Goal: Task Accomplishment & Management: Complete application form

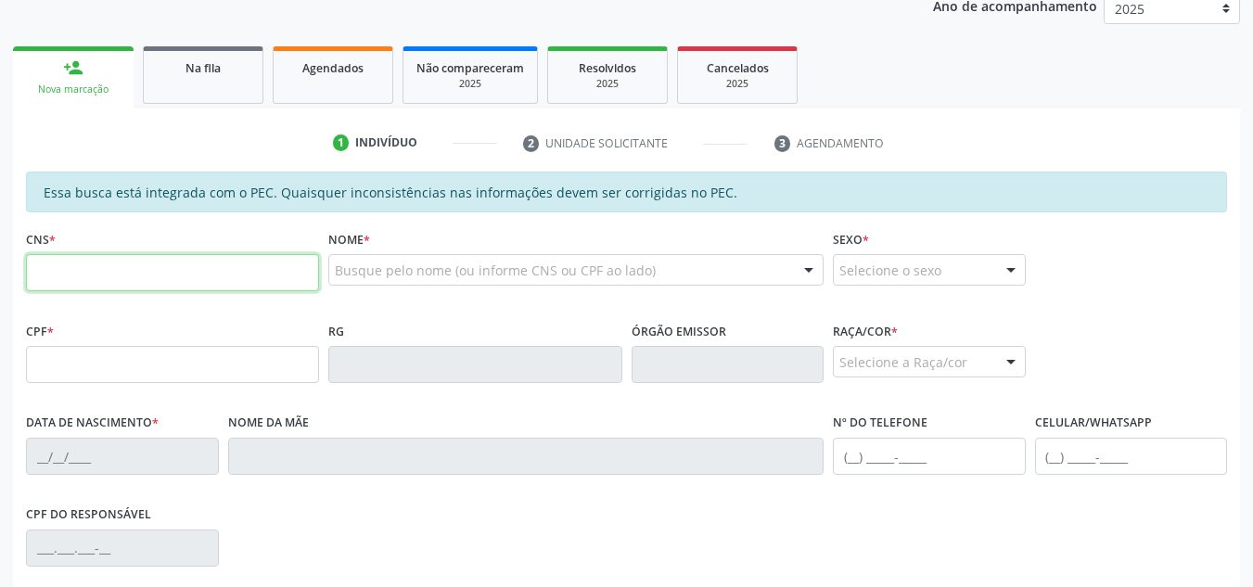
scroll to position [278, 0]
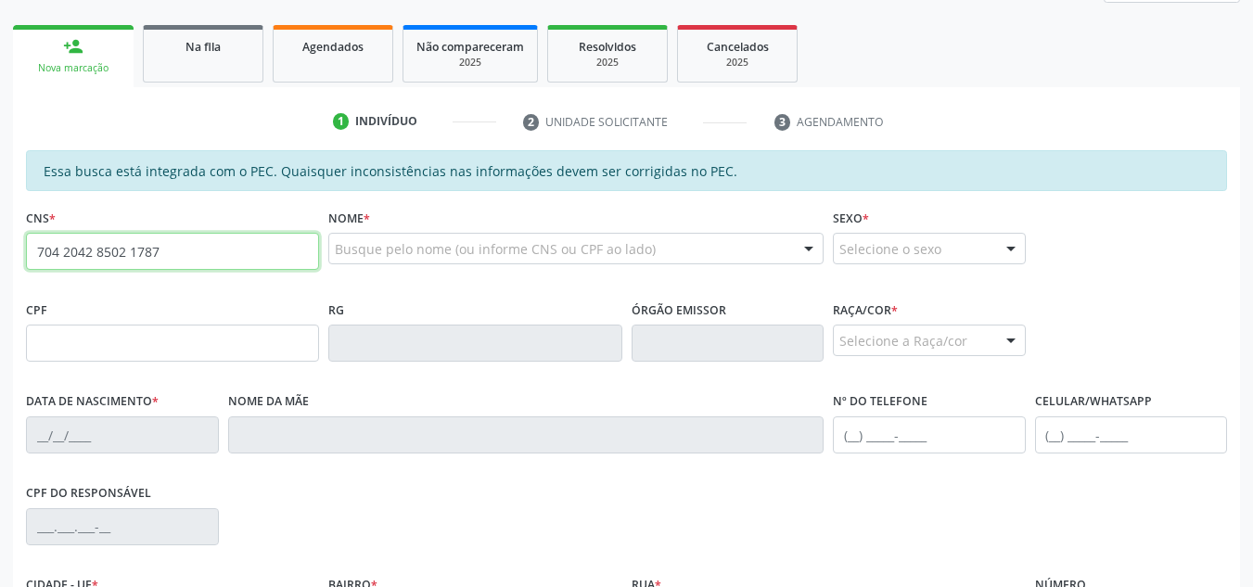
type input "704 2042 8502 1787"
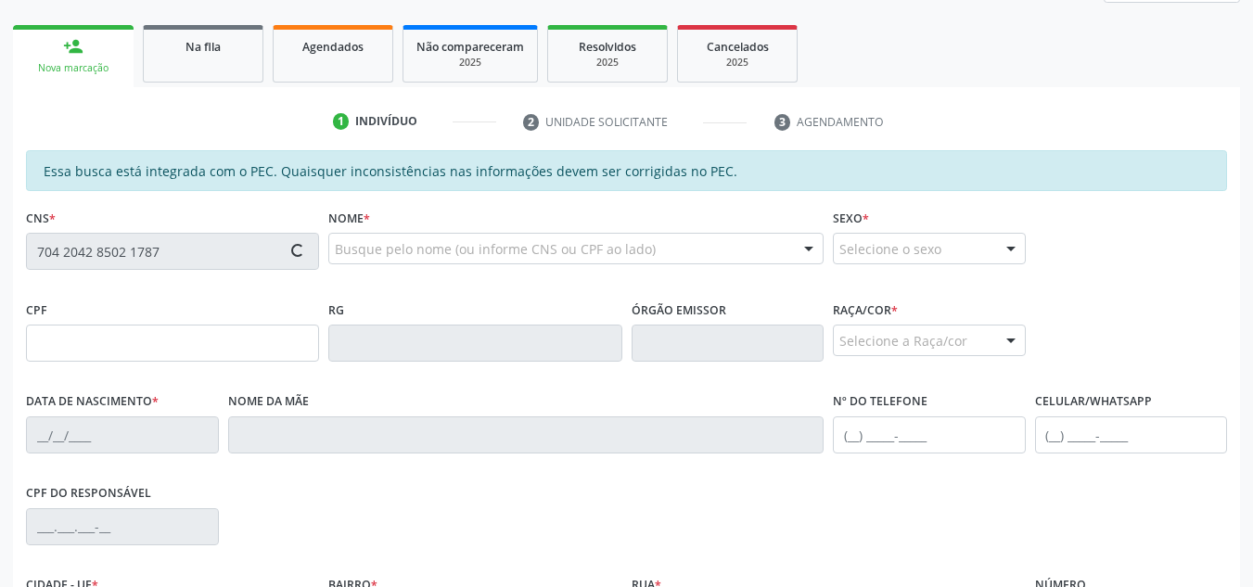
type input "049.229.194-22"
type input "21/04/1979"
type input "[PERSON_NAME][DATE]"
type input "[PHONE_NUMBER]"
type input "S/N"
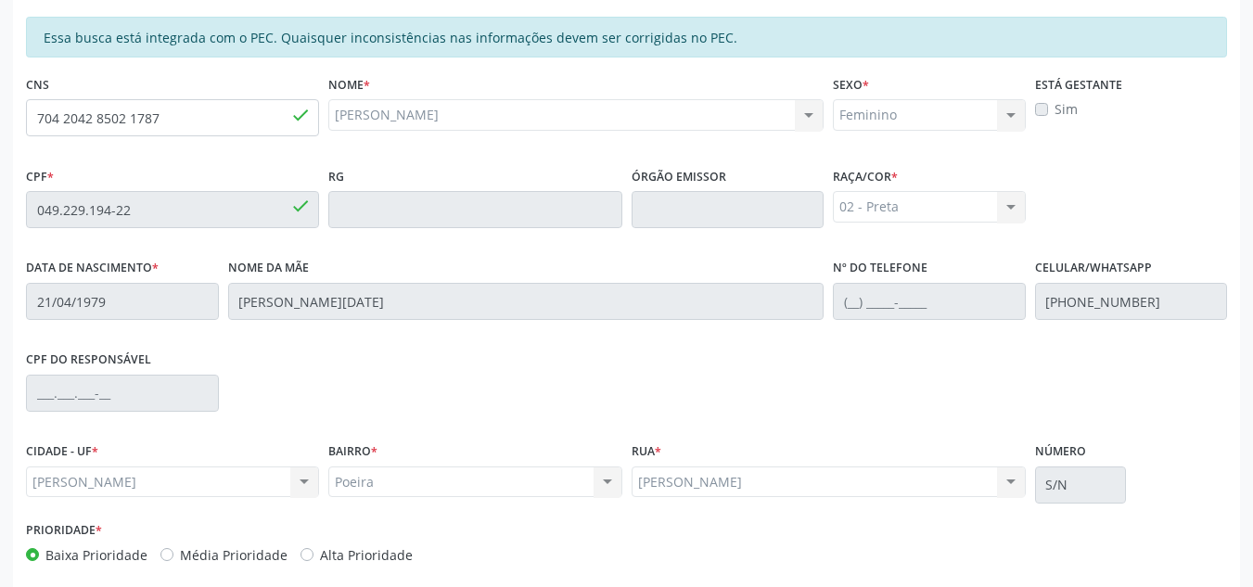
scroll to position [498, 0]
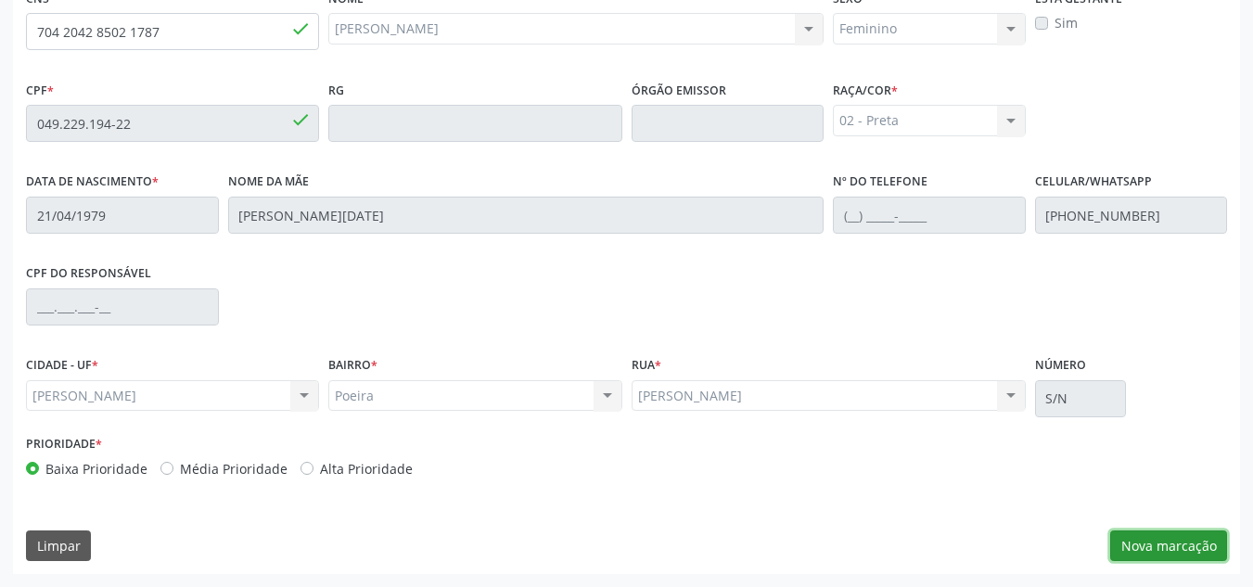
click at [1140, 543] on button "Nova marcação" at bounding box center [1168, 546] width 117 height 32
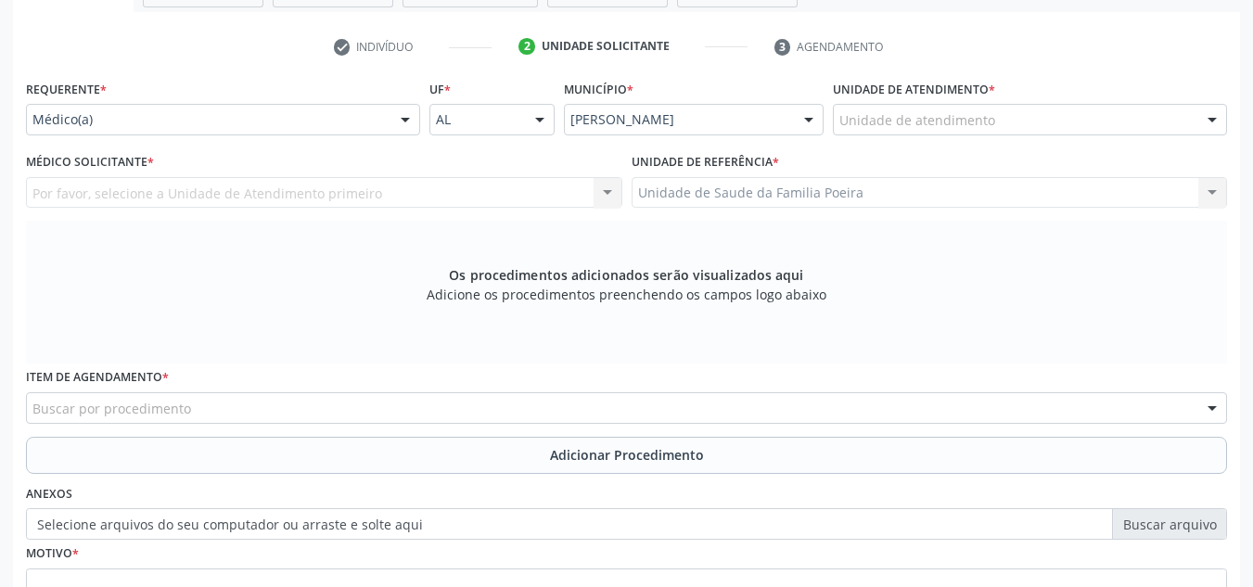
scroll to position [312, 0]
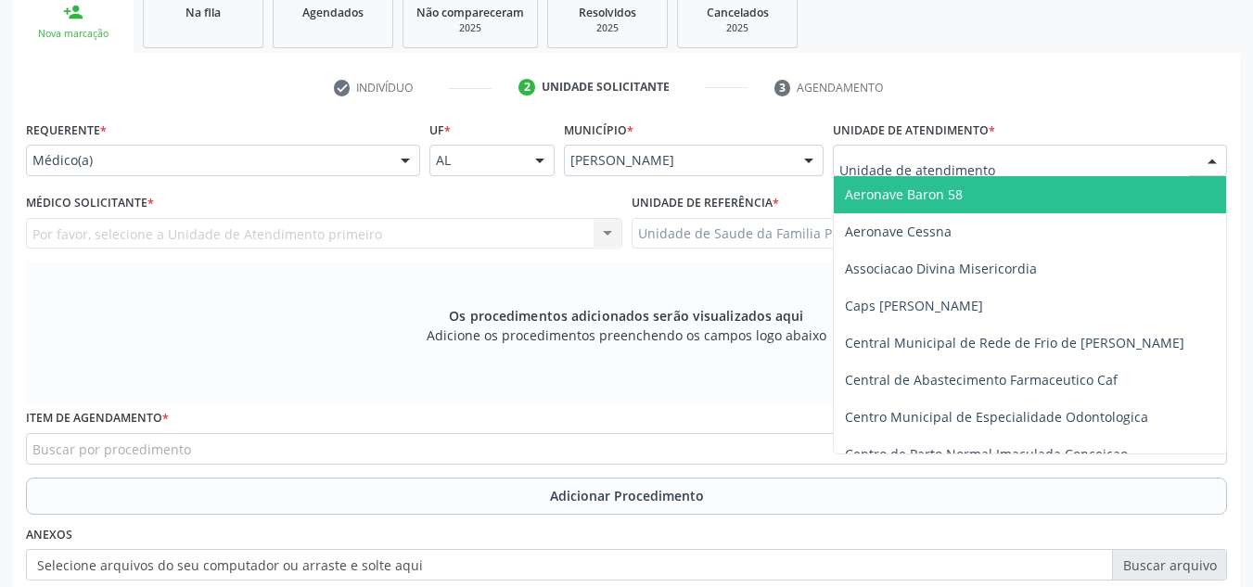
click at [1181, 161] on div at bounding box center [1030, 161] width 394 height 32
type input "po"
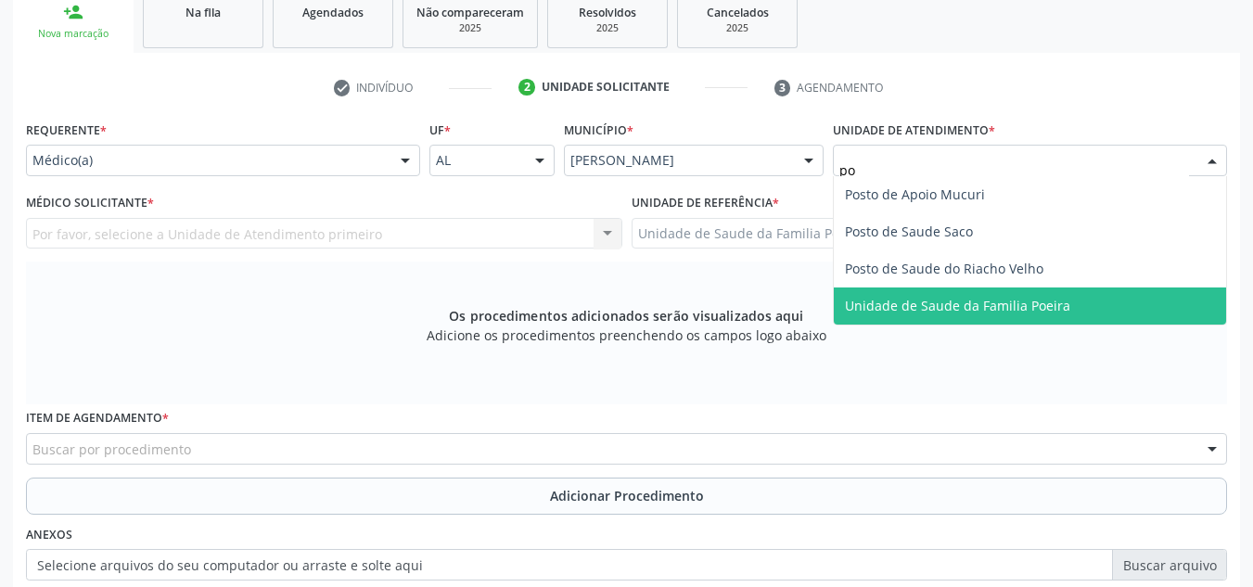
click at [1032, 295] on span "Unidade de Saude da Familia Poeira" at bounding box center [1030, 305] width 392 height 37
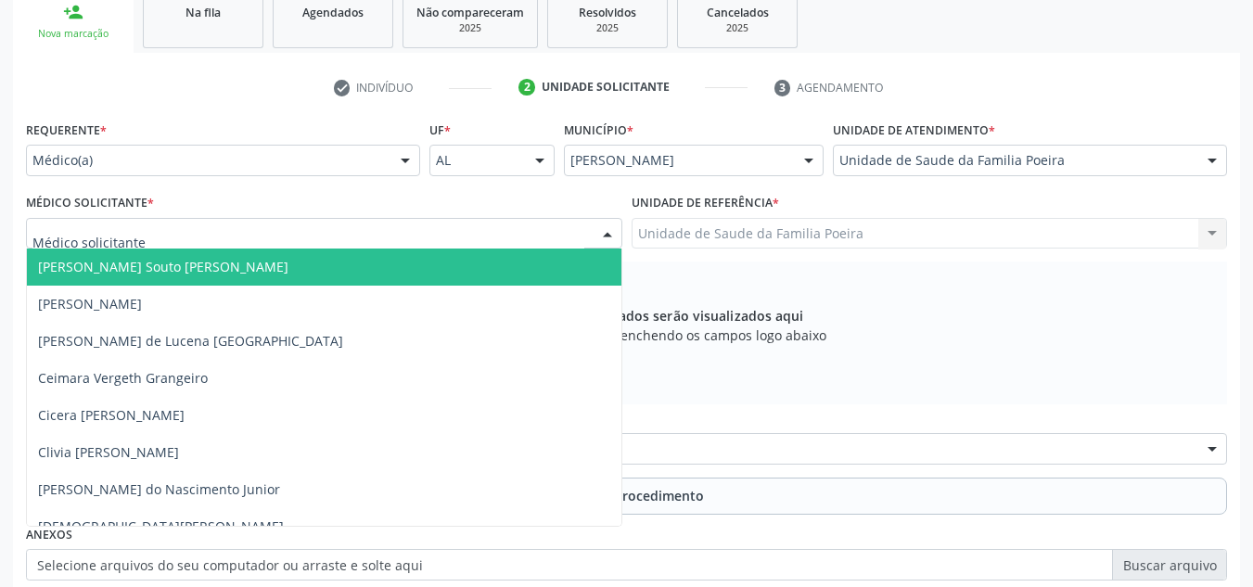
click at [163, 243] on div at bounding box center [324, 234] width 596 height 32
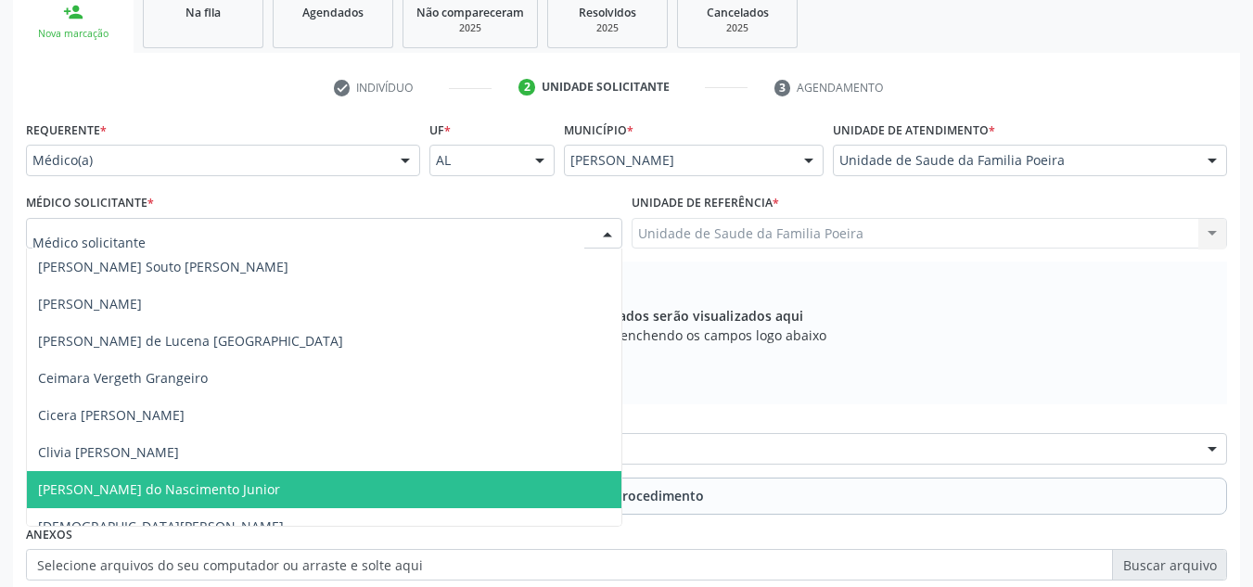
click at [89, 488] on span "[PERSON_NAME] do Nascimento Junior" at bounding box center [159, 489] width 242 height 18
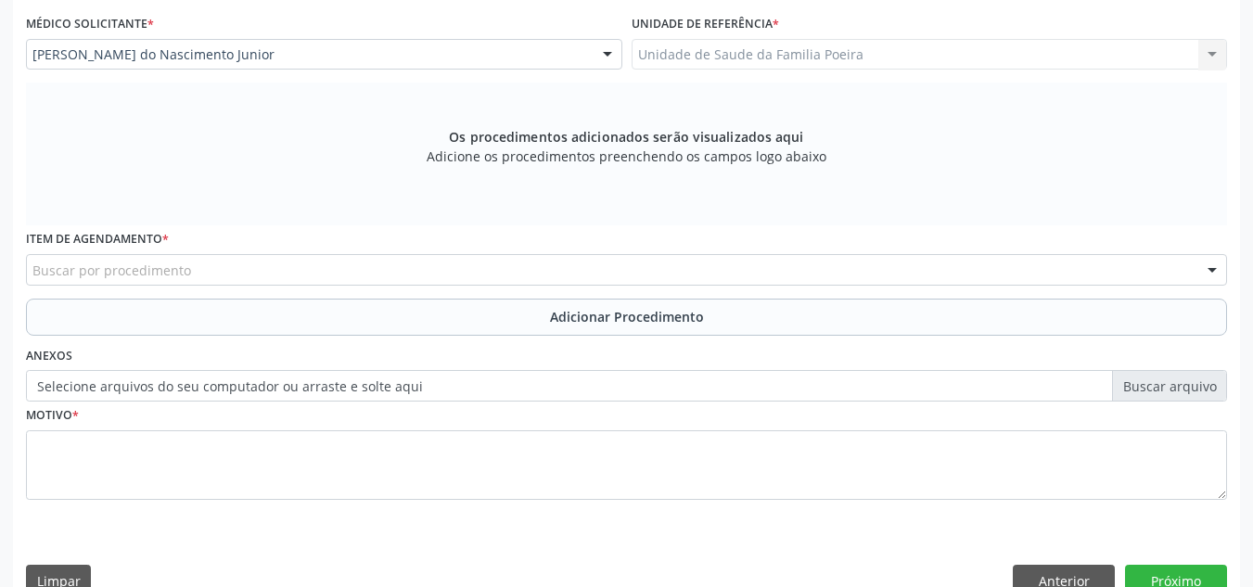
scroll to position [527, 0]
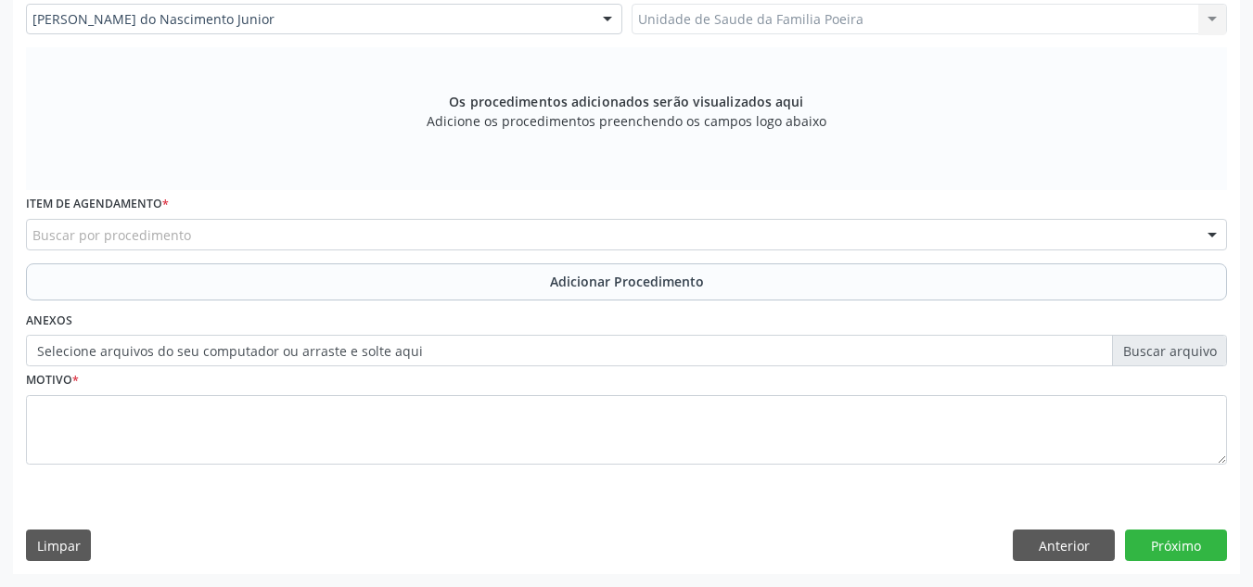
click at [186, 224] on div "Buscar por procedimento" at bounding box center [626, 235] width 1201 height 32
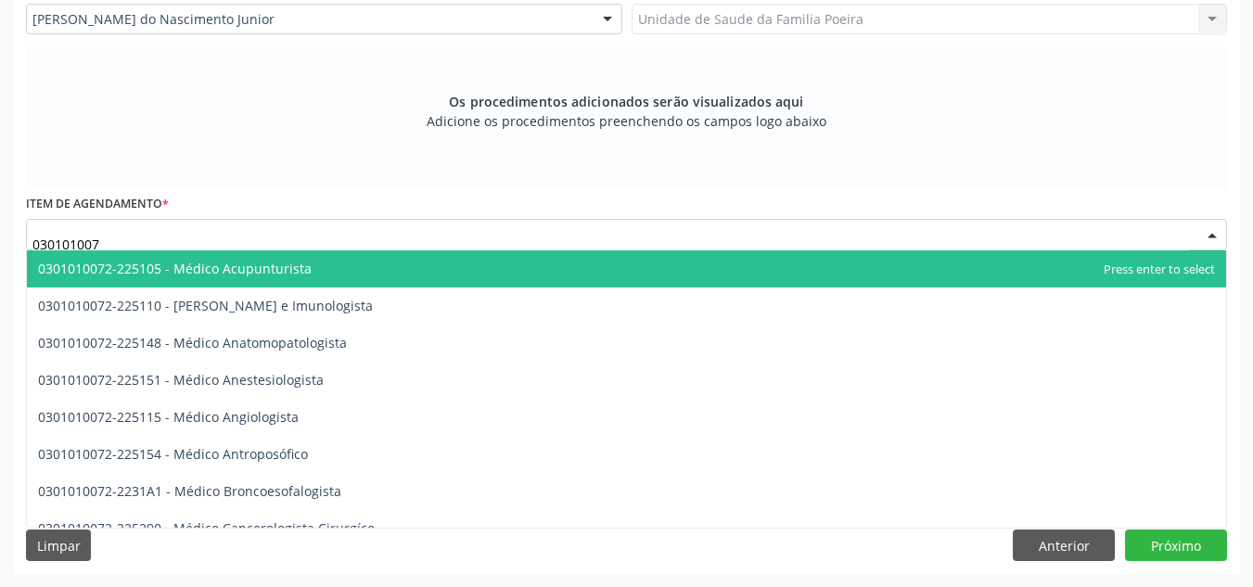
type input "0301010072"
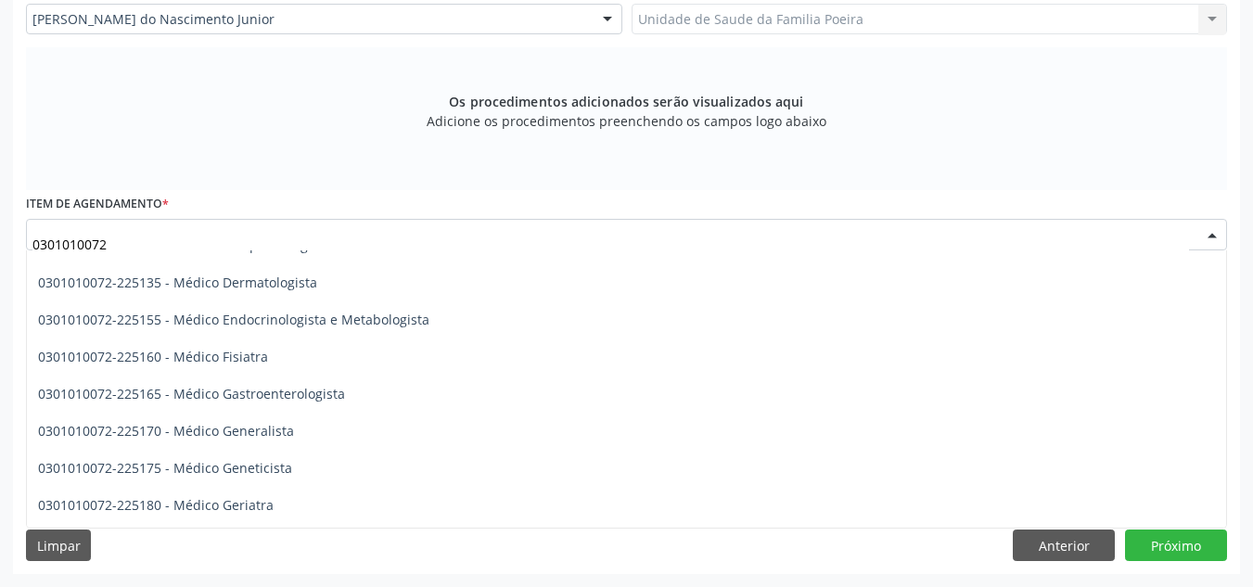
scroll to position [834, 0]
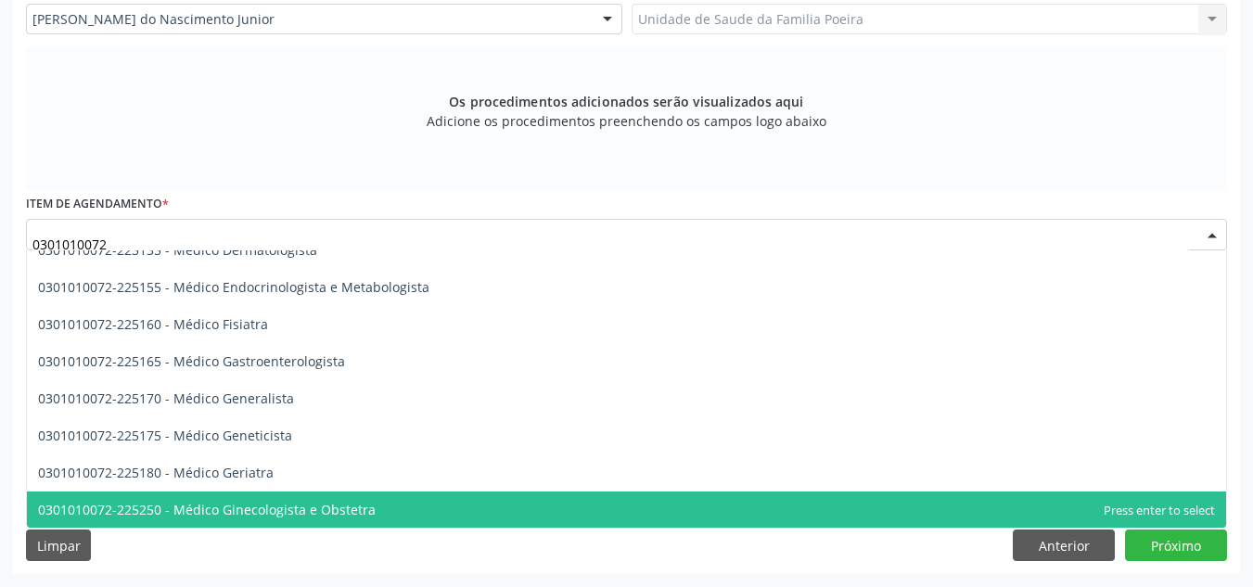
click at [157, 513] on span "0301010072-225250 - Médico Ginecologista e Obstetra" at bounding box center [207, 510] width 338 height 18
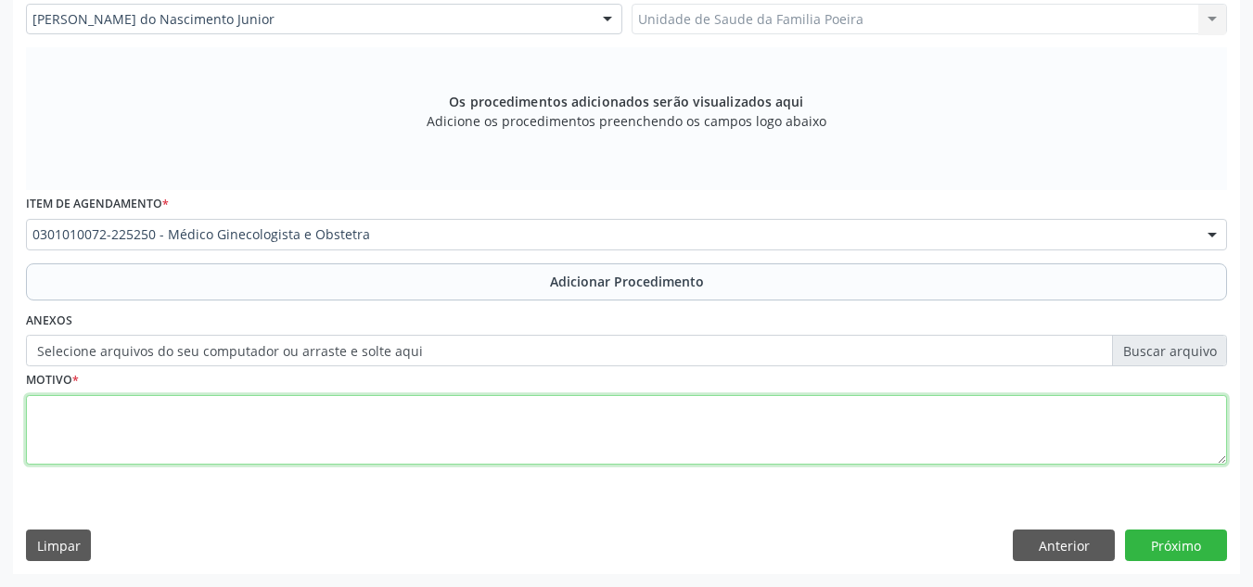
click at [162, 424] on textarea at bounding box center [626, 430] width 1201 height 70
type textarea "z"
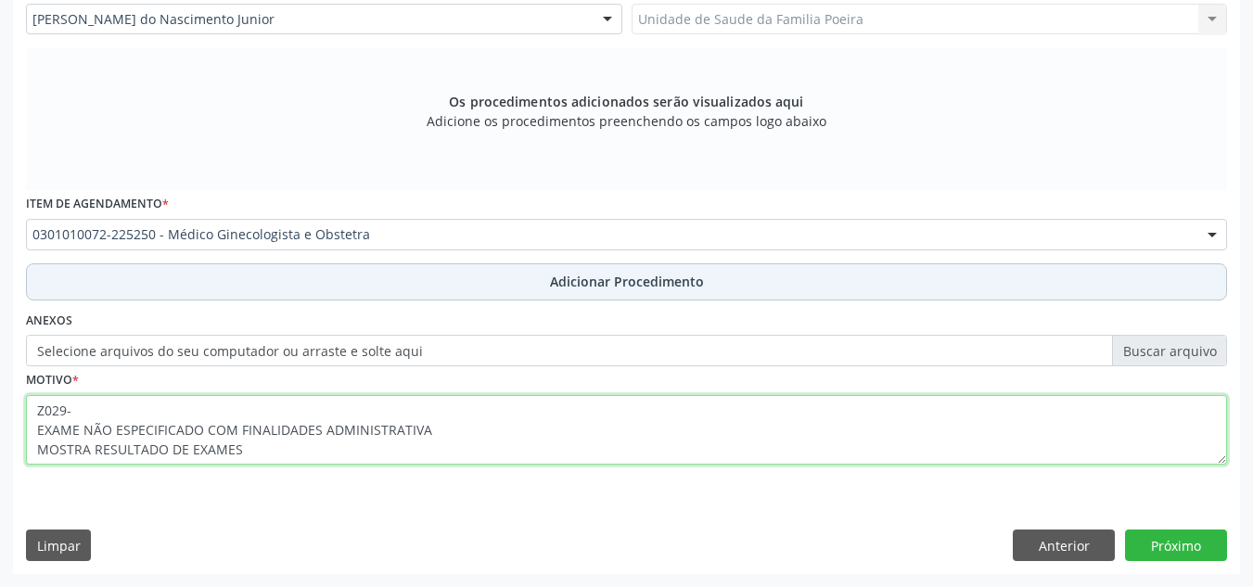
type textarea "Z029- EXAME NÃO ESPECIFICADO COM FINALIDADES ADMINISTRATIVA MOSTRA RESULTADO DE…"
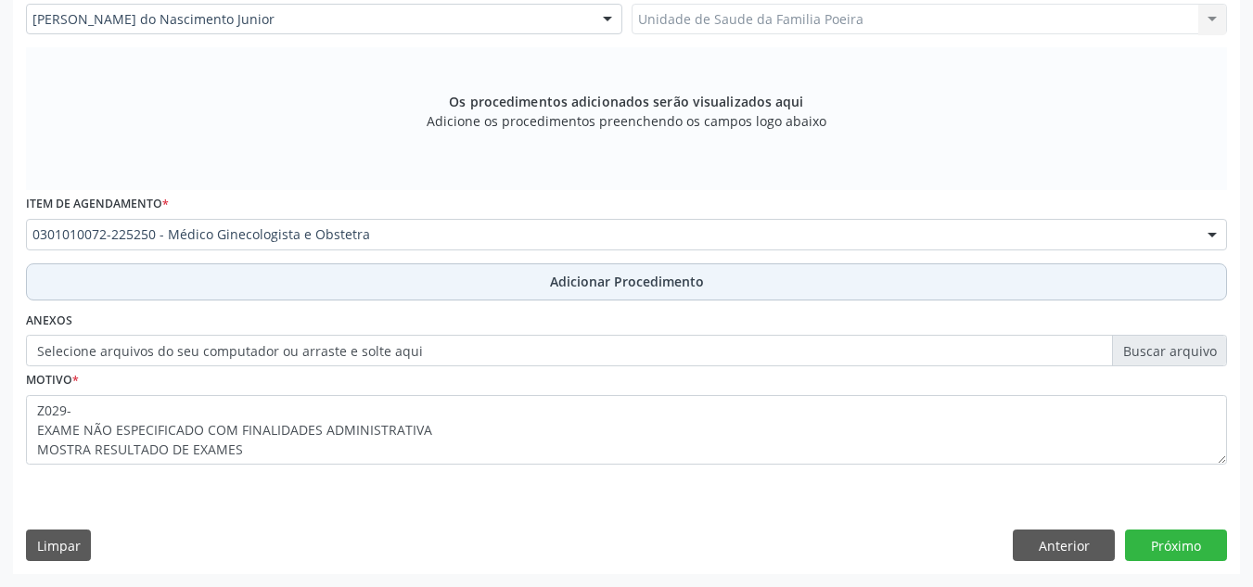
click at [605, 285] on span "Adicionar Procedimento" at bounding box center [627, 281] width 154 height 19
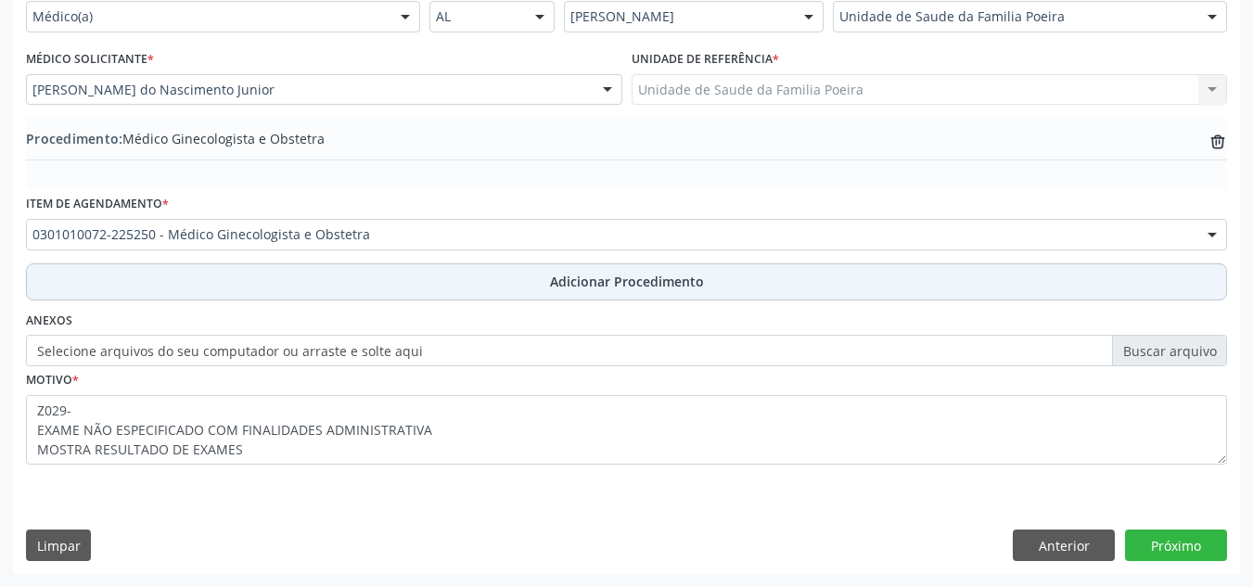
scroll to position [456, 0]
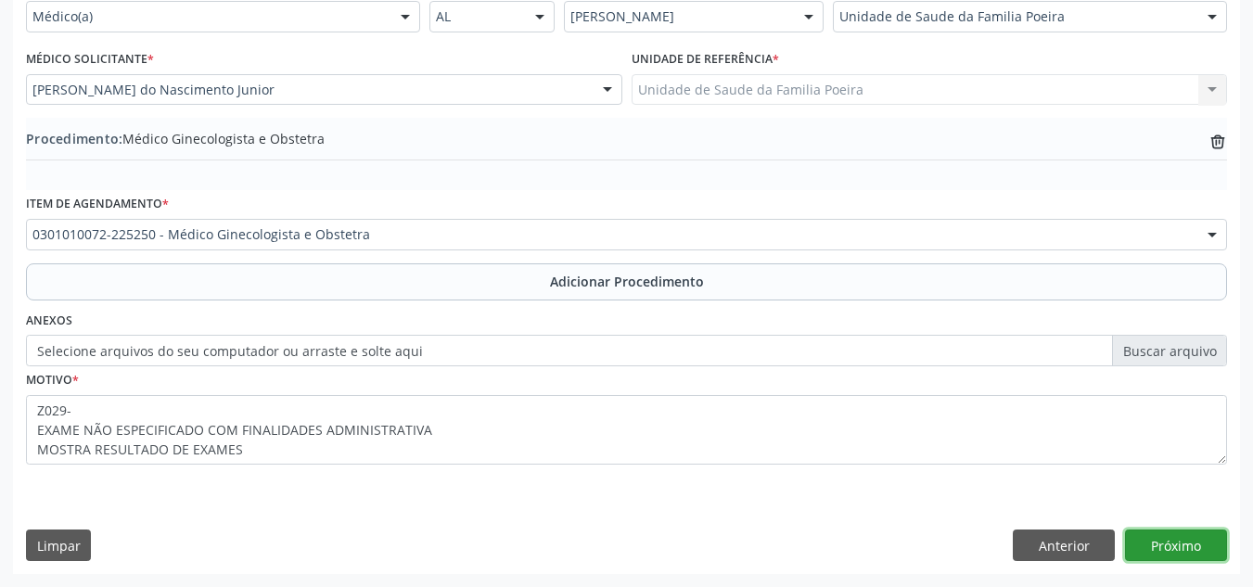
click at [1189, 544] on button "Próximo" at bounding box center [1176, 545] width 102 height 32
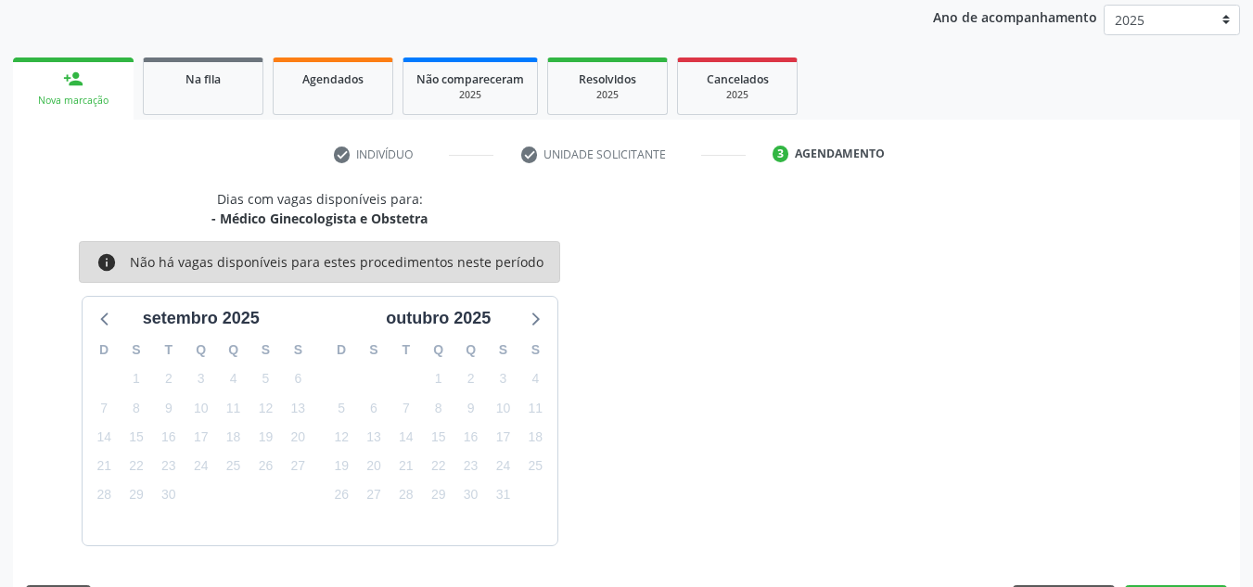
scroll to position [300, 0]
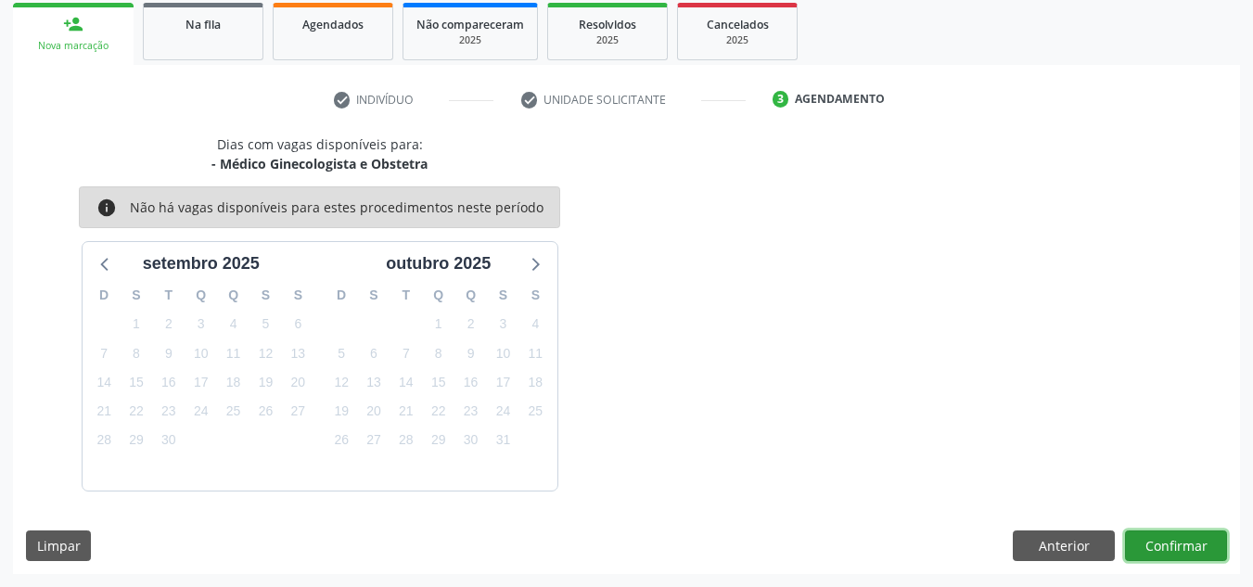
click at [1177, 555] on button "Confirmar" at bounding box center [1176, 546] width 102 height 32
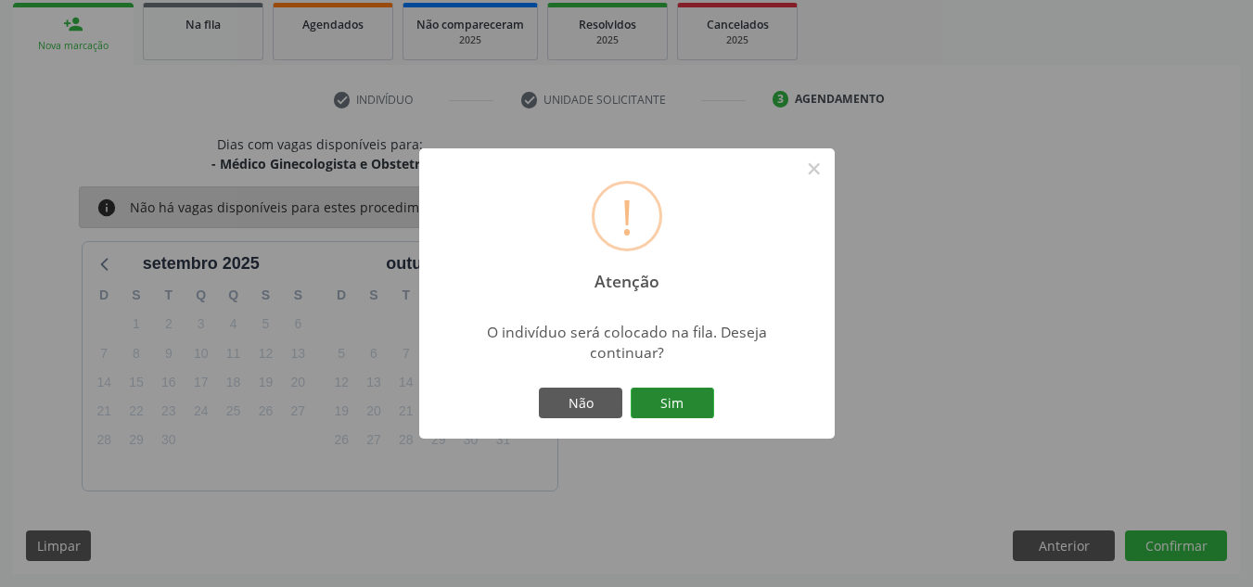
click at [694, 401] on button "Sim" at bounding box center [672, 404] width 83 height 32
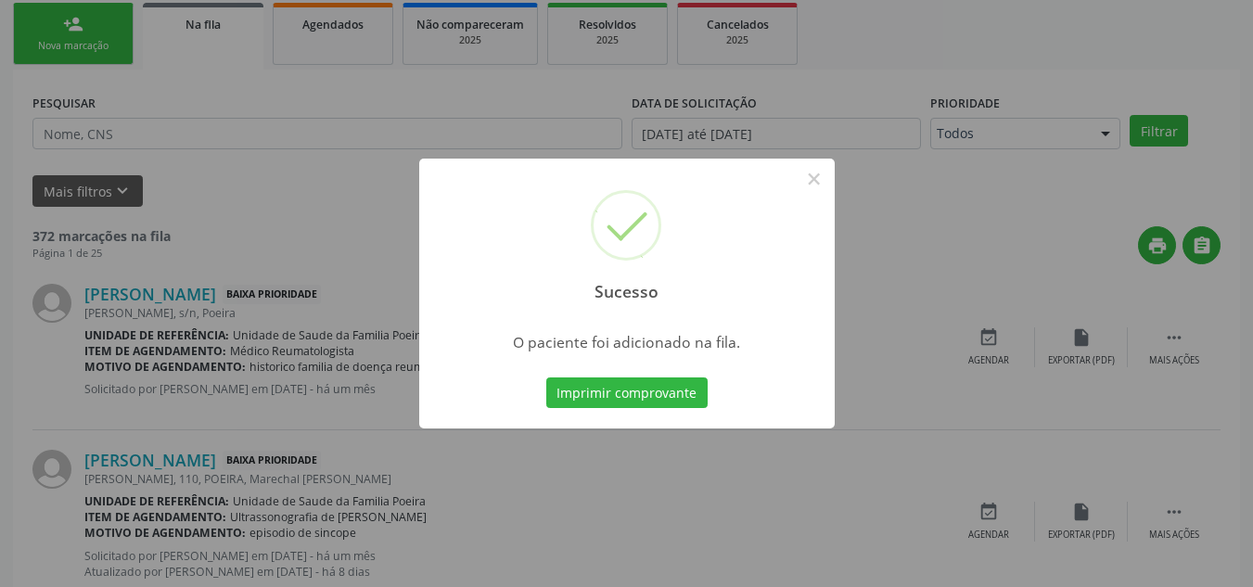
scroll to position [51, 0]
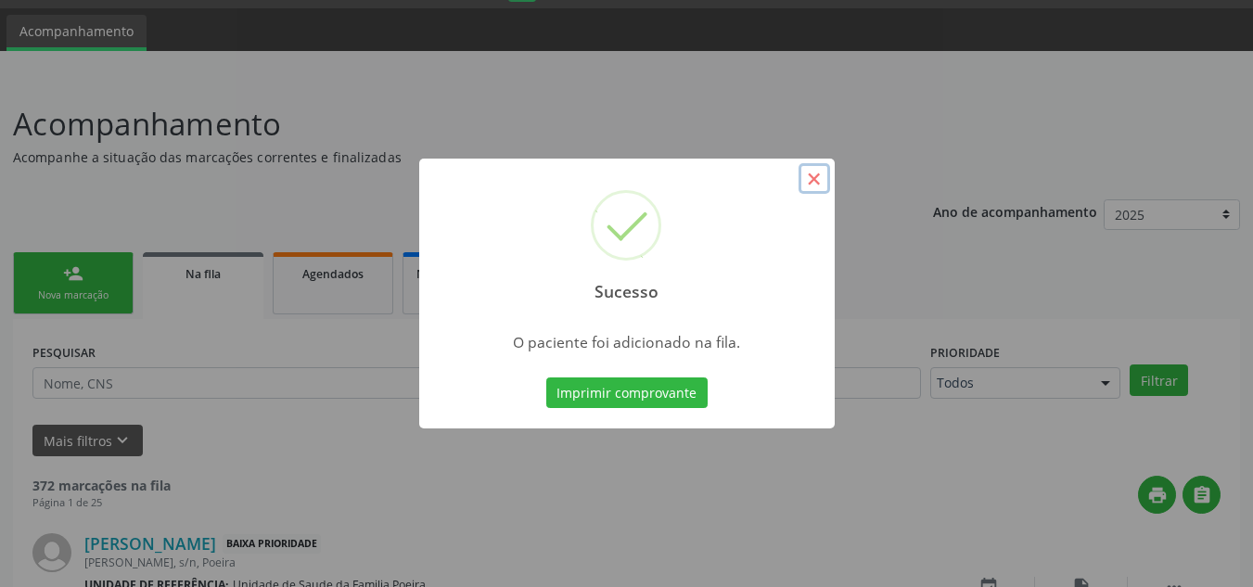
click at [818, 175] on button "×" at bounding box center [814, 179] width 32 height 32
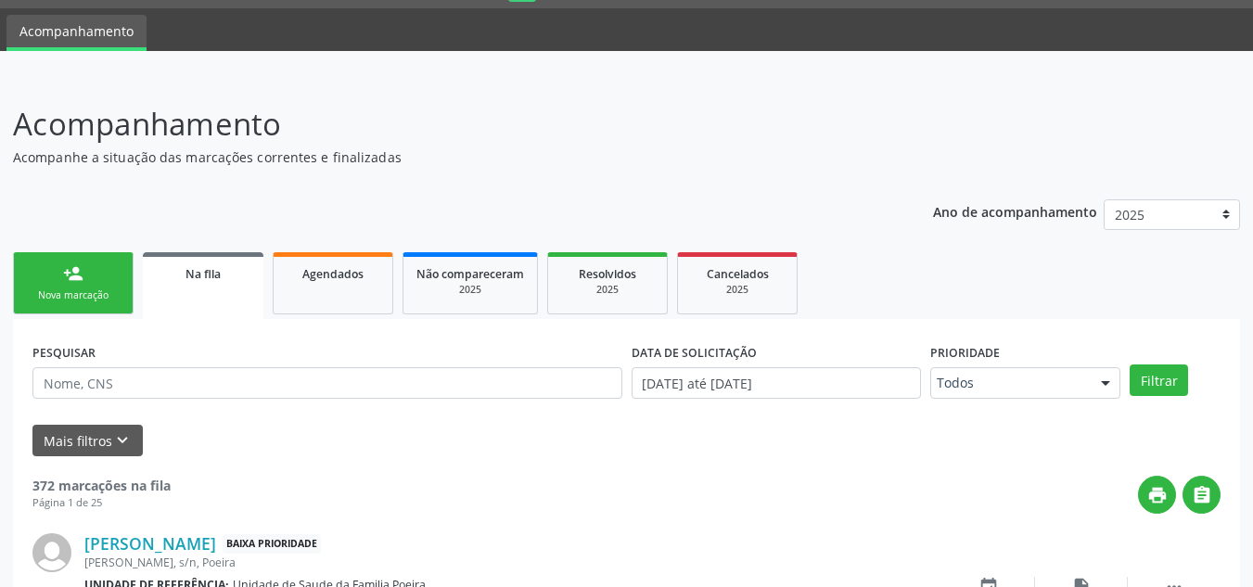
click at [45, 296] on div "Nova marcação" at bounding box center [73, 295] width 93 height 14
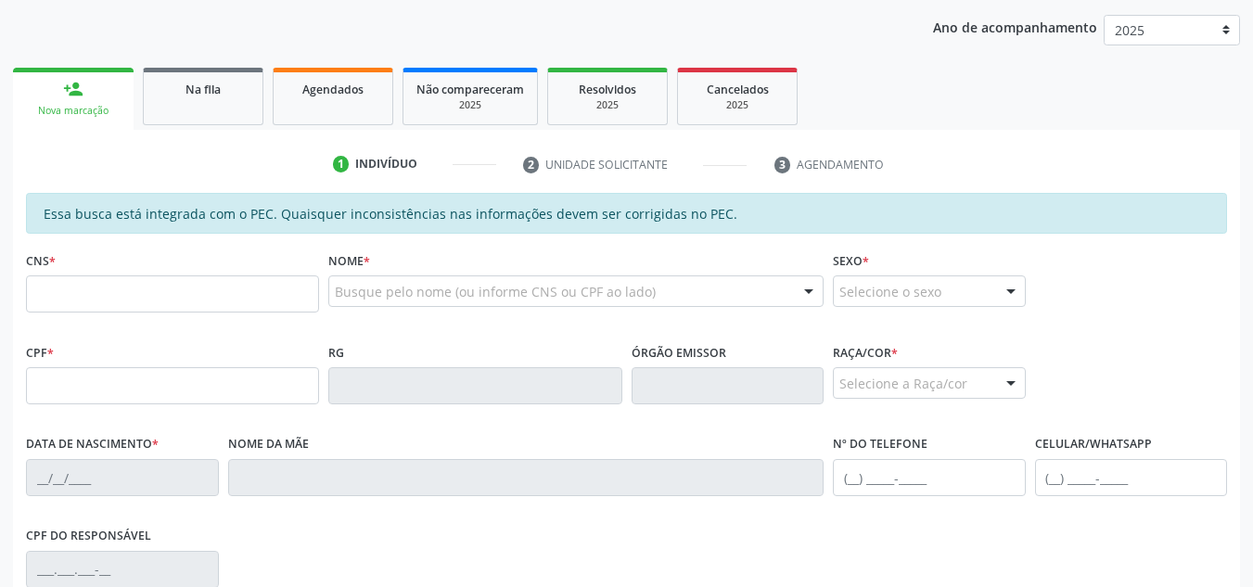
scroll to position [329, 0]
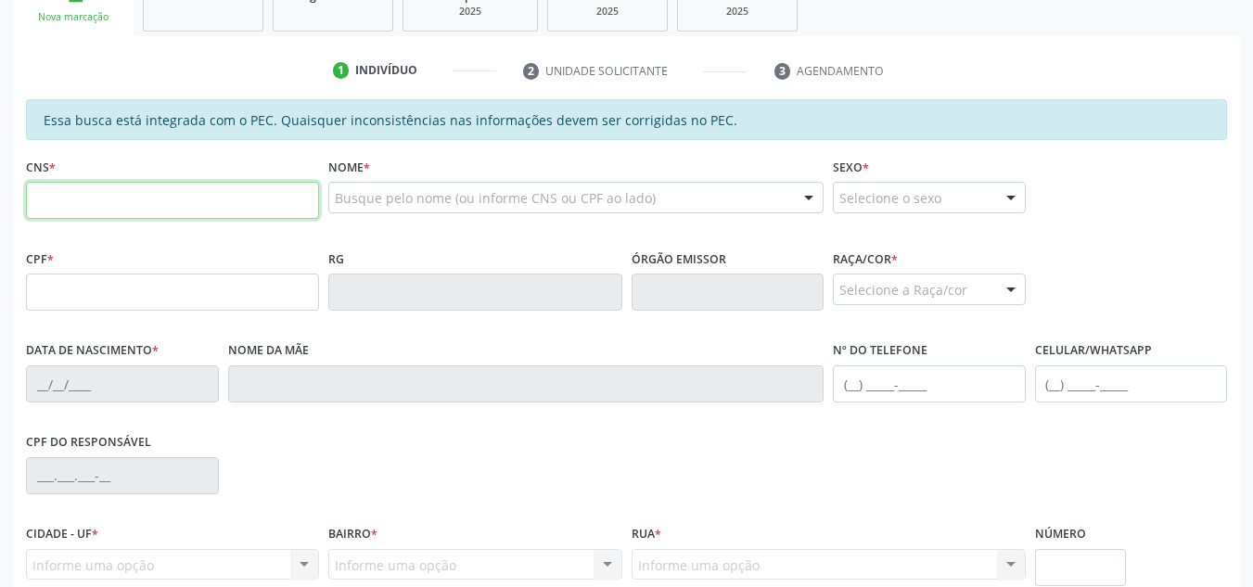
click at [138, 185] on input "text" at bounding box center [172, 200] width 293 height 37
paste input "703 4039 5591 5900"
type input "703 4039 5591 5900"
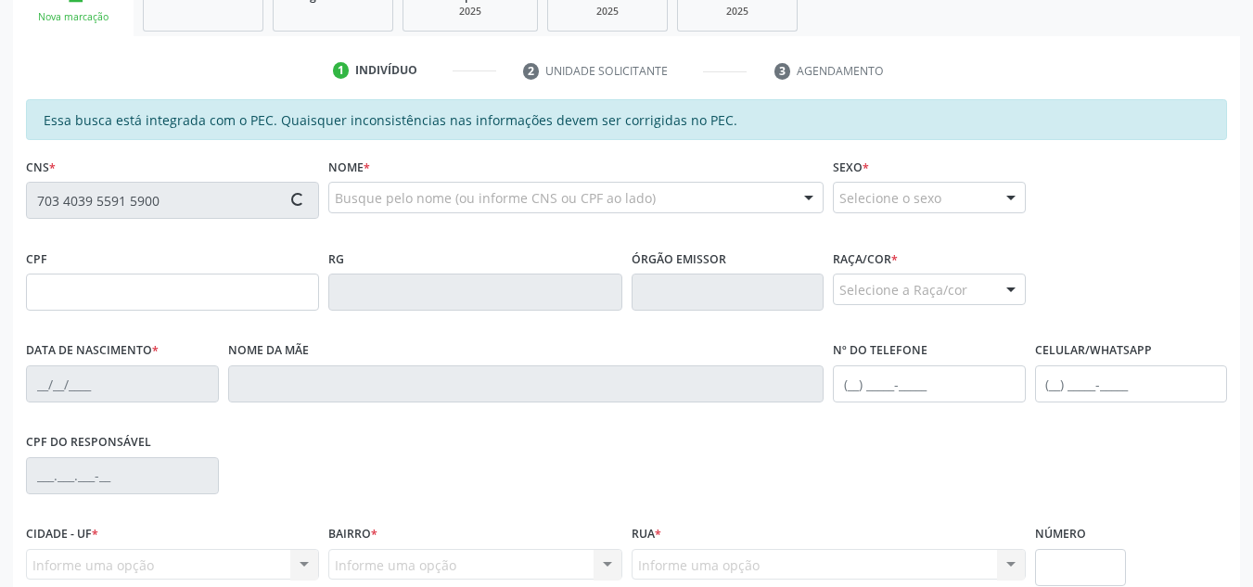
type input "071.762.784-58"
type input "[DATE]"
type input "[PERSON_NAME]"
type input "[PHONE_NUMBER]"
type input "S/N"
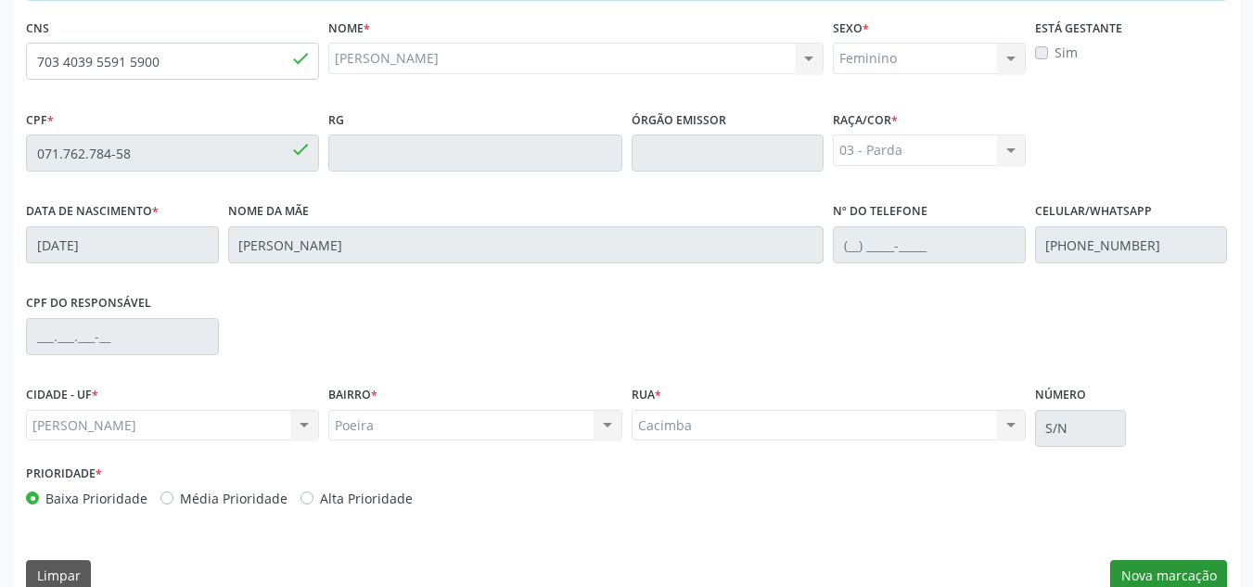
scroll to position [498, 0]
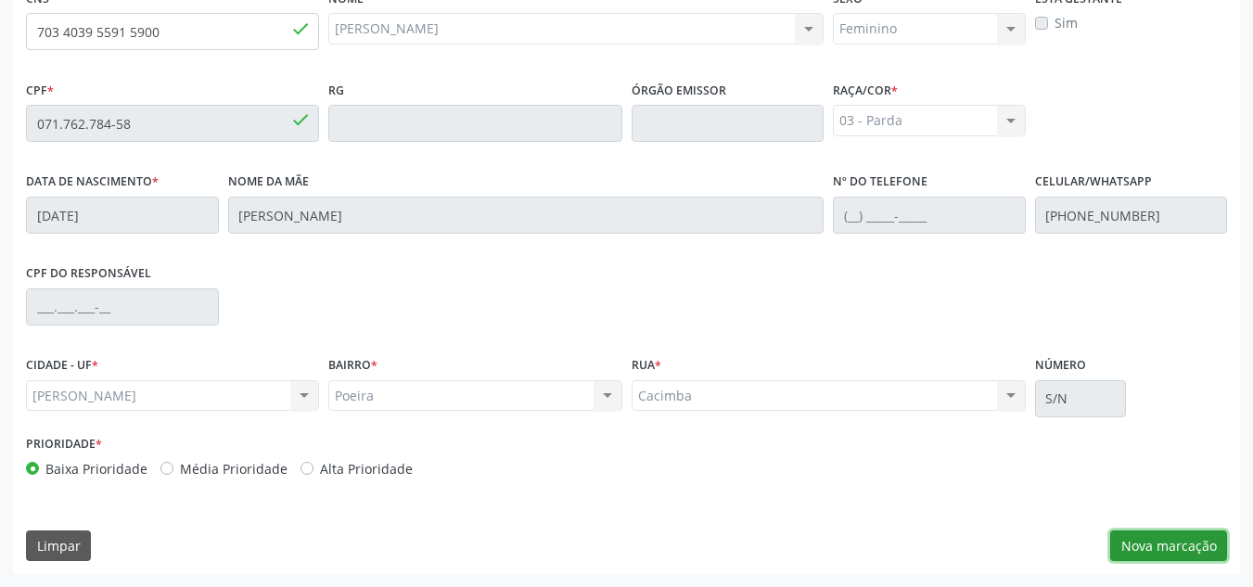
click at [1145, 533] on button "Nova marcação" at bounding box center [1168, 546] width 117 height 32
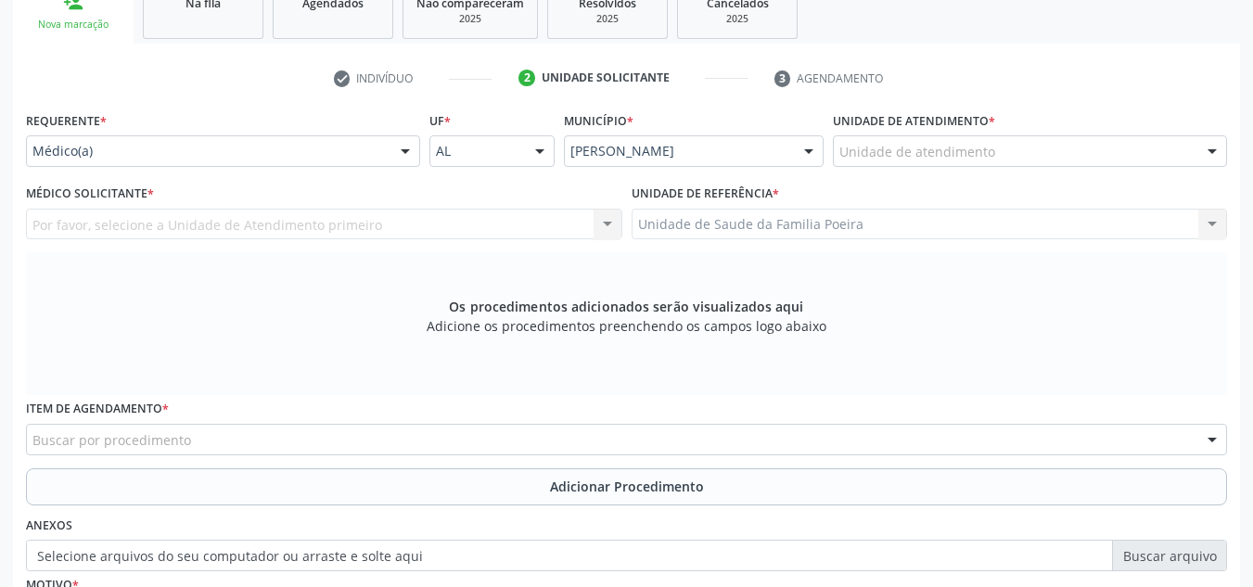
scroll to position [312, 0]
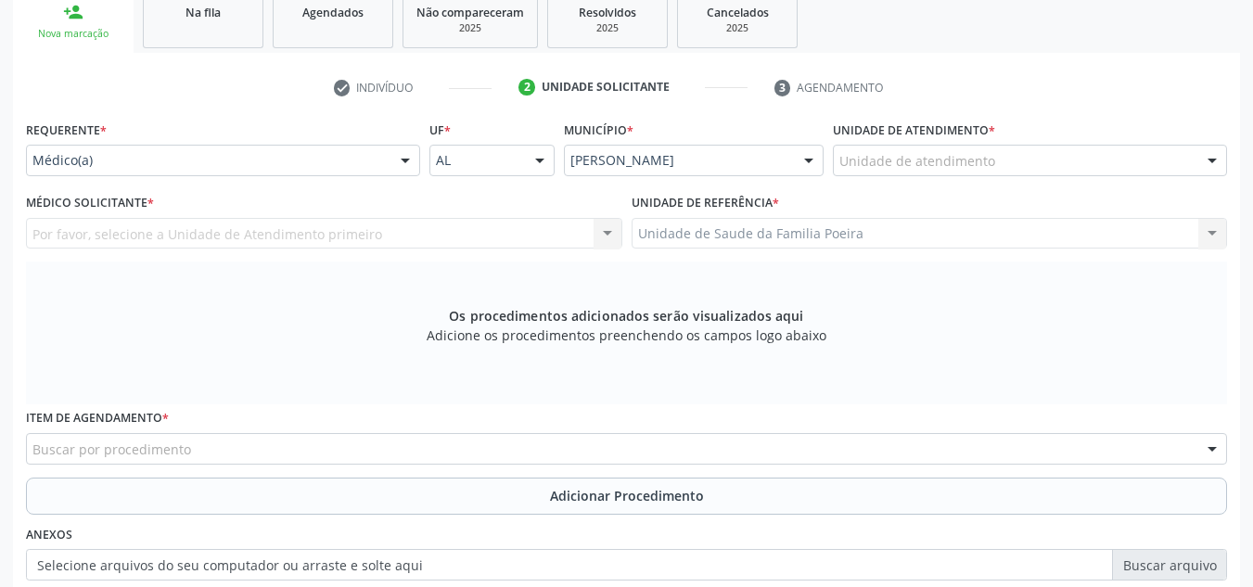
click at [1025, 165] on div "Unidade de atendimento" at bounding box center [1030, 161] width 394 height 32
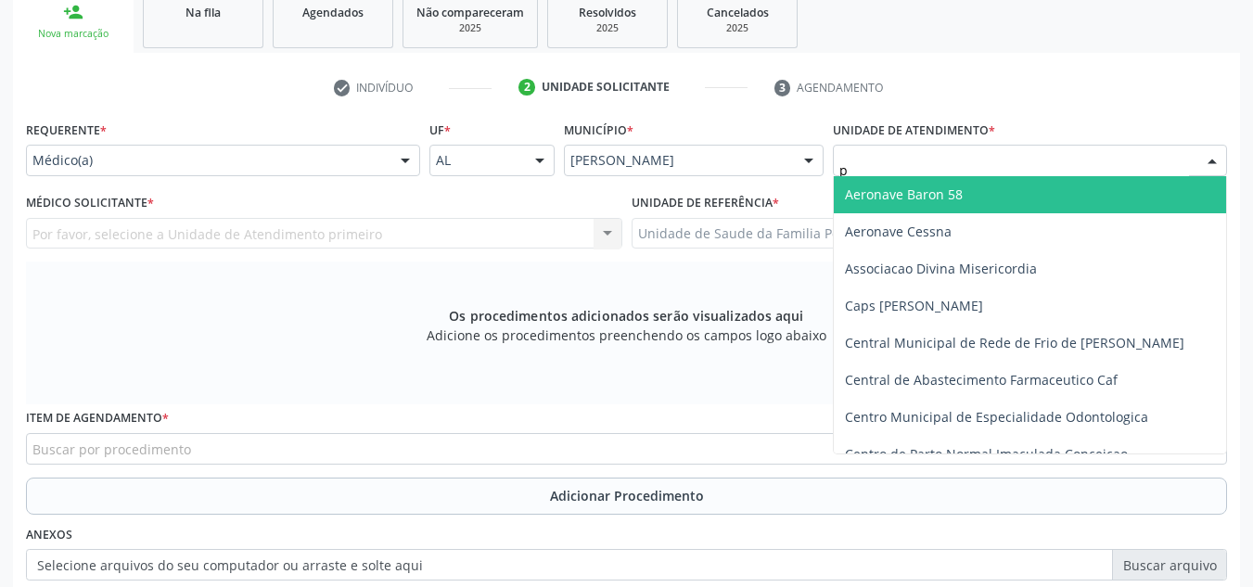
type input "po"
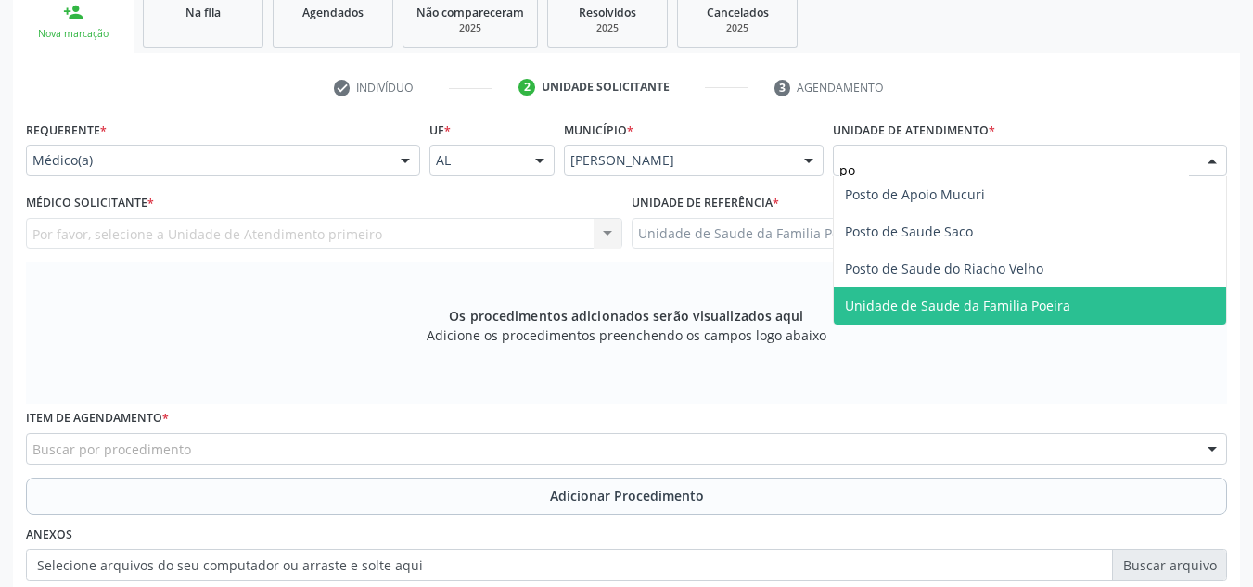
click at [990, 299] on span "Unidade de Saude da Familia Poeira" at bounding box center [957, 306] width 225 height 18
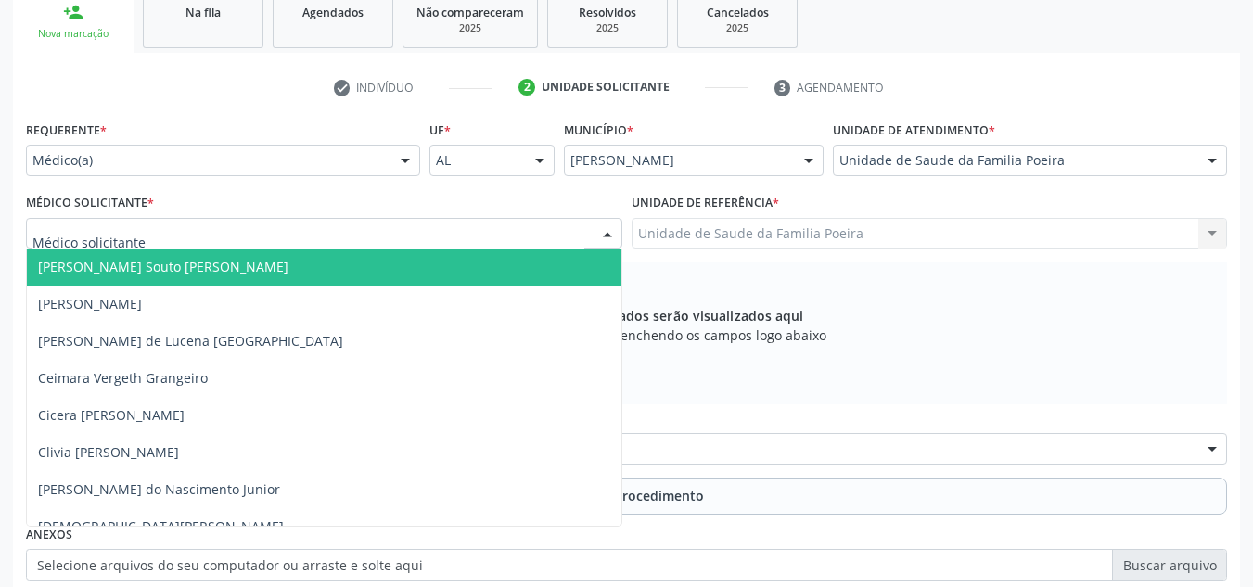
click at [194, 233] on div at bounding box center [324, 234] width 596 height 32
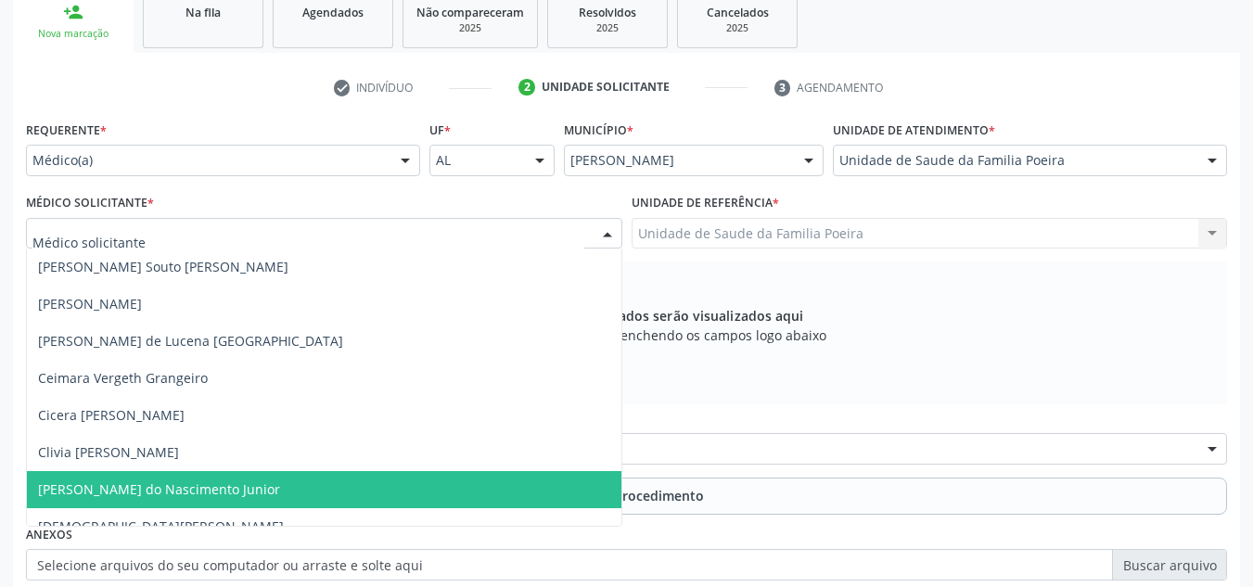
click at [49, 493] on span "[PERSON_NAME] do Nascimento Junior" at bounding box center [159, 489] width 242 height 18
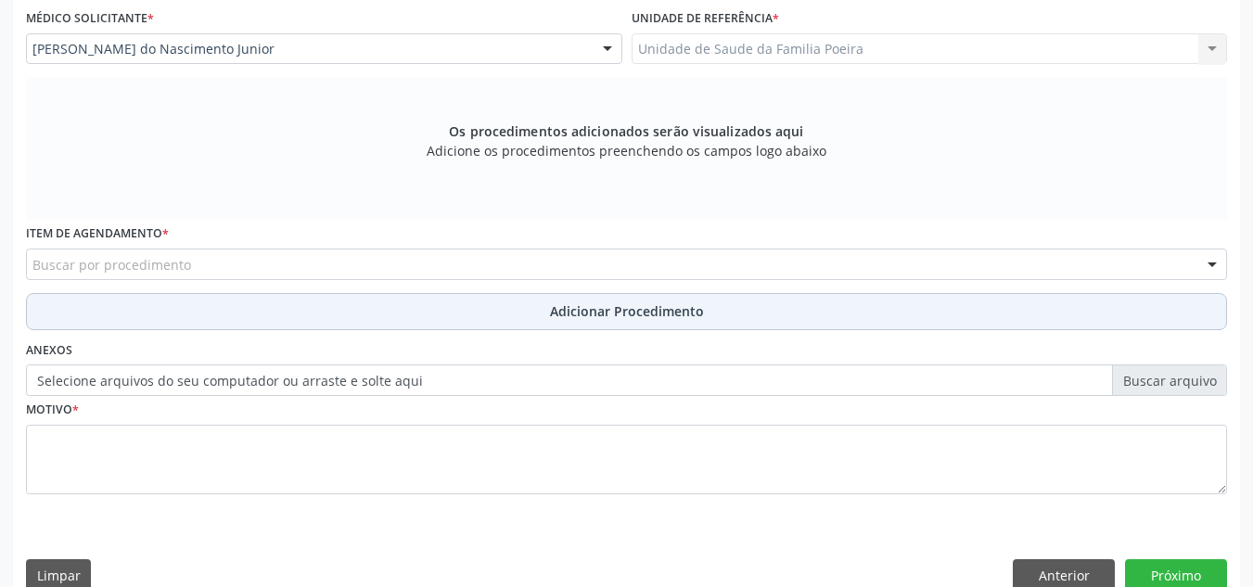
scroll to position [498, 0]
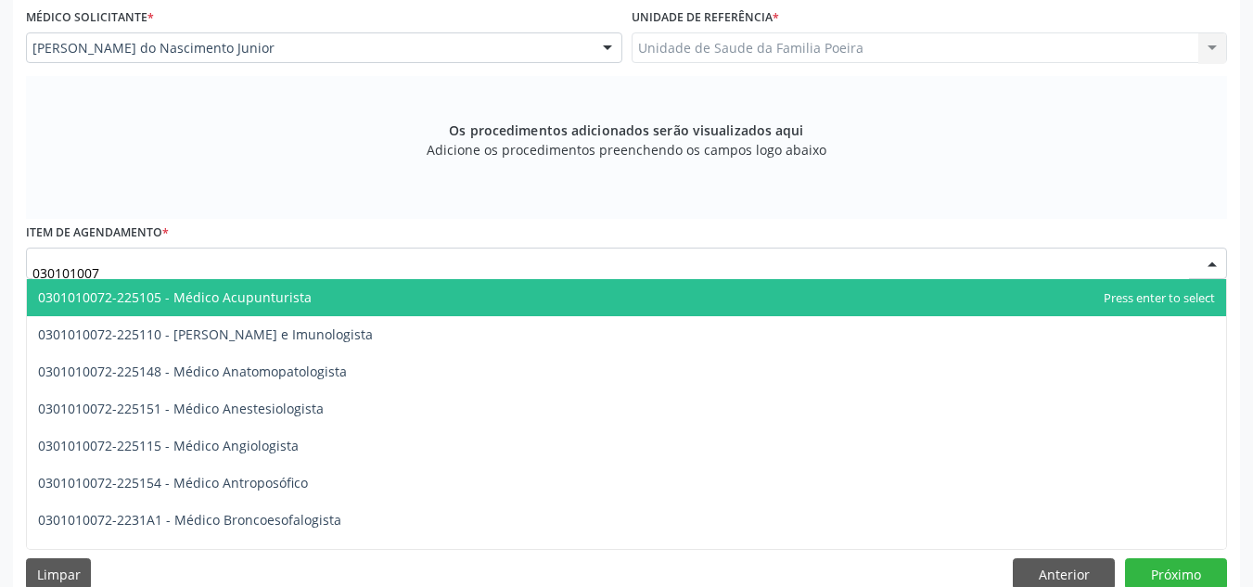
type input "0301010072"
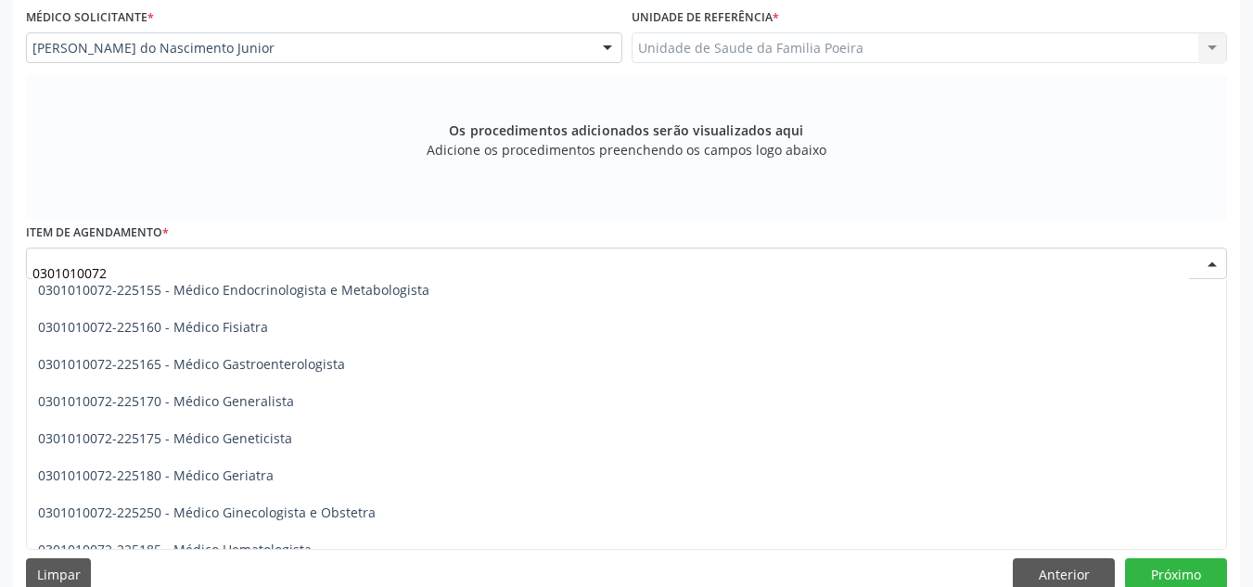
scroll to position [927, 0]
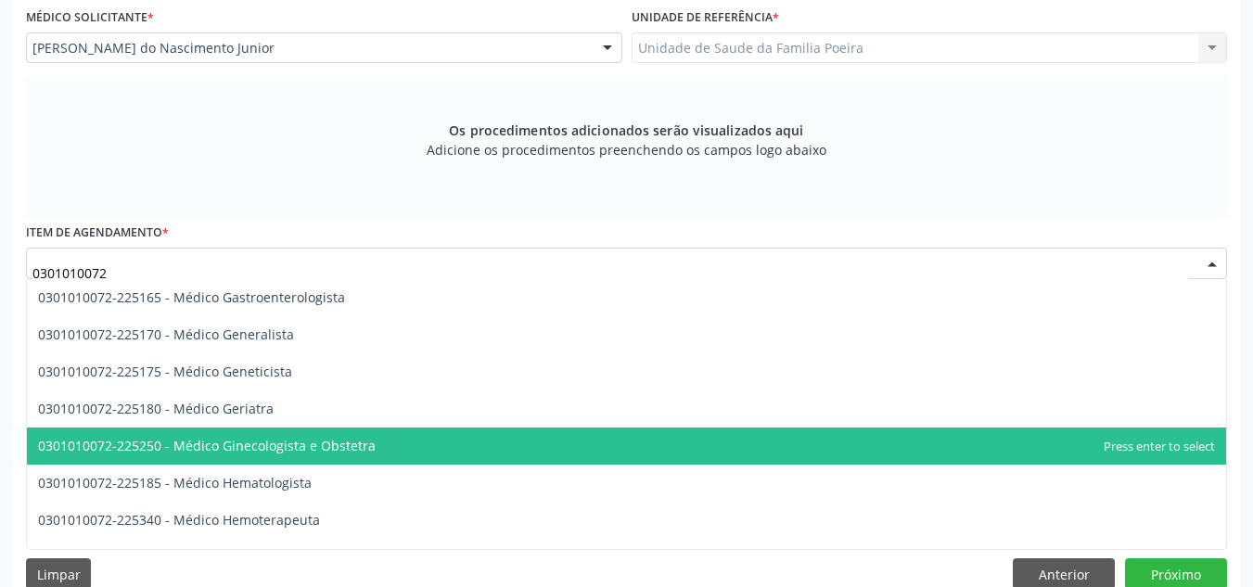
click at [222, 445] on span "0301010072-225250 - Médico Ginecologista e Obstetra" at bounding box center [207, 446] width 338 height 18
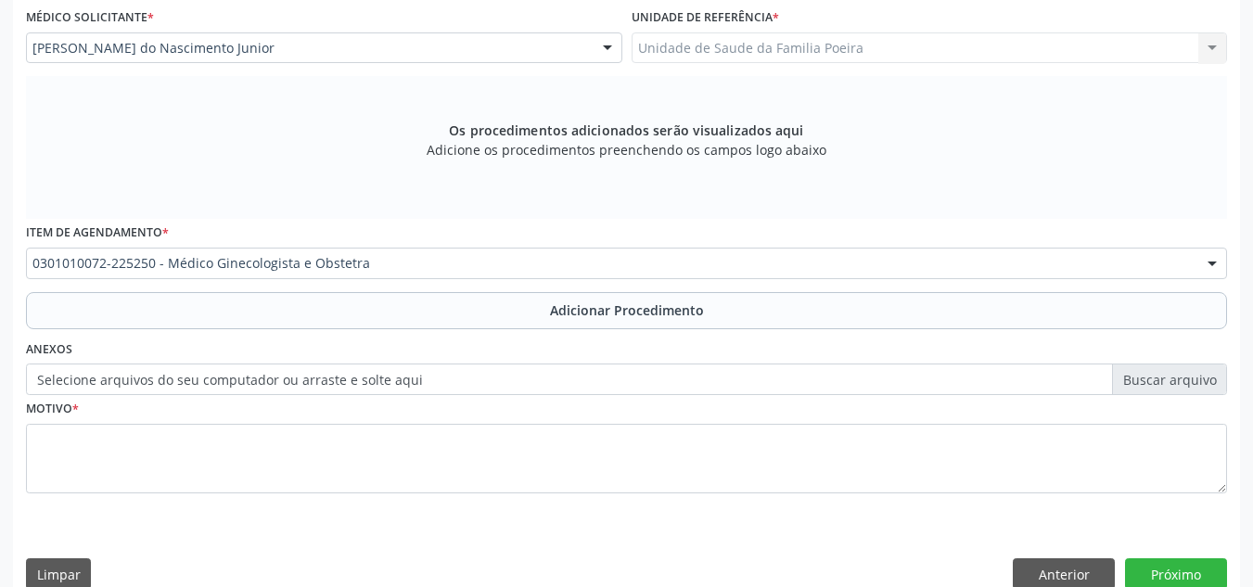
scroll to position [527, 0]
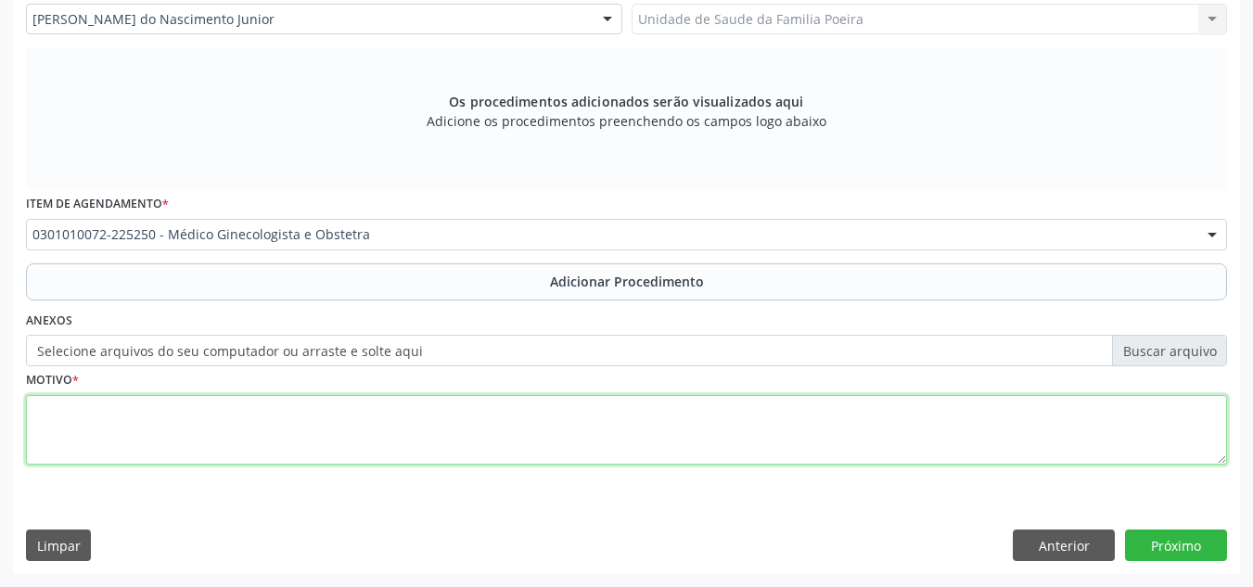
click at [219, 431] on textarea at bounding box center [626, 430] width 1201 height 70
type textarea "e"
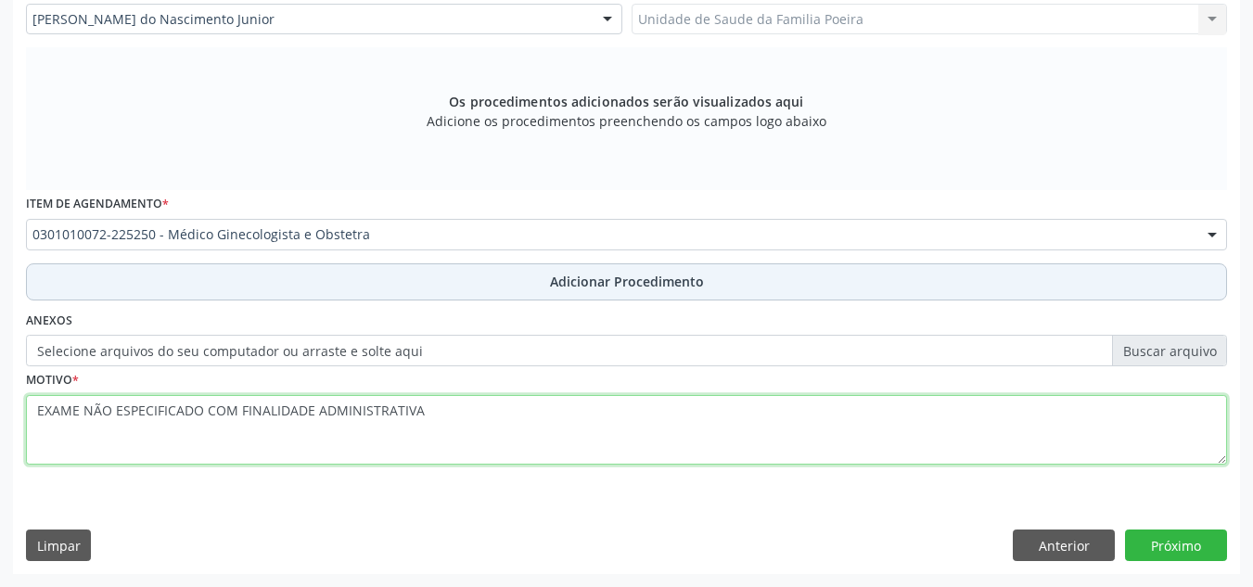
type textarea "EXAME NÃO ESPECIFICADO COM FINALIDADE ADMINISTRATIVA"
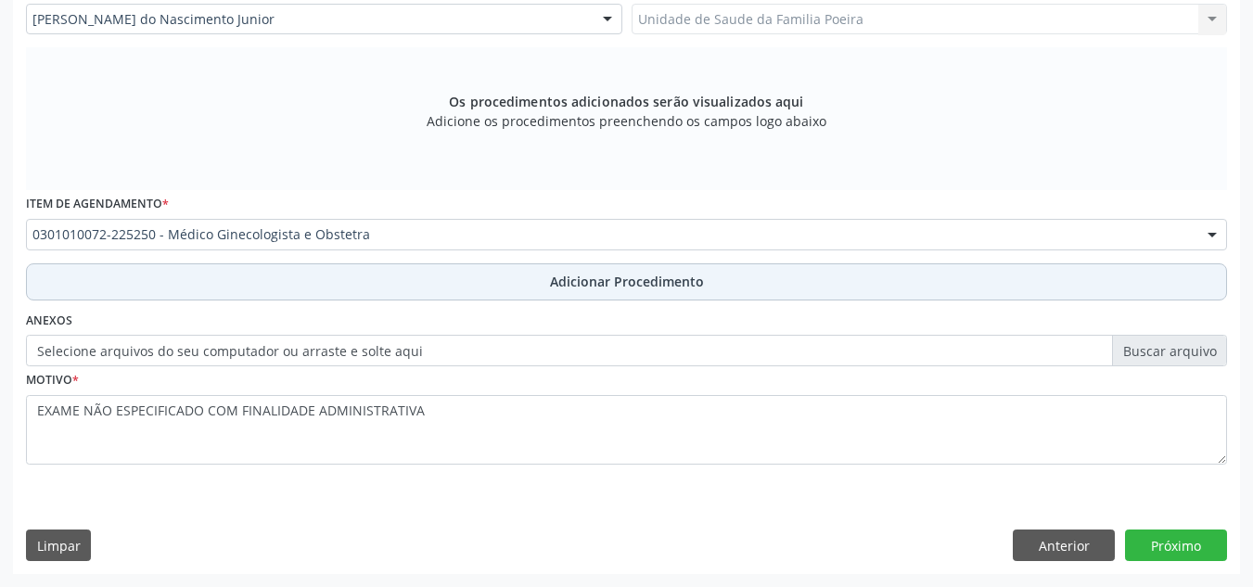
click at [626, 278] on span "Adicionar Procedimento" at bounding box center [627, 281] width 154 height 19
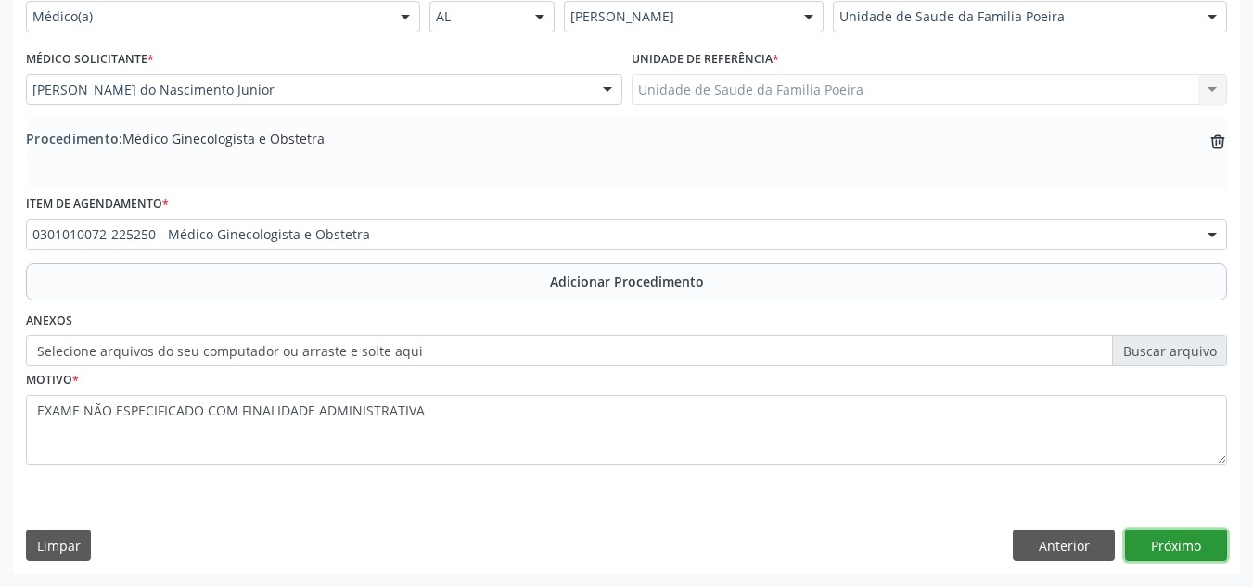
click at [1164, 548] on button "Próximo" at bounding box center [1176, 545] width 102 height 32
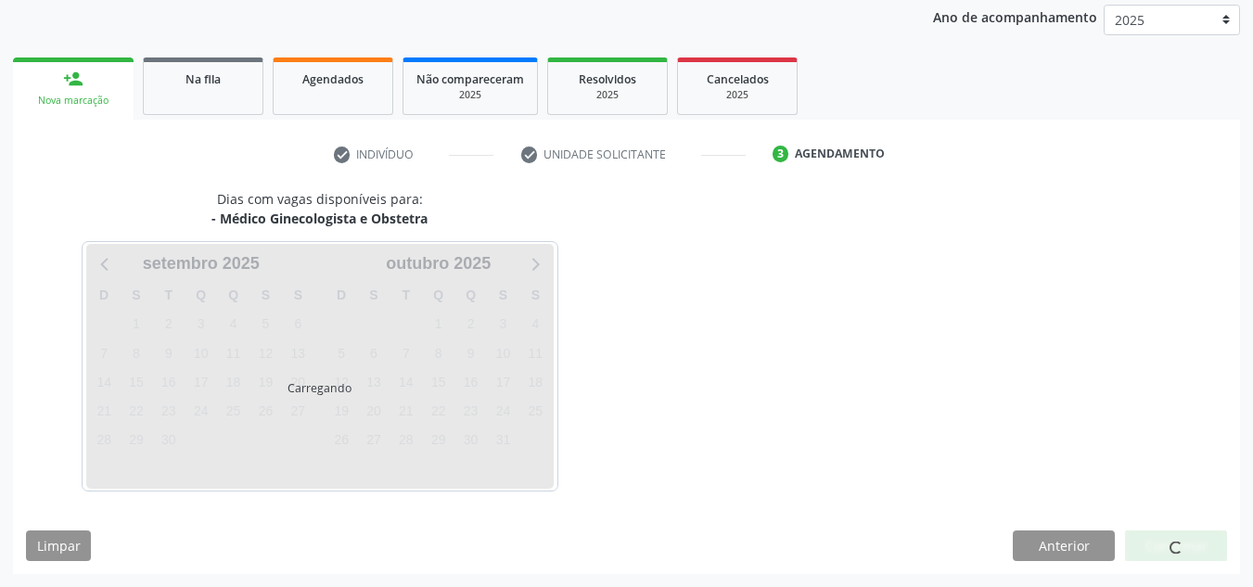
scroll to position [300, 0]
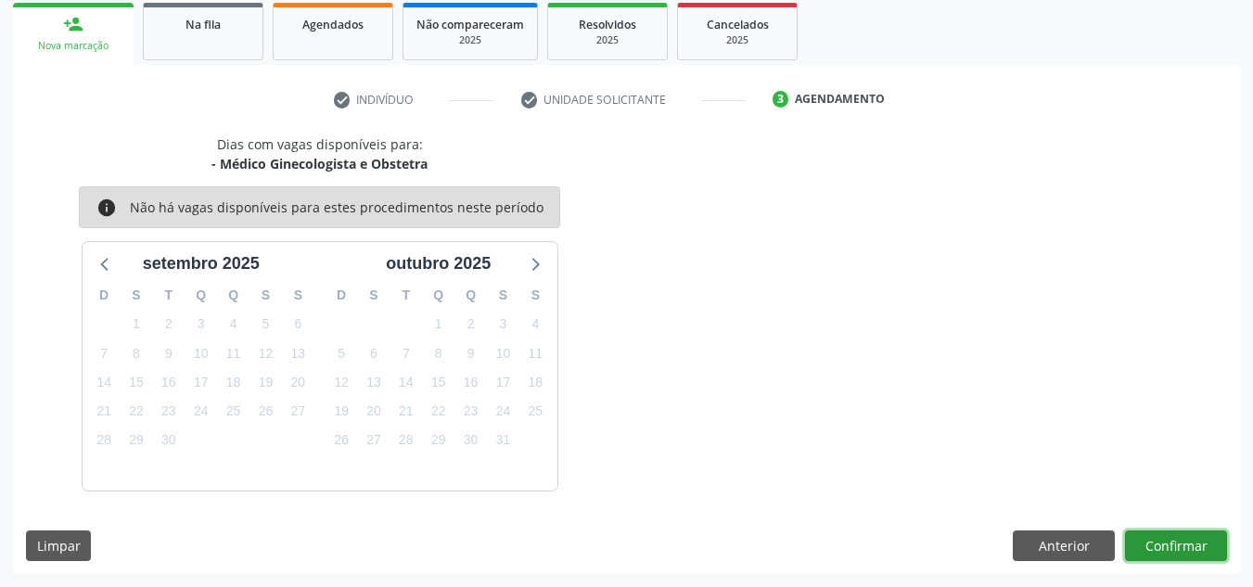
click at [1198, 545] on button "Confirmar" at bounding box center [1176, 546] width 102 height 32
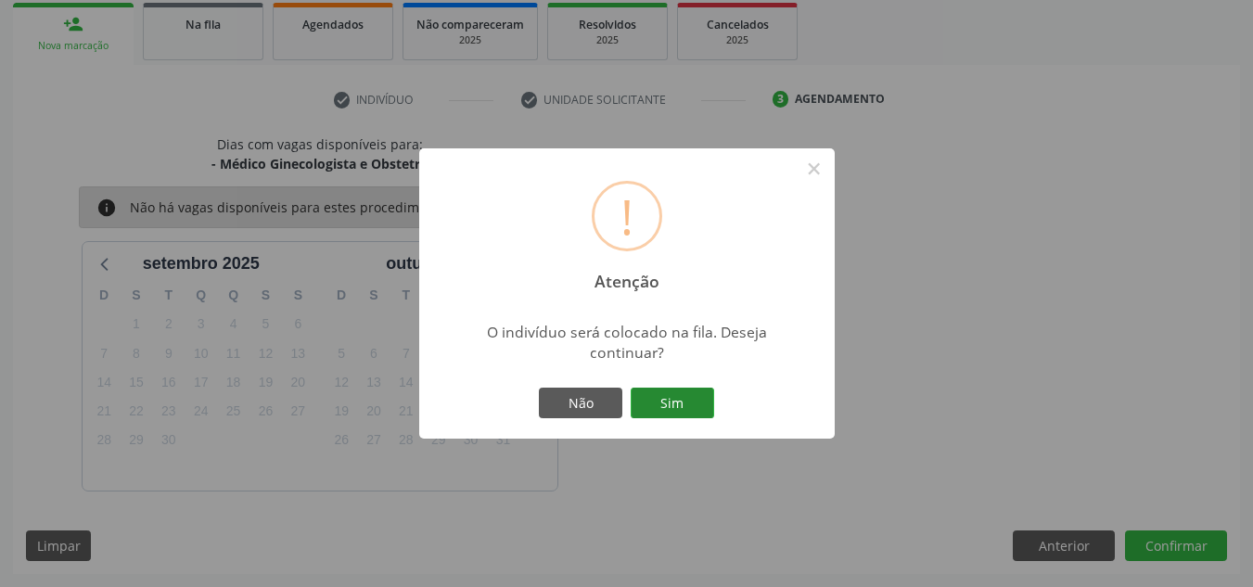
click at [686, 392] on button "Sim" at bounding box center [672, 404] width 83 height 32
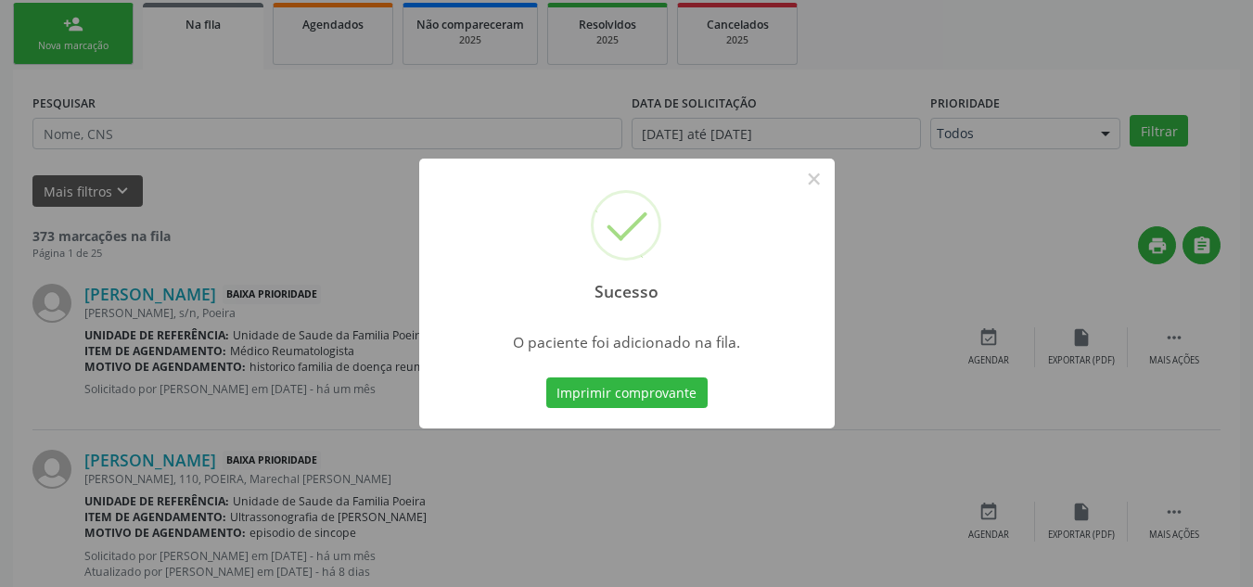
scroll to position [51, 0]
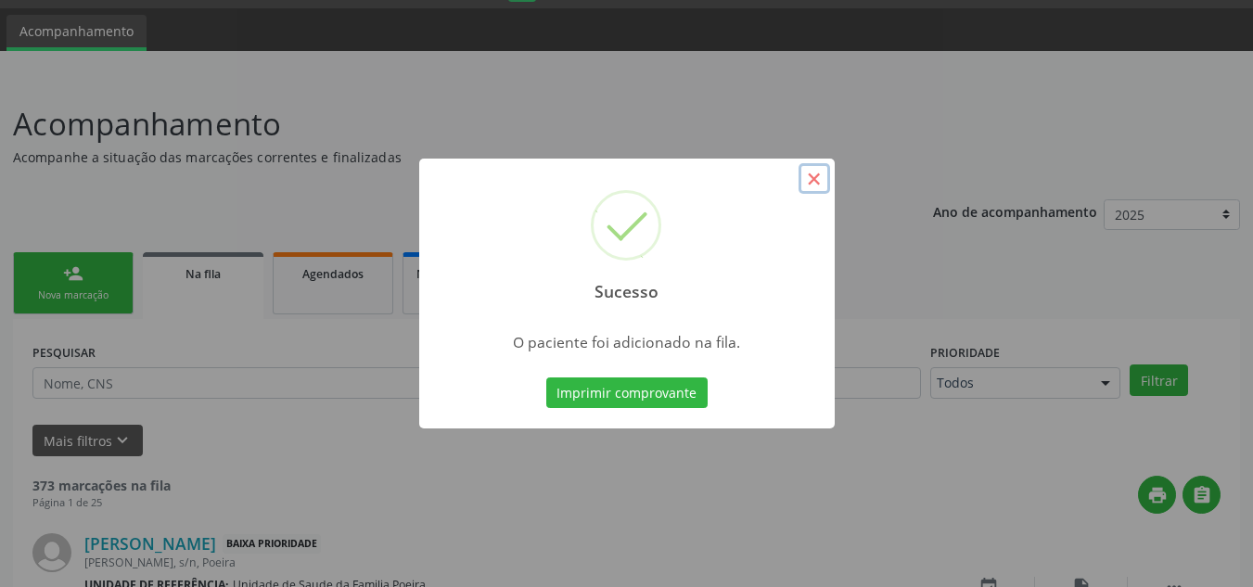
click at [808, 179] on button "×" at bounding box center [814, 179] width 32 height 32
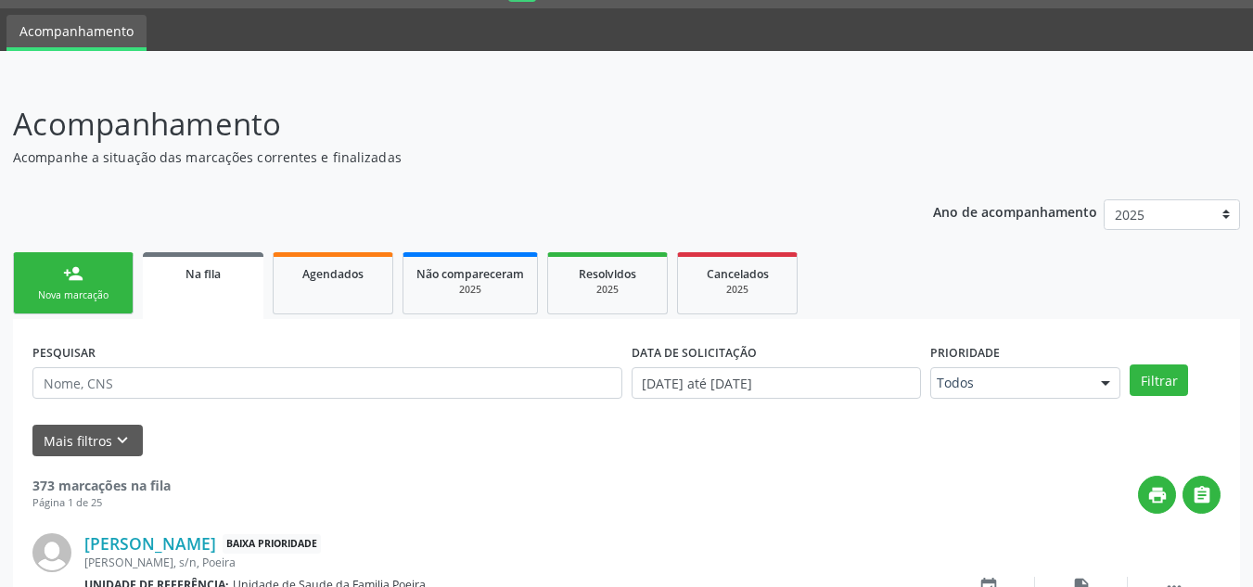
click at [73, 291] on div "Nova marcação" at bounding box center [73, 295] width 93 height 14
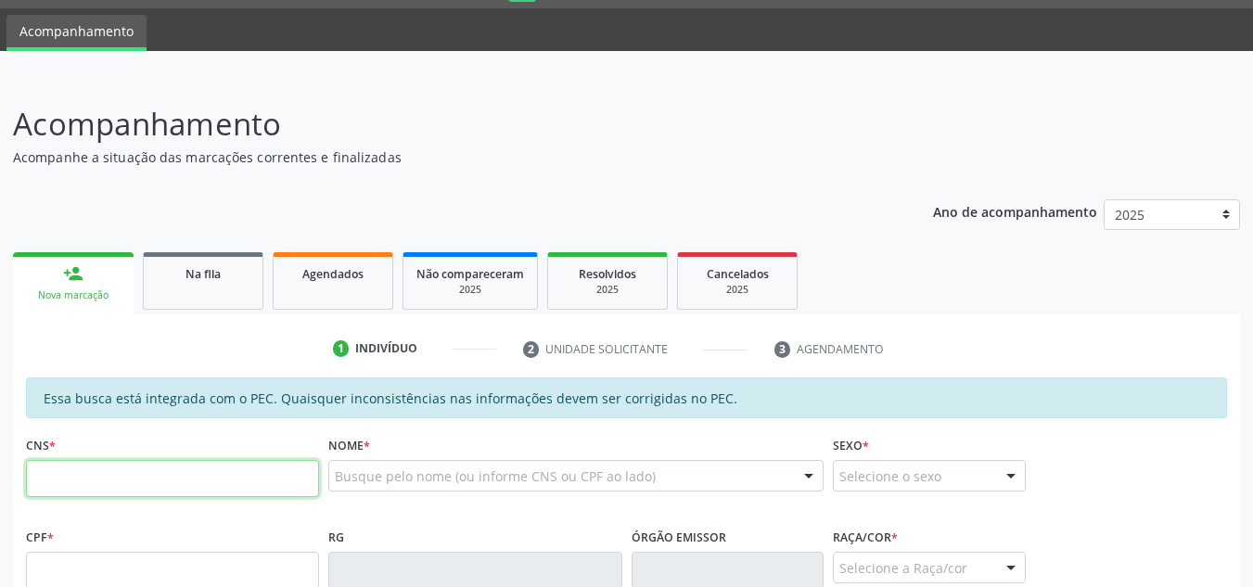
click at [114, 490] on input "text" at bounding box center [172, 478] width 293 height 37
paste input "703 4039 5591 5900"
type input "703 4039 5591 5900"
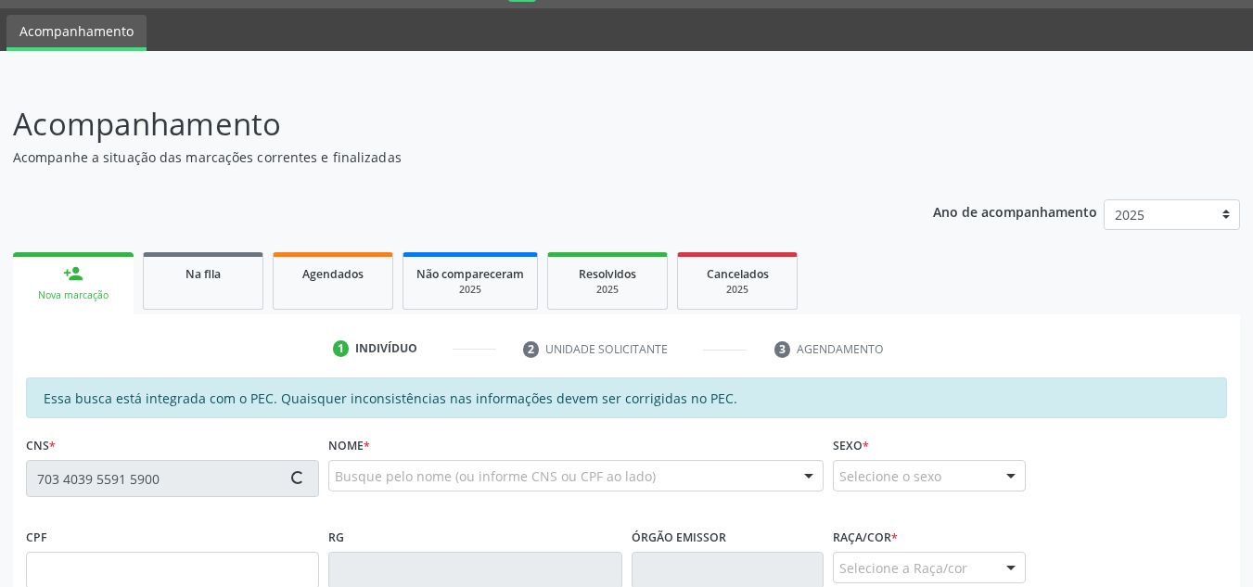
type input "071.762.784-58"
type input "[DATE]"
type input "[PERSON_NAME]"
type input "[PHONE_NUMBER]"
type input "S/N"
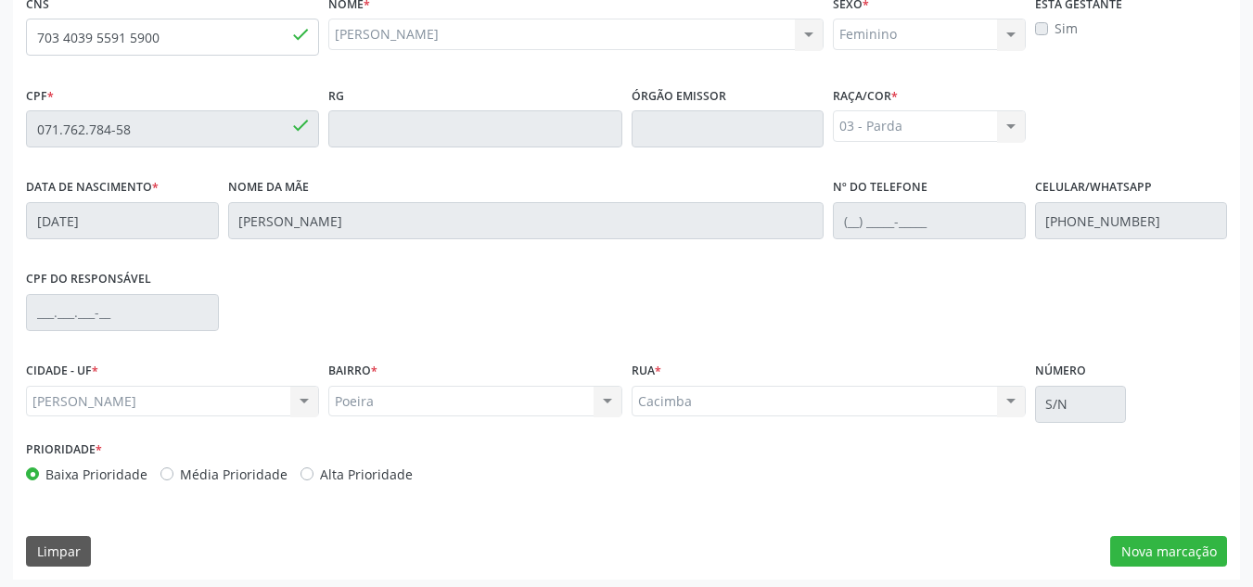
scroll to position [498, 0]
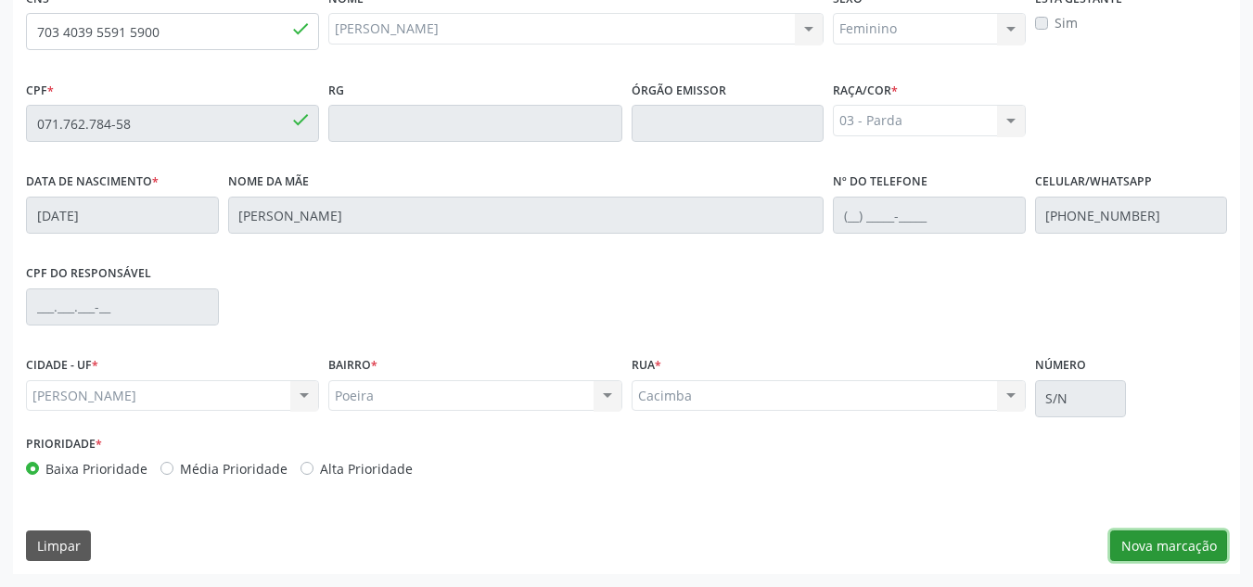
click at [1190, 541] on button "Nova marcação" at bounding box center [1168, 546] width 117 height 32
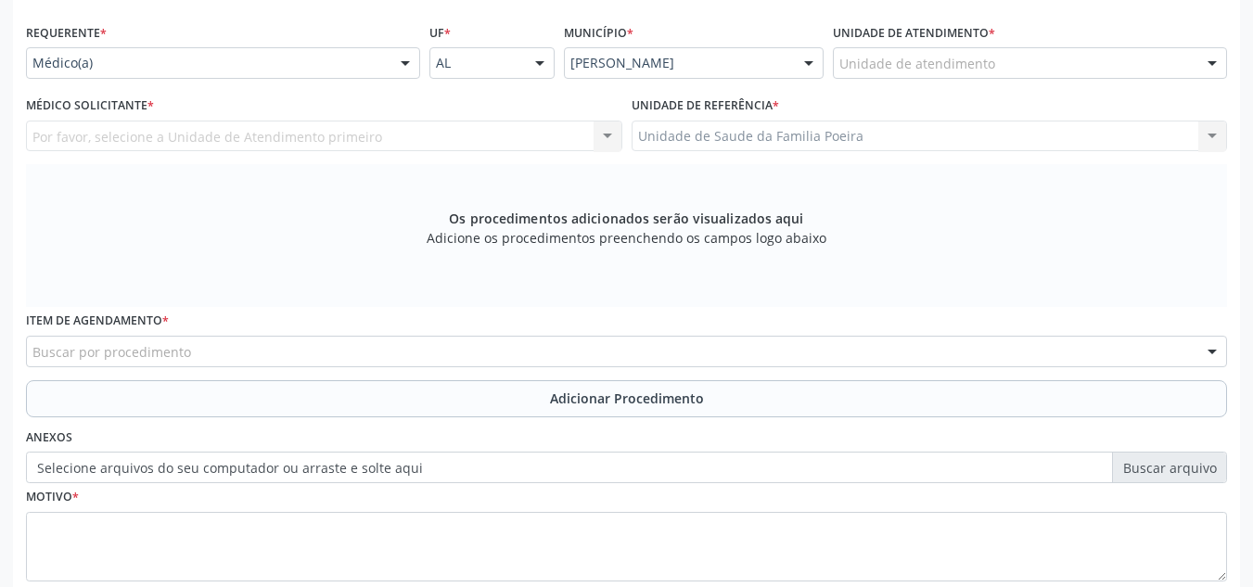
scroll to position [312, 0]
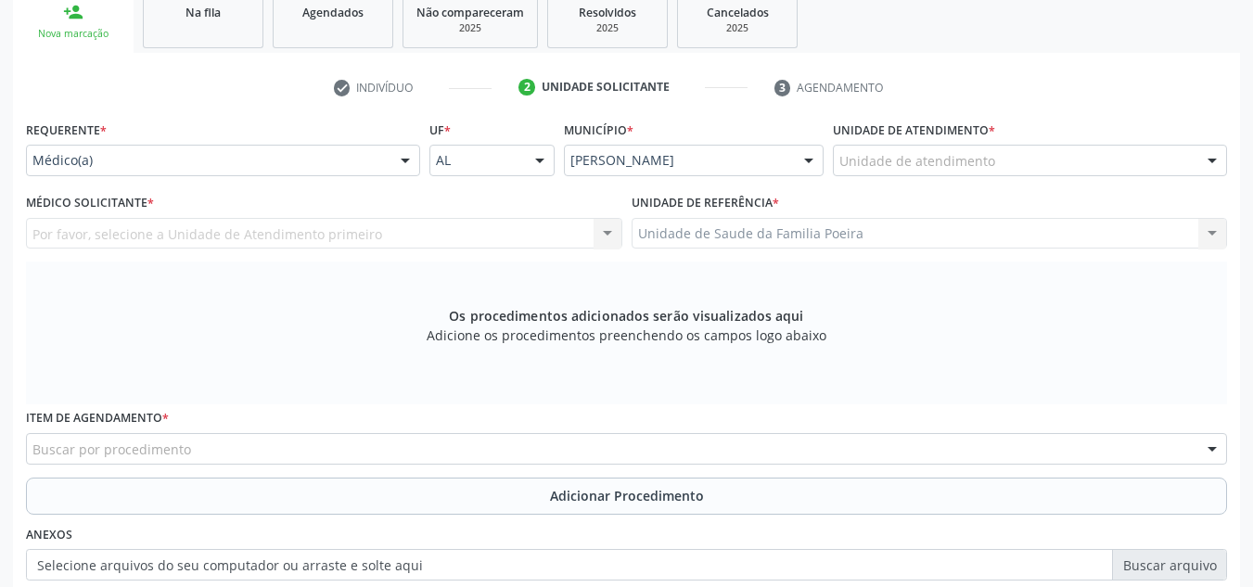
click at [1170, 160] on div "Unidade de atendimento" at bounding box center [1030, 161] width 394 height 32
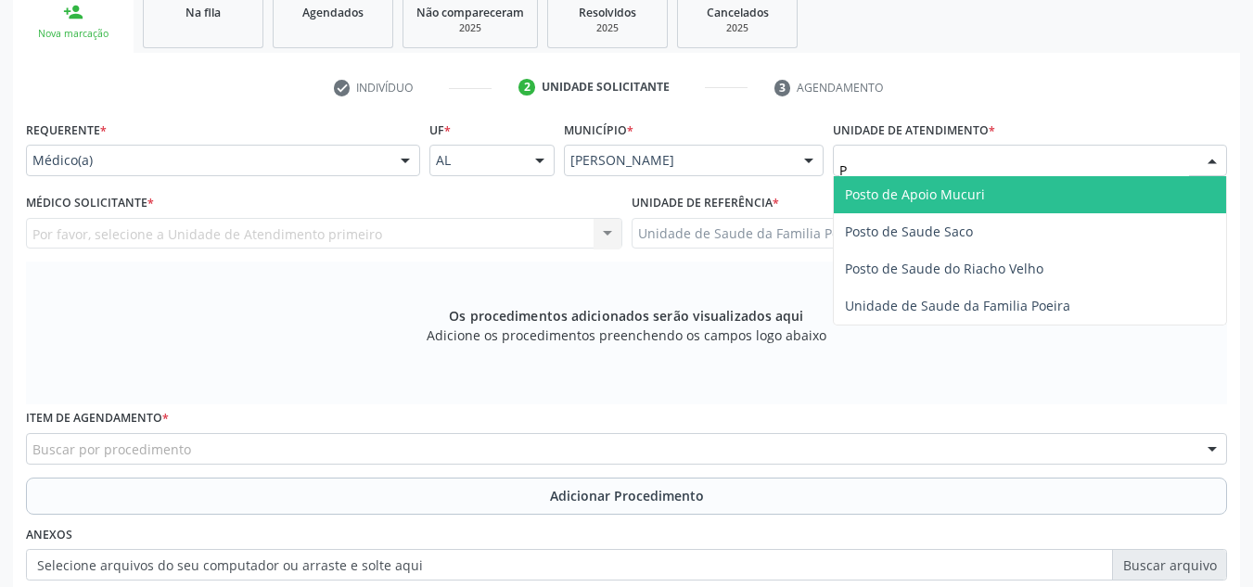
type input "PO"
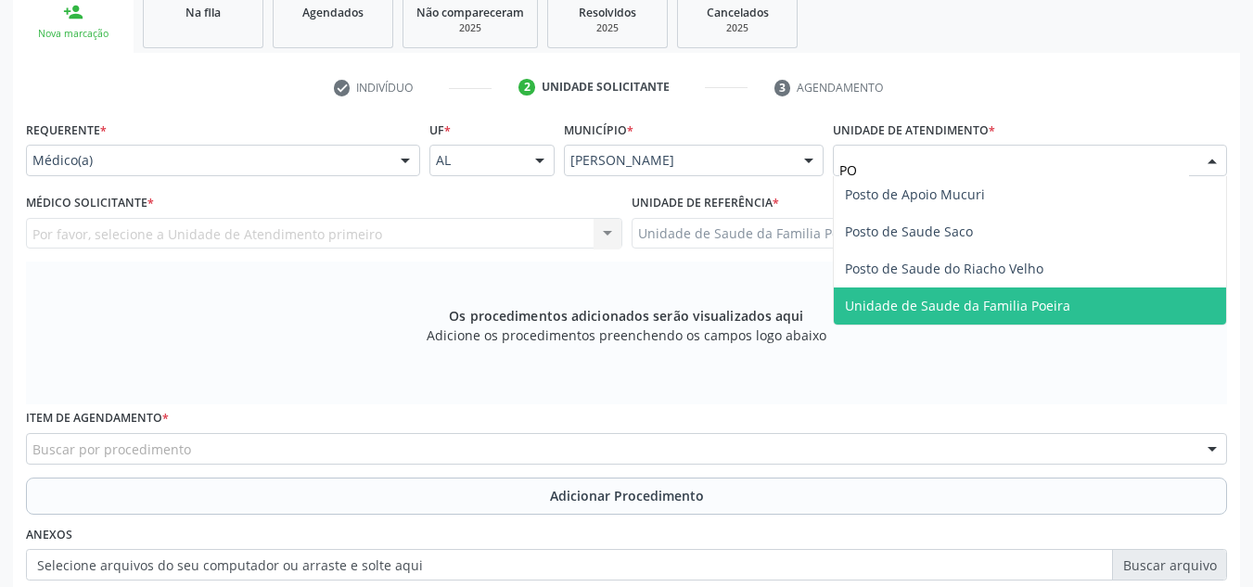
click at [1147, 299] on span "Unidade de Saude da Familia Poeira" at bounding box center [1030, 305] width 392 height 37
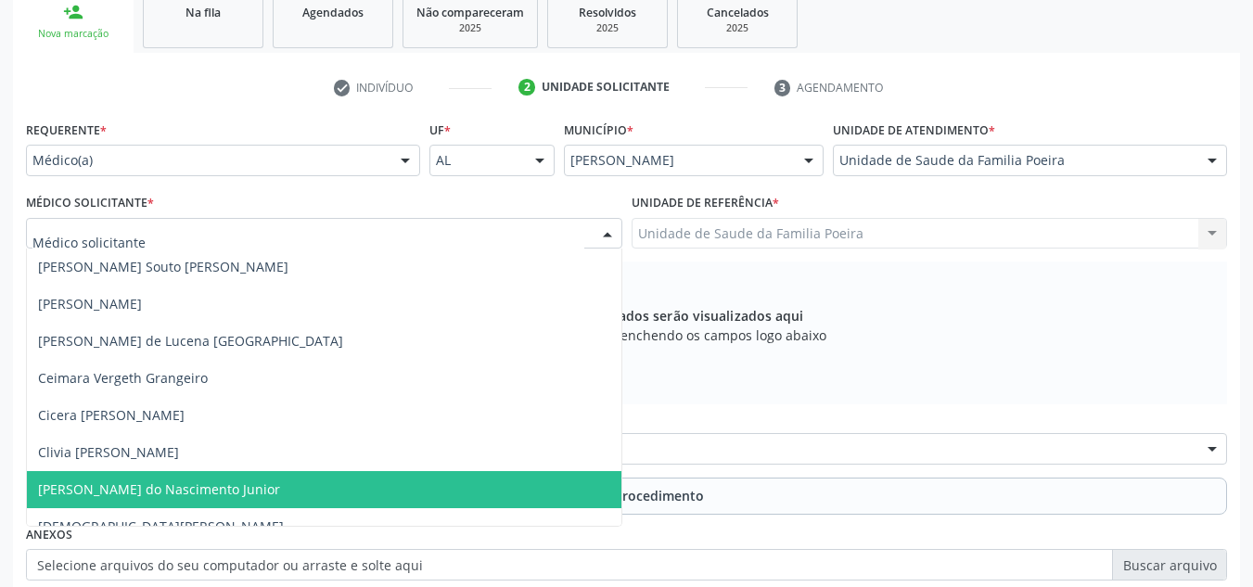
click at [68, 502] on span "[PERSON_NAME] do Nascimento Junior" at bounding box center [324, 489] width 594 height 37
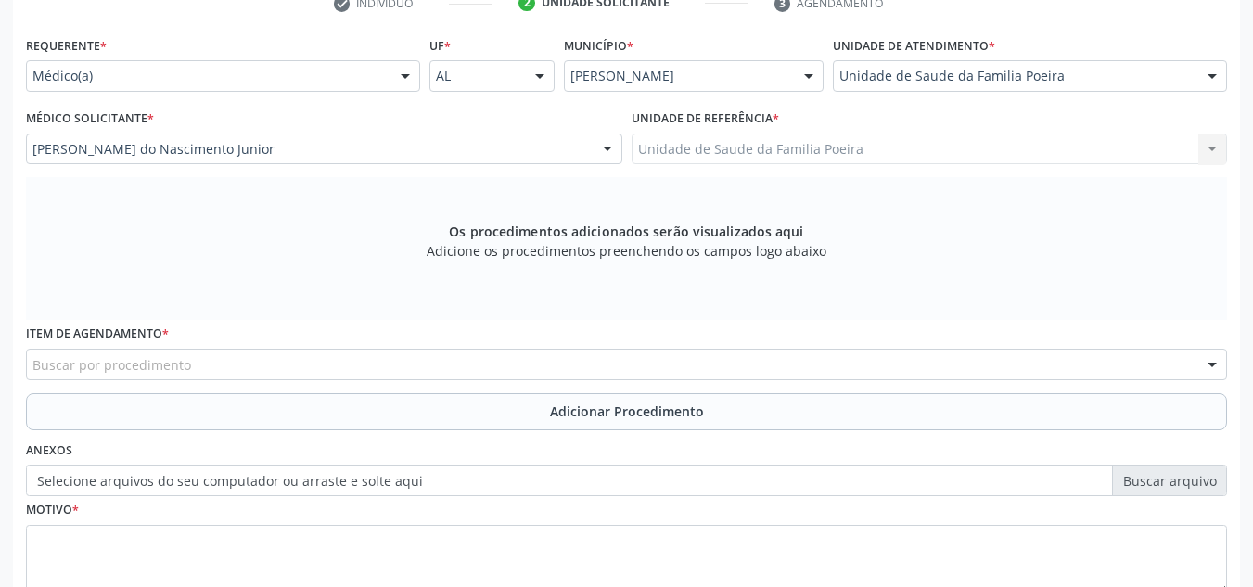
scroll to position [498, 0]
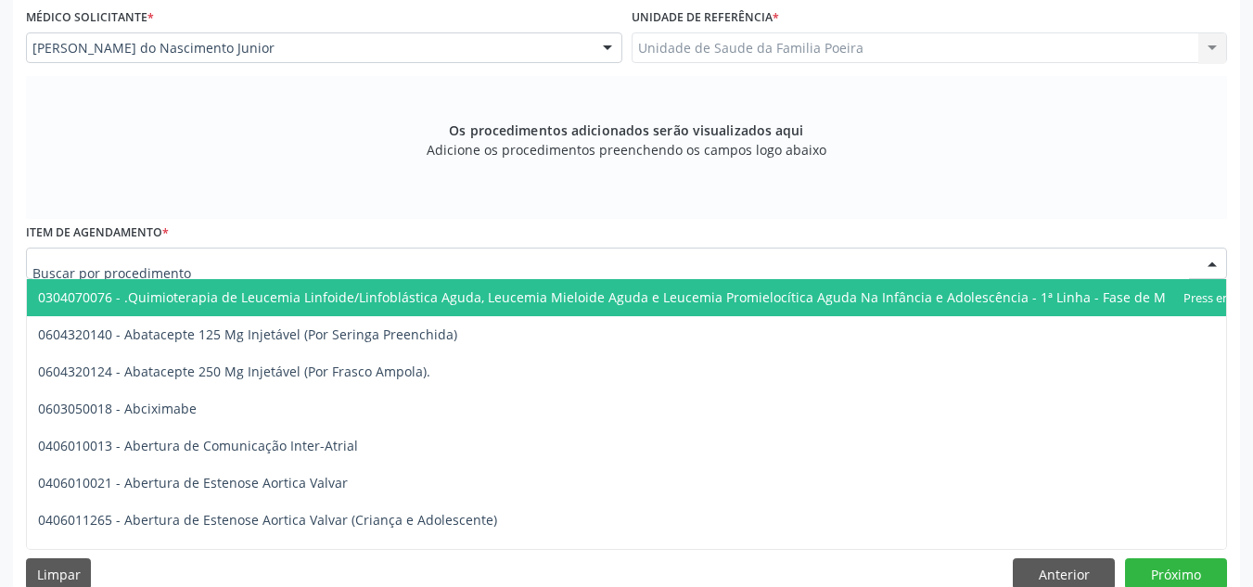
click at [160, 251] on div at bounding box center [626, 264] width 1201 height 32
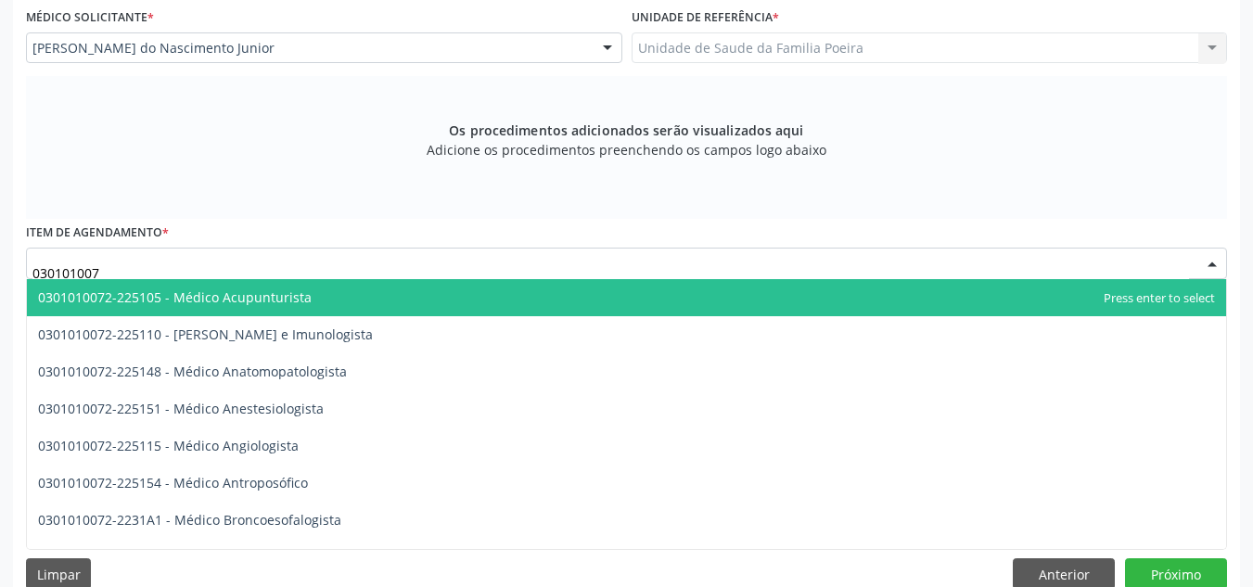
type input "0301010072"
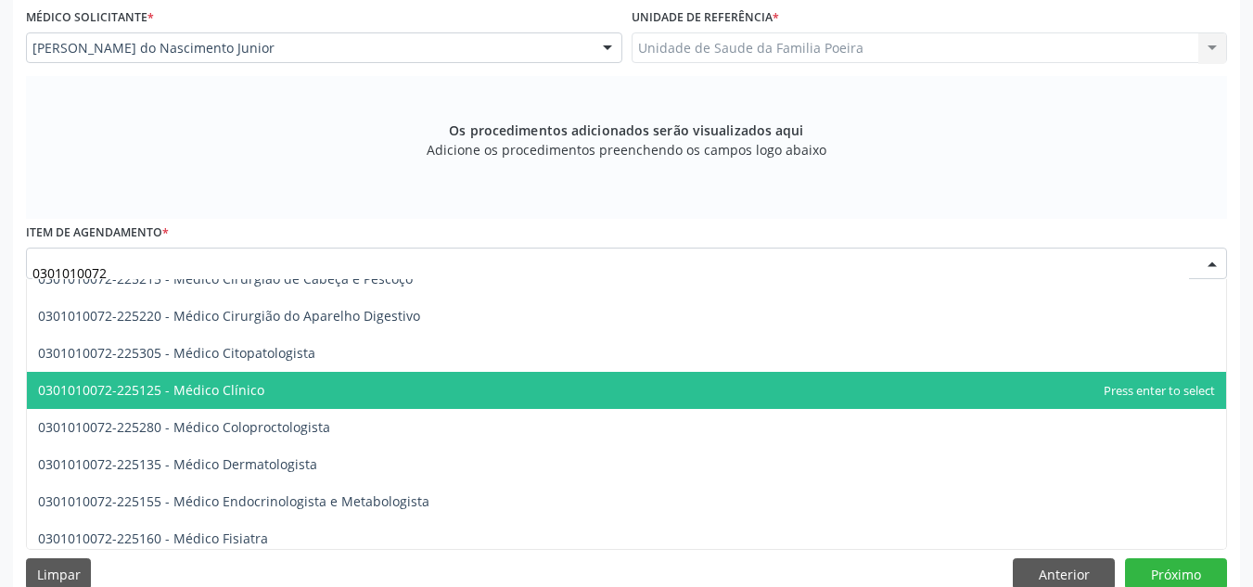
scroll to position [742, 0]
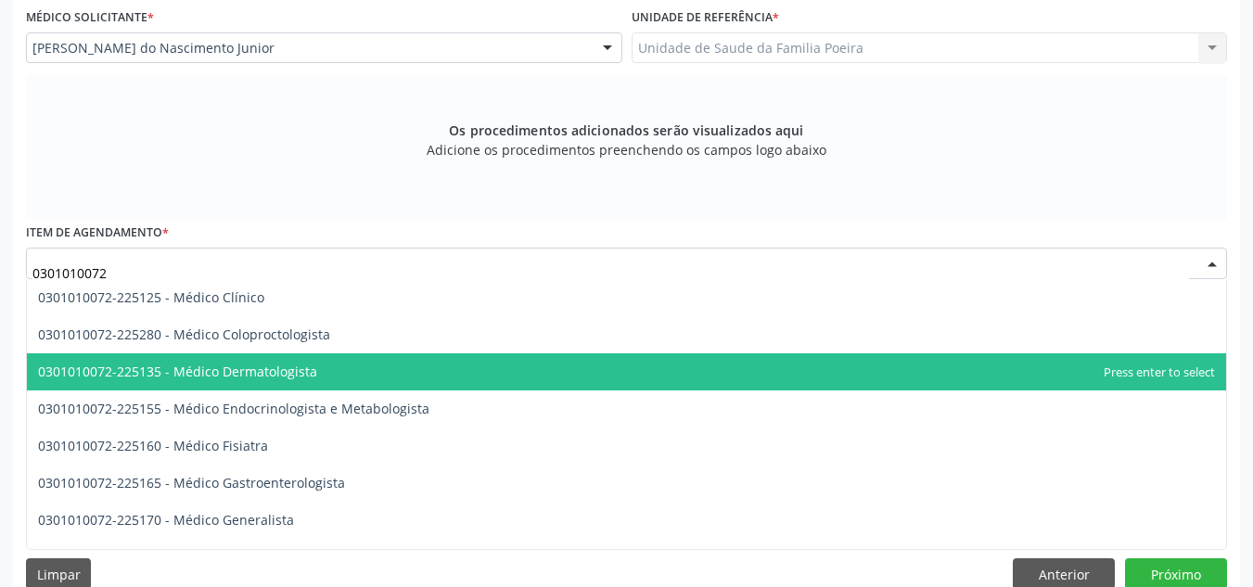
click at [308, 387] on span "0301010072-225135 - Médico Dermatologista" at bounding box center [626, 371] width 1199 height 37
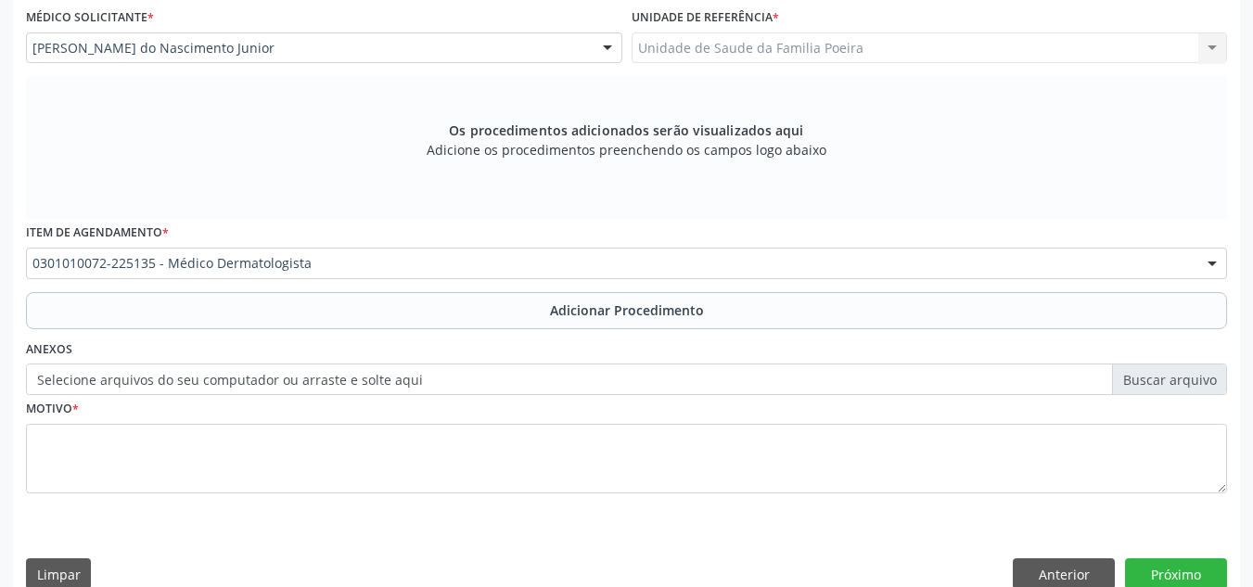
scroll to position [0, 0]
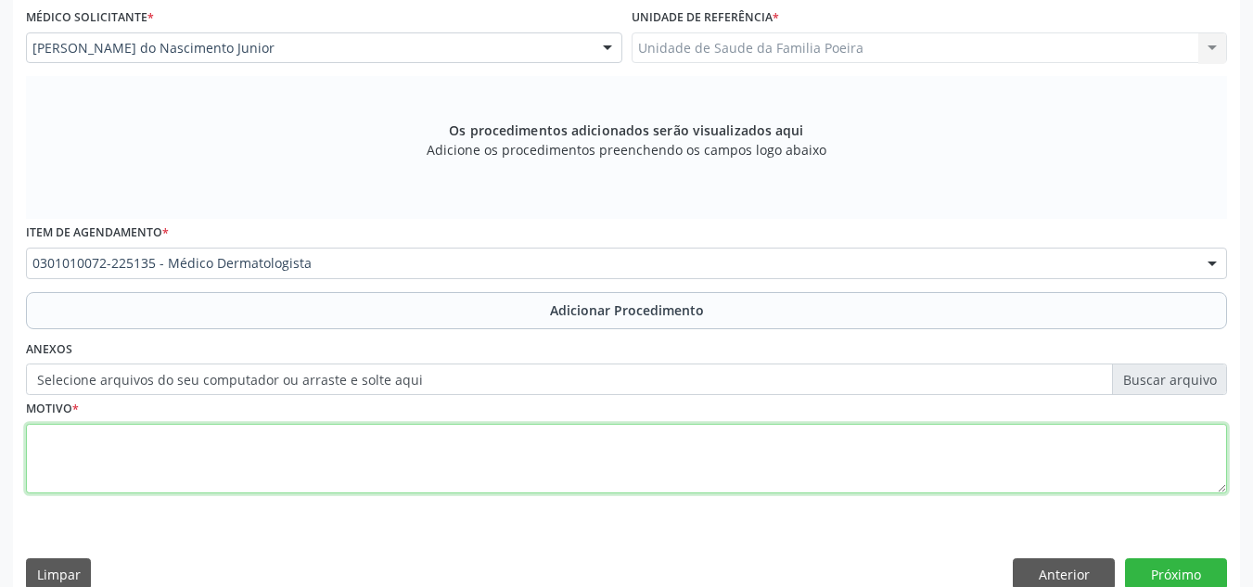
click at [175, 466] on textarea at bounding box center [626, 459] width 1201 height 70
type textarea "E"
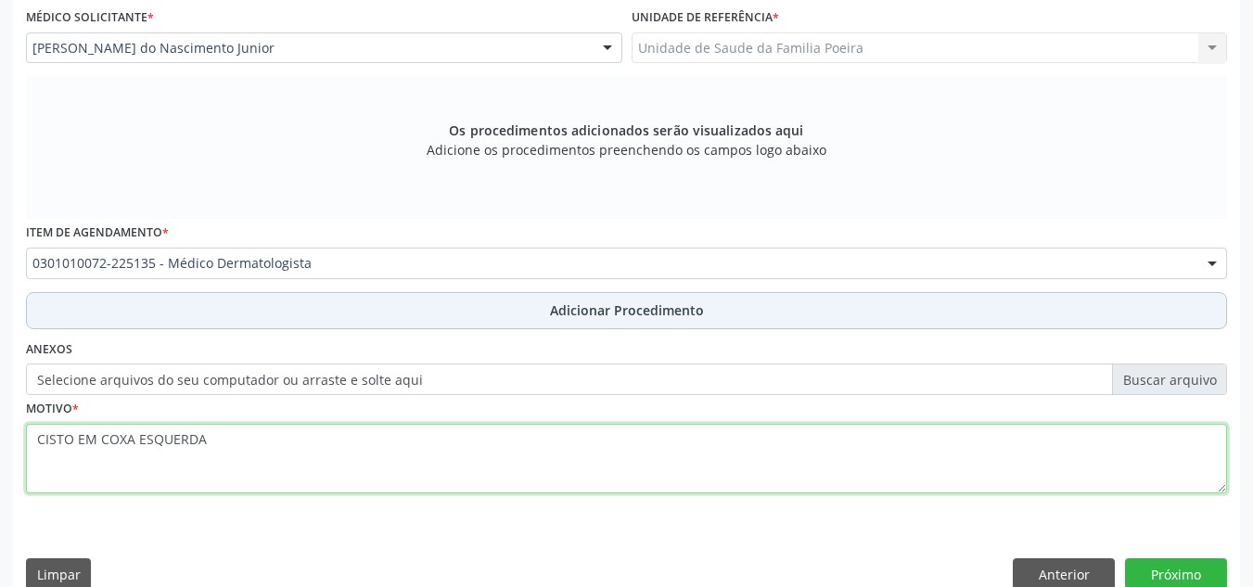
type textarea "CISTO EM COXA ESQUERDA"
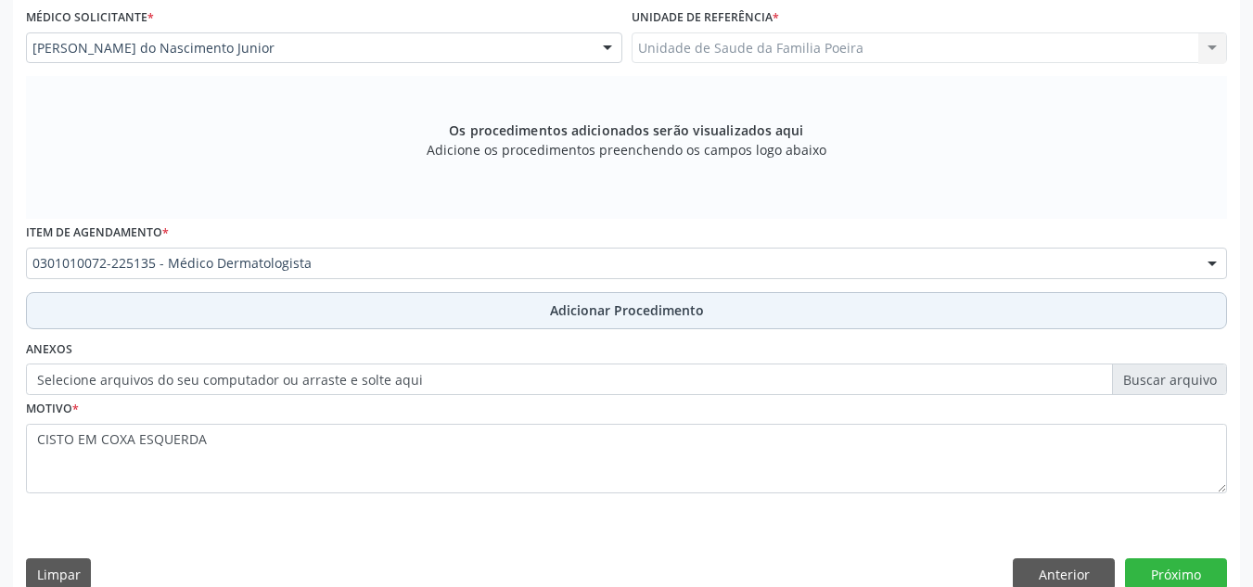
click at [579, 318] on span "Adicionar Procedimento" at bounding box center [627, 309] width 154 height 19
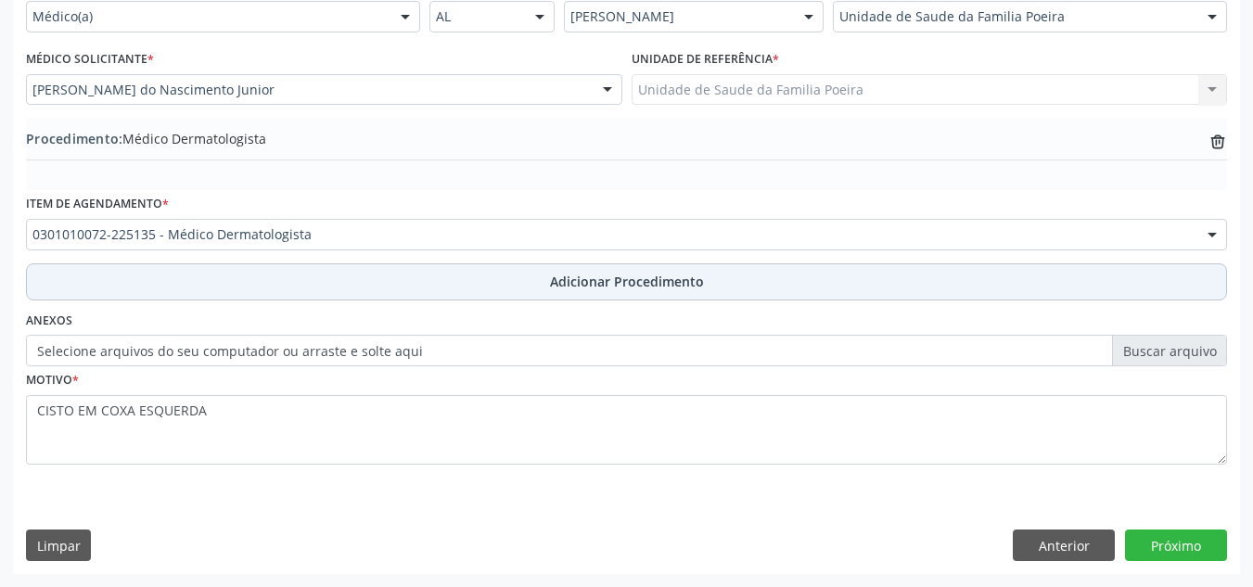
scroll to position [456, 0]
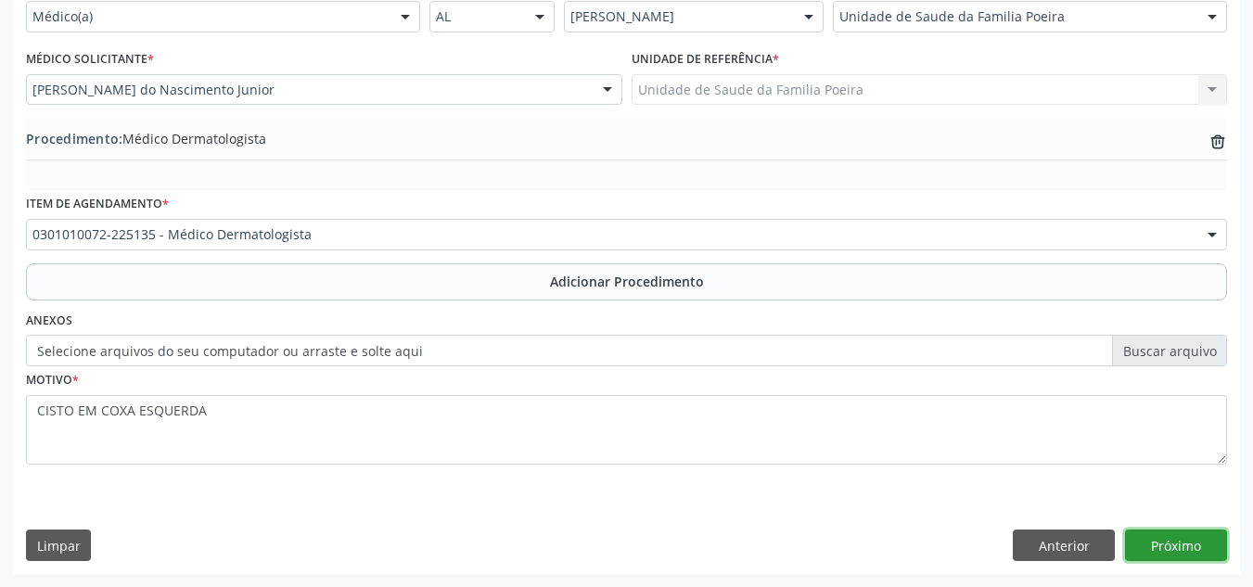
click at [1162, 541] on button "Próximo" at bounding box center [1176, 545] width 102 height 32
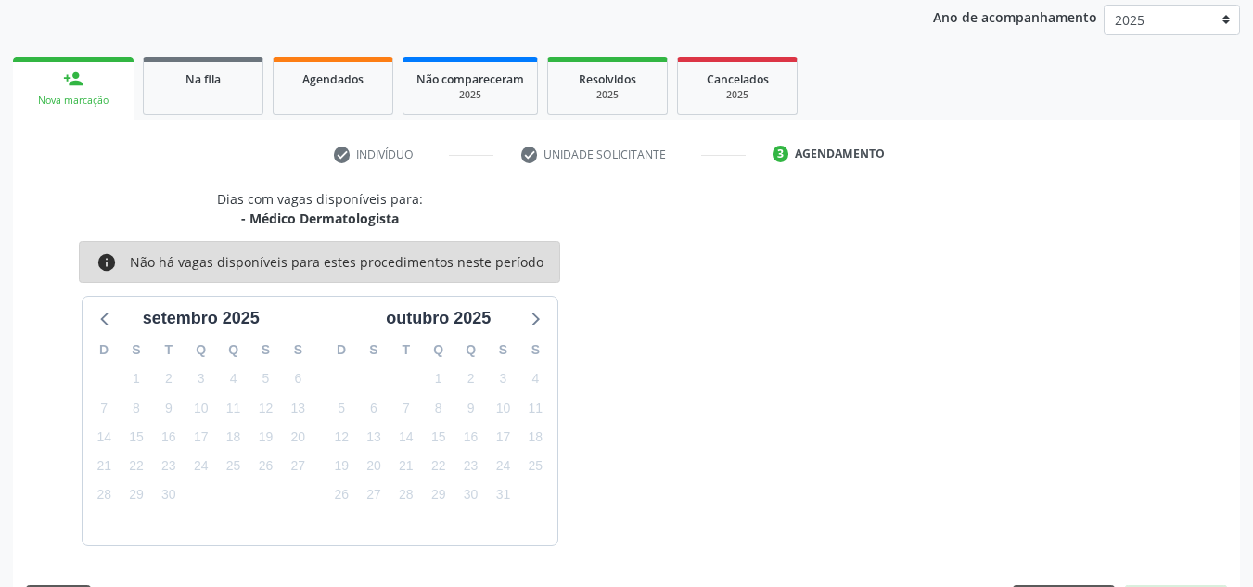
scroll to position [300, 0]
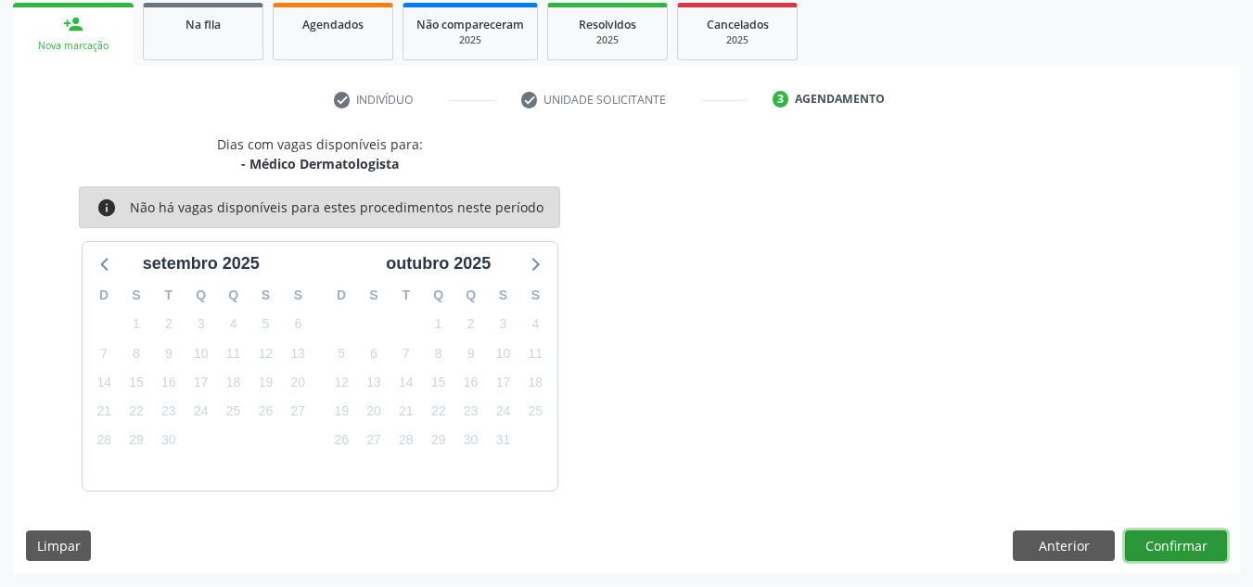
click at [1191, 542] on button "Confirmar" at bounding box center [1176, 546] width 102 height 32
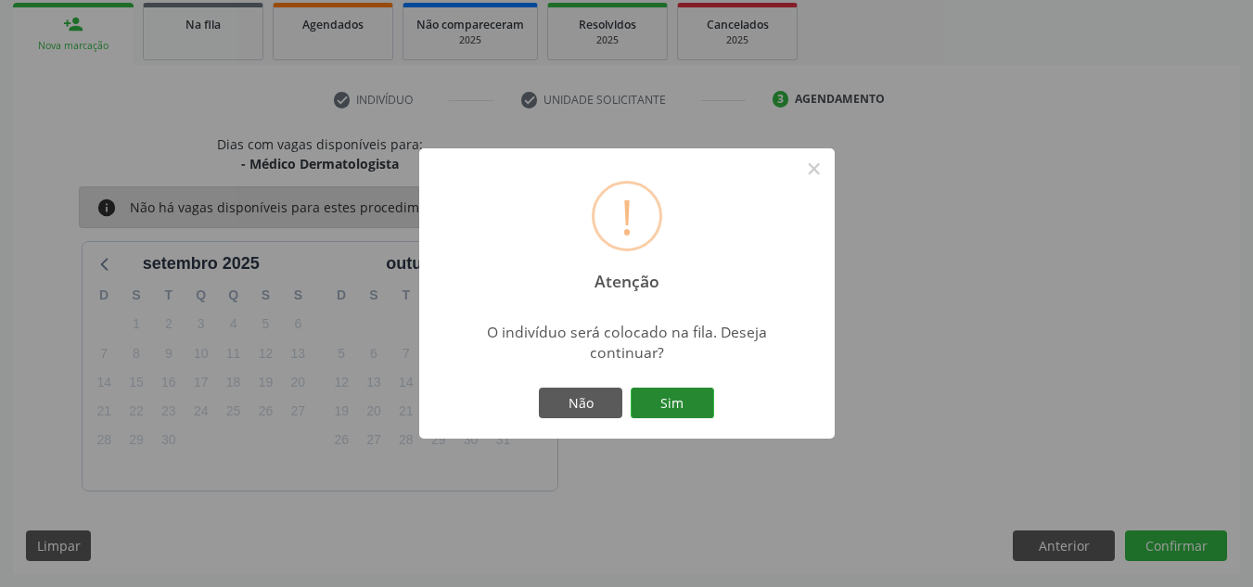
click at [687, 393] on button "Sim" at bounding box center [672, 404] width 83 height 32
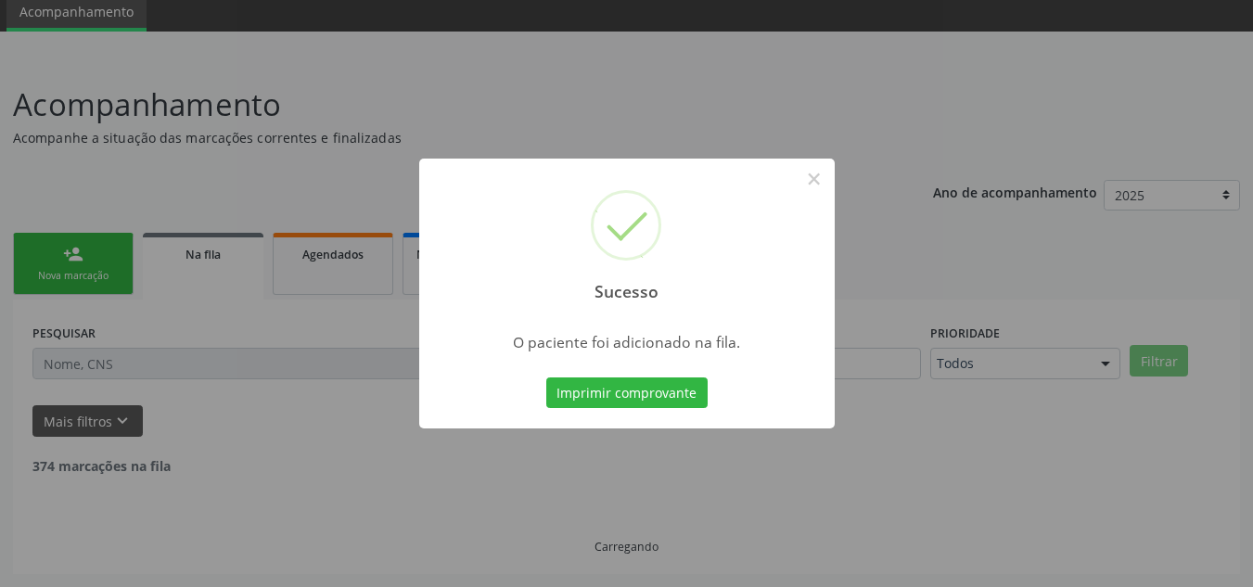
scroll to position [51, 0]
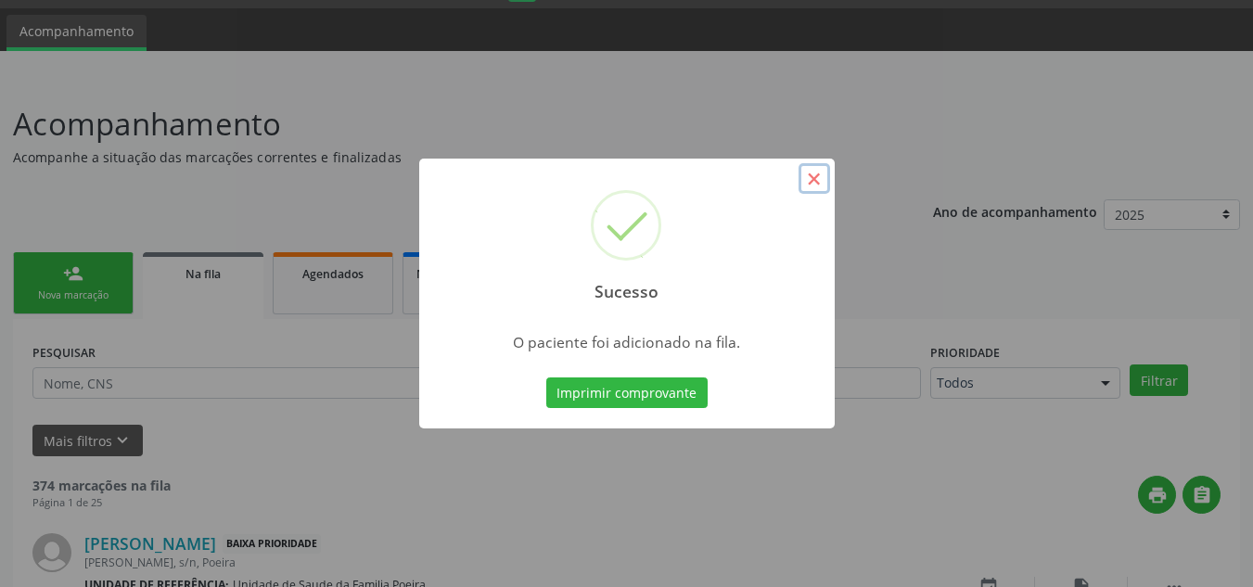
click at [816, 182] on button "×" at bounding box center [814, 179] width 32 height 32
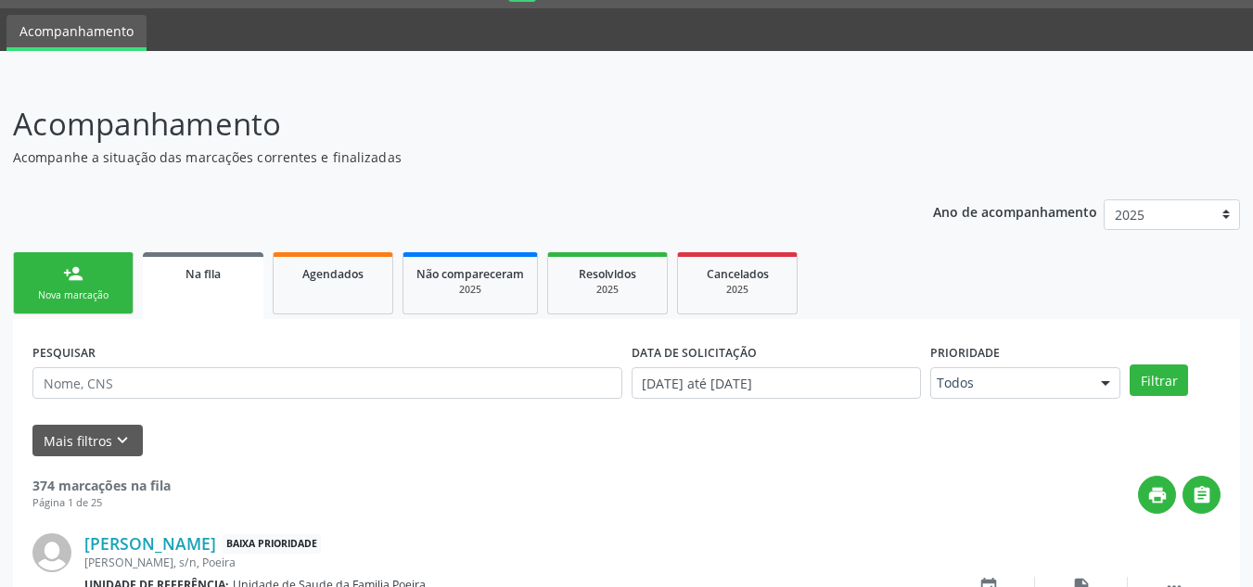
click at [84, 272] on link "person_add Nova marcação" at bounding box center [73, 283] width 121 height 62
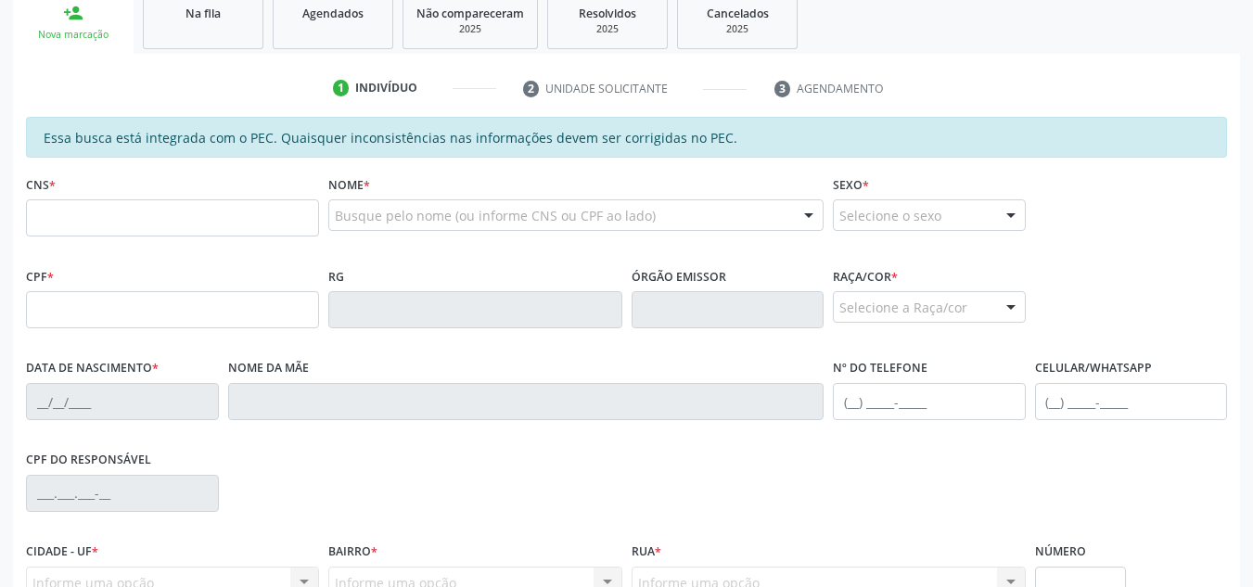
scroll to position [329, 0]
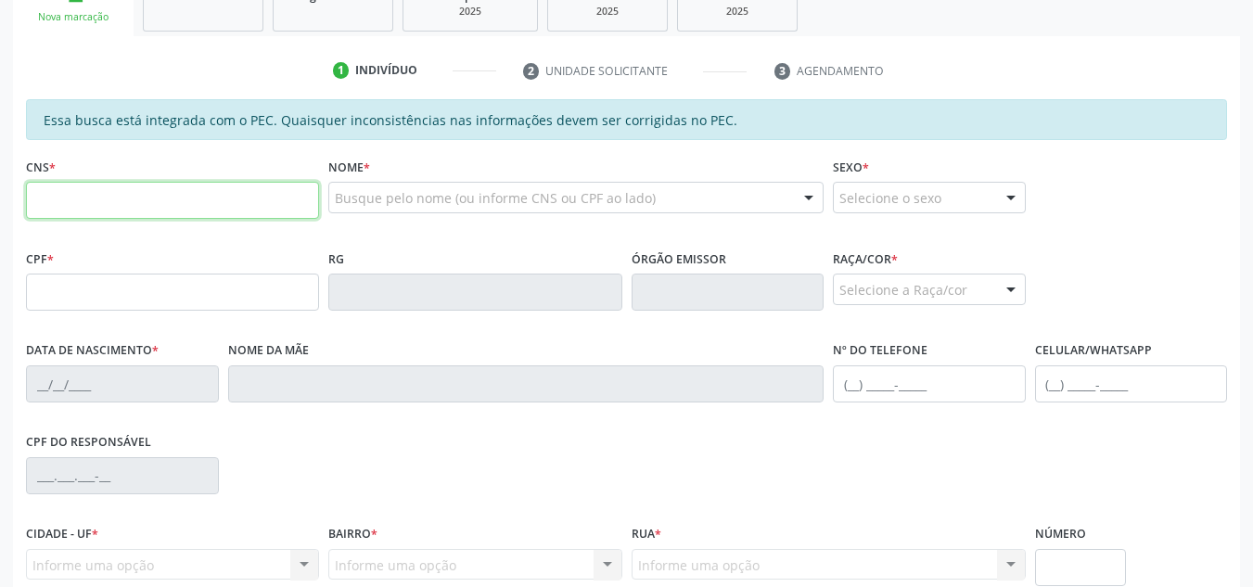
click at [79, 210] on input "text" at bounding box center [172, 200] width 293 height 37
type input "709 8070 2432 6590"
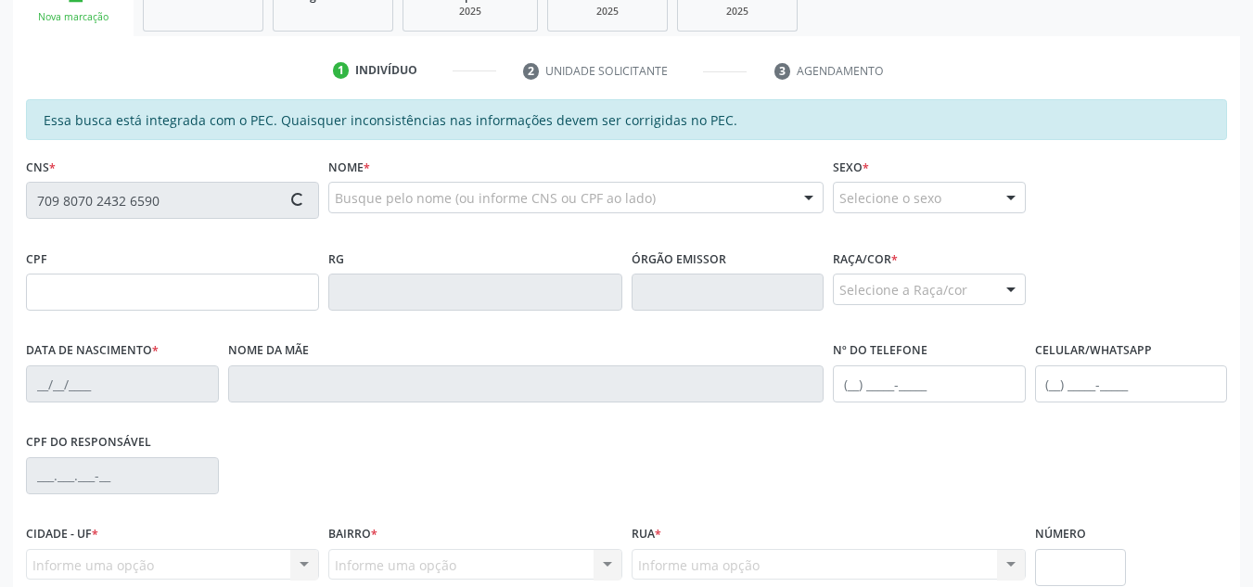
type input "073.727.244-90"
type input "[DATE]"
type input "[PERSON_NAME]"
type input "[PHONE_NUMBER]"
type input "S/N"
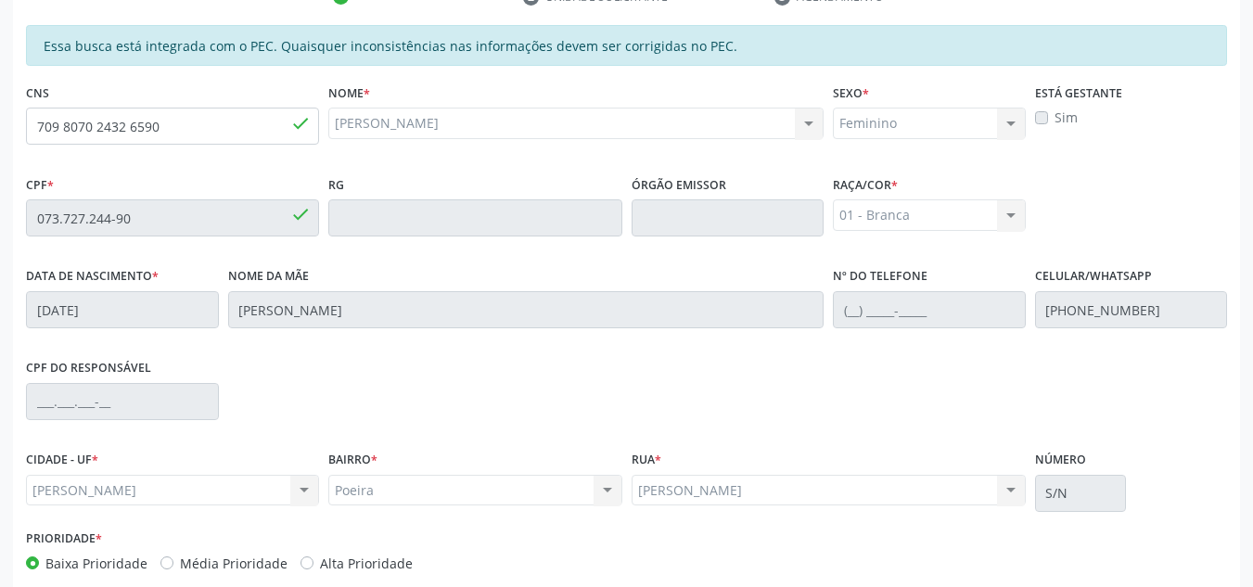
scroll to position [498, 0]
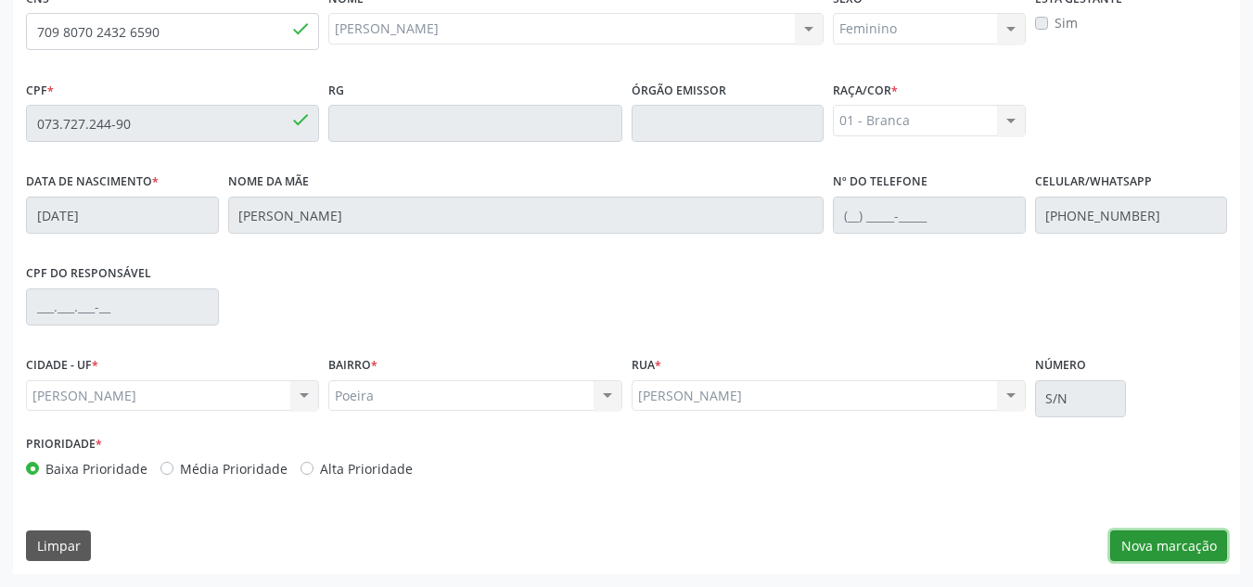
click at [1130, 549] on button "Nova marcação" at bounding box center [1168, 546] width 117 height 32
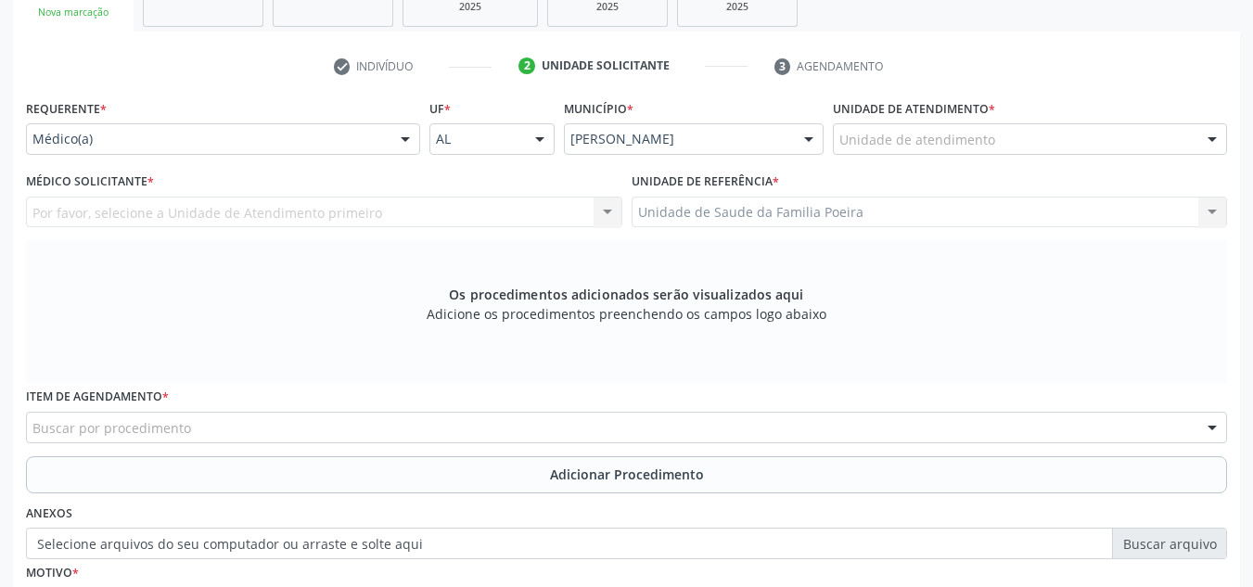
scroll to position [312, 0]
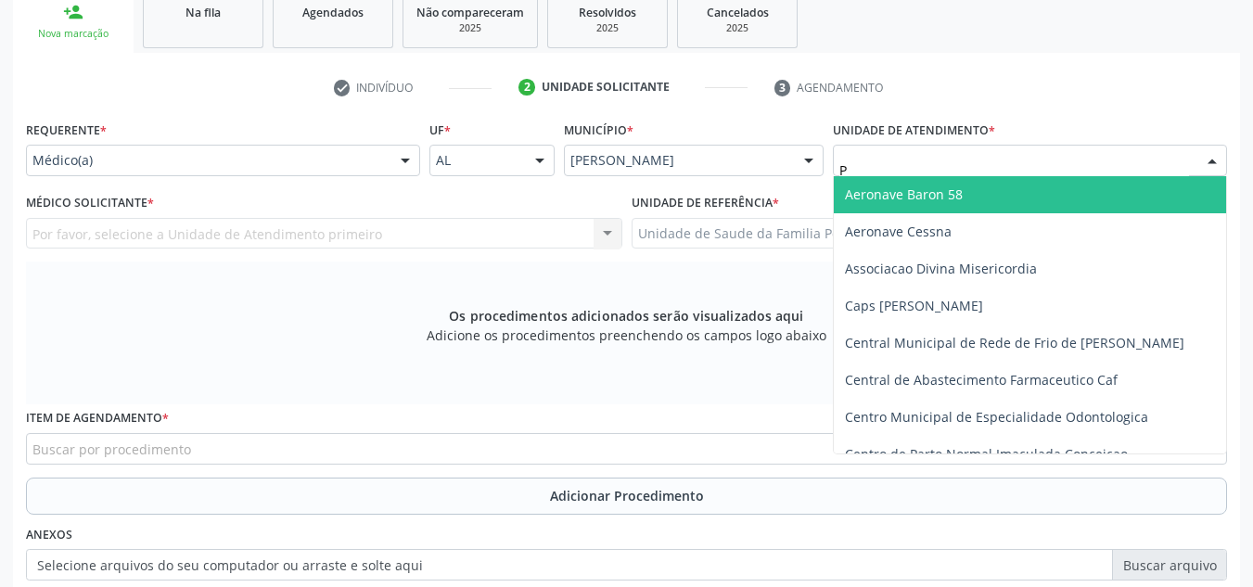
type input "PO"
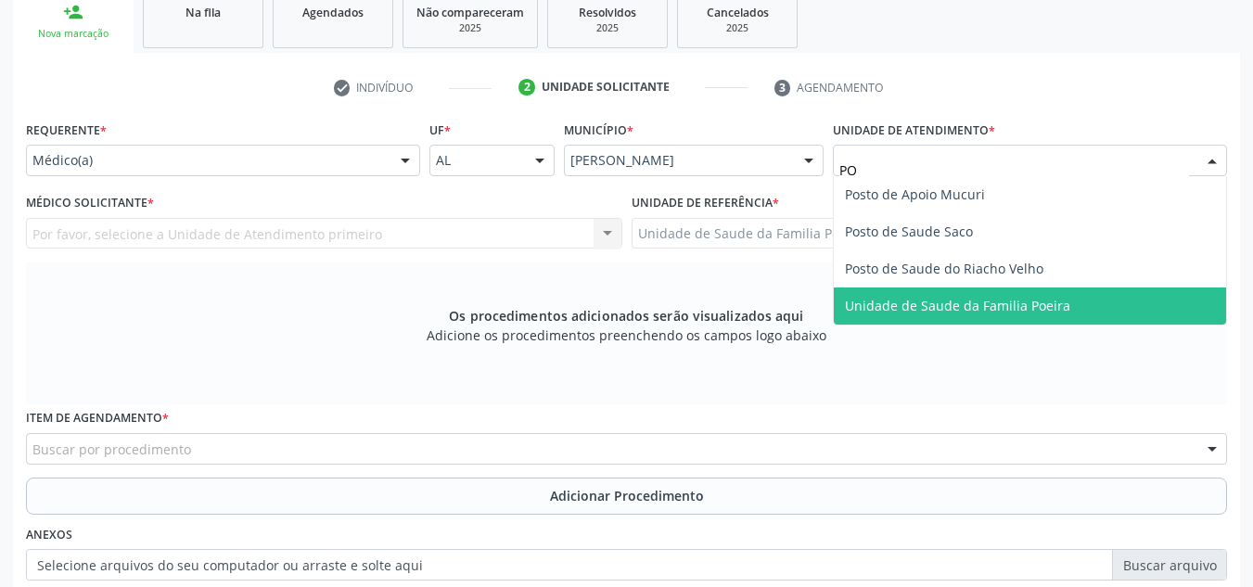
click at [946, 316] on span "Unidade de Saude da Familia Poeira" at bounding box center [1030, 305] width 392 height 37
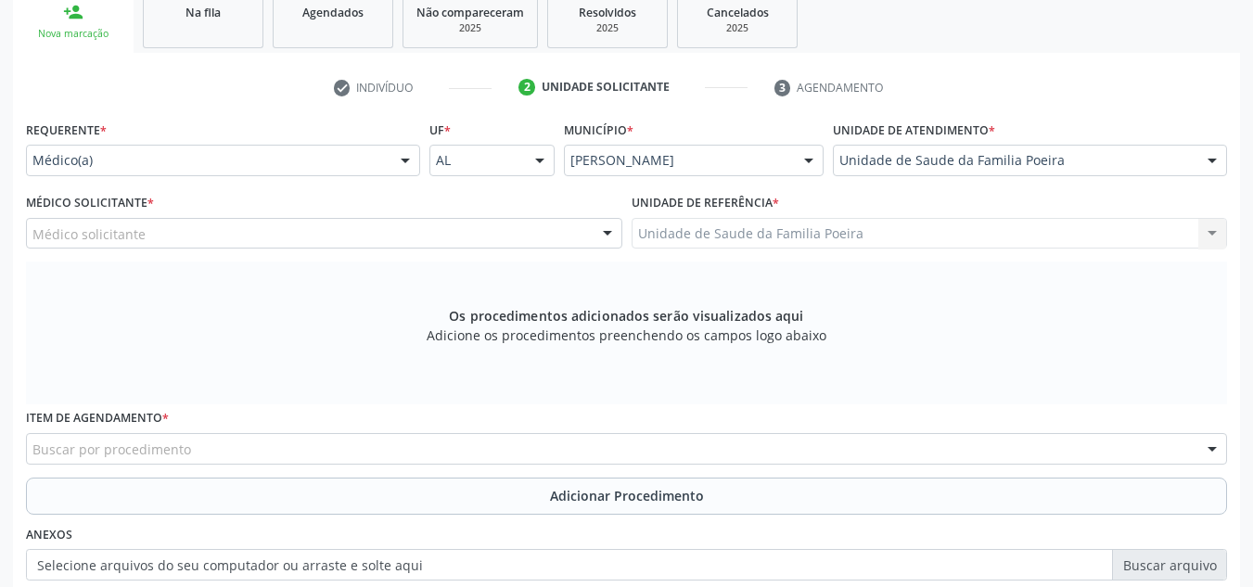
click at [268, 231] on div "Médico solicitante" at bounding box center [324, 234] width 596 height 32
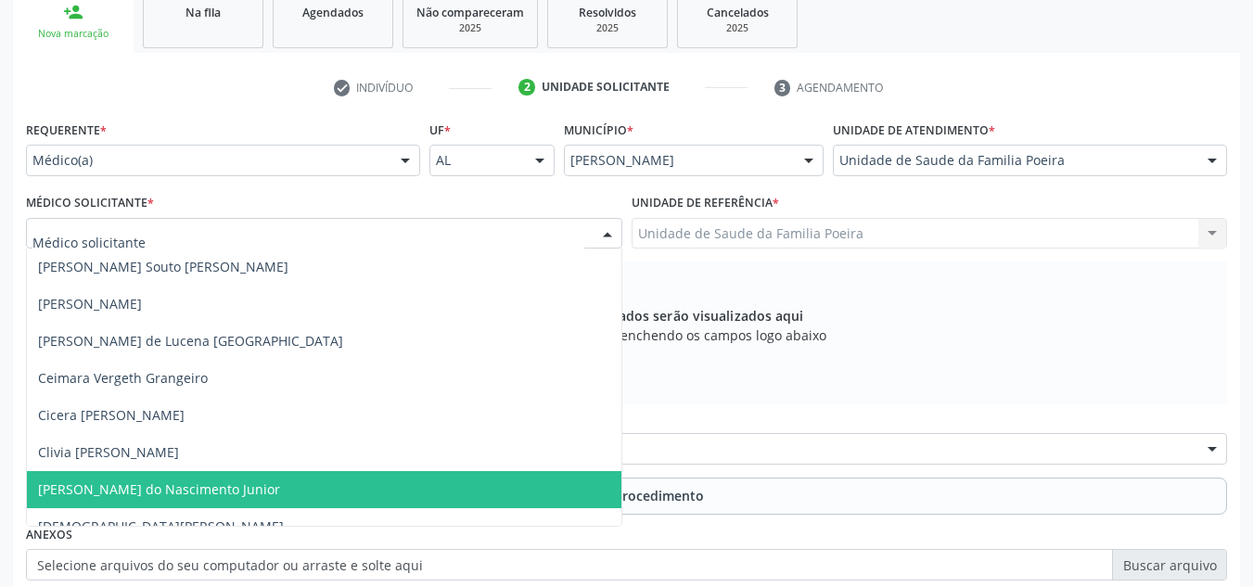
click at [146, 482] on span "[PERSON_NAME] do Nascimento Junior" at bounding box center [159, 489] width 242 height 18
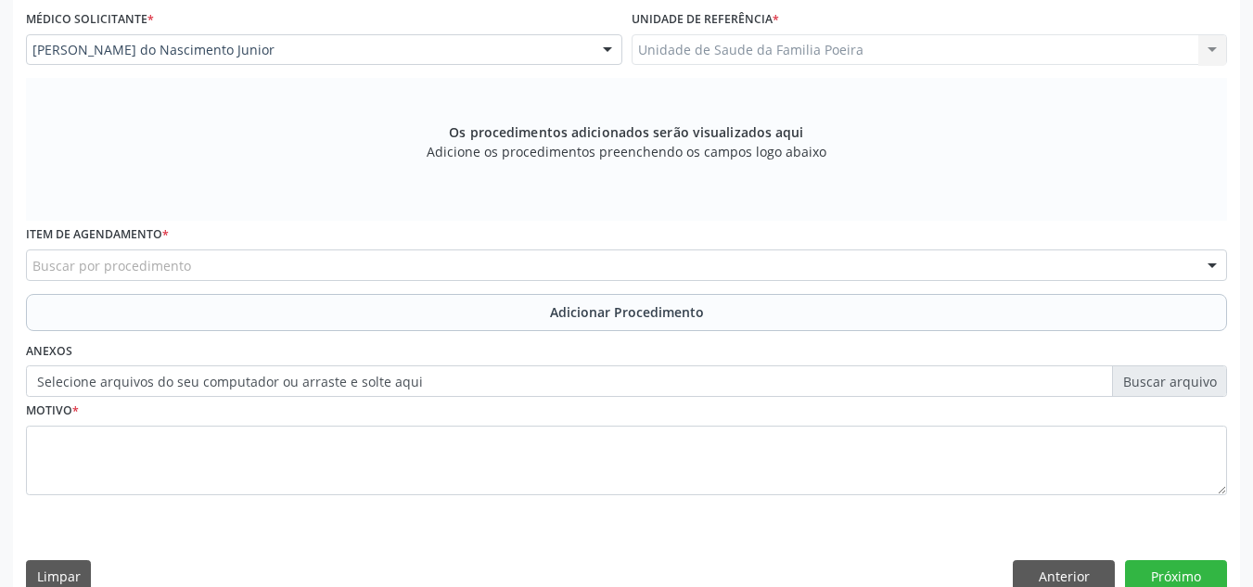
scroll to position [498, 0]
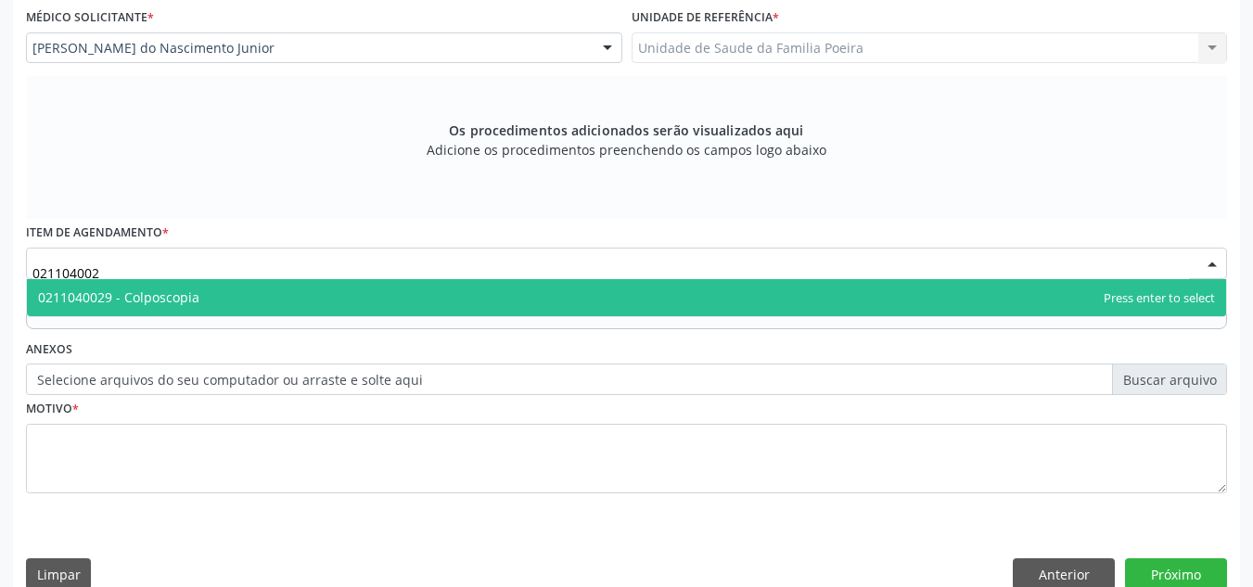
type input "0211040029"
click at [146, 288] on span "0211040029 - Colposcopia" at bounding box center [118, 297] width 161 height 18
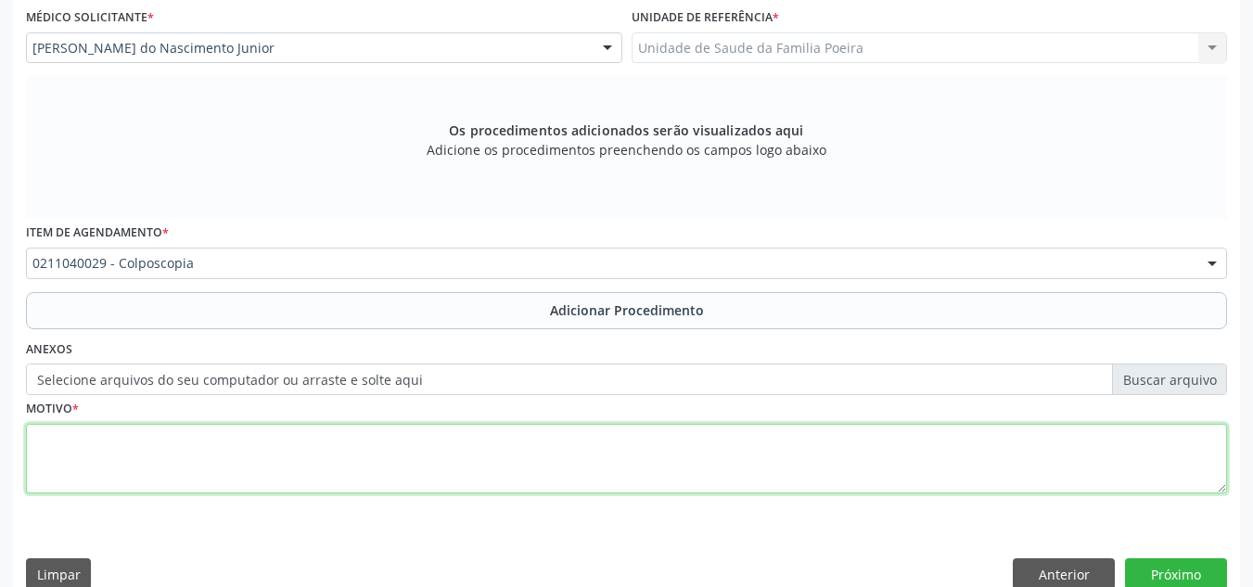
click at [159, 458] on textarea at bounding box center [626, 459] width 1201 height 70
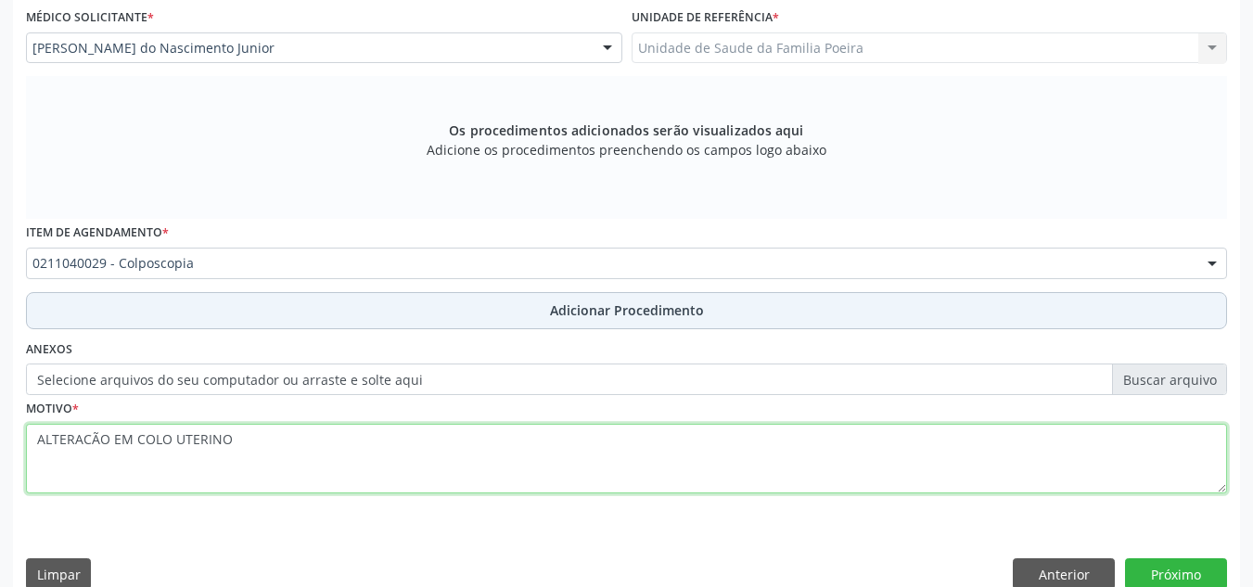
type textarea "ALTERACÃO EM COLO UTERINO"
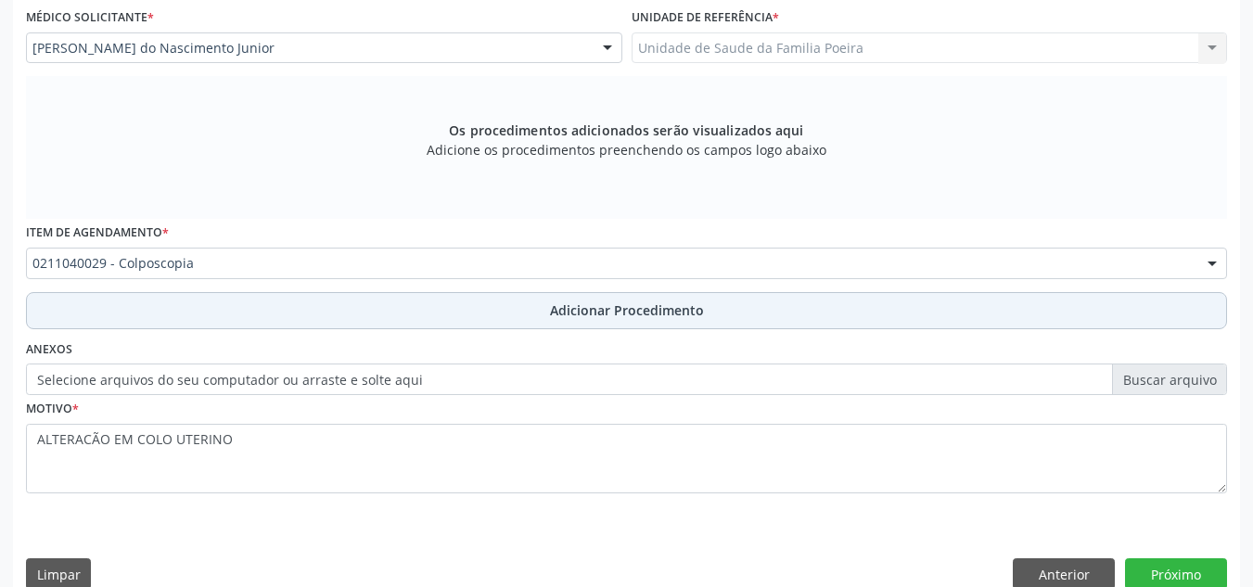
click at [592, 325] on button "Adicionar Procedimento" at bounding box center [626, 310] width 1201 height 37
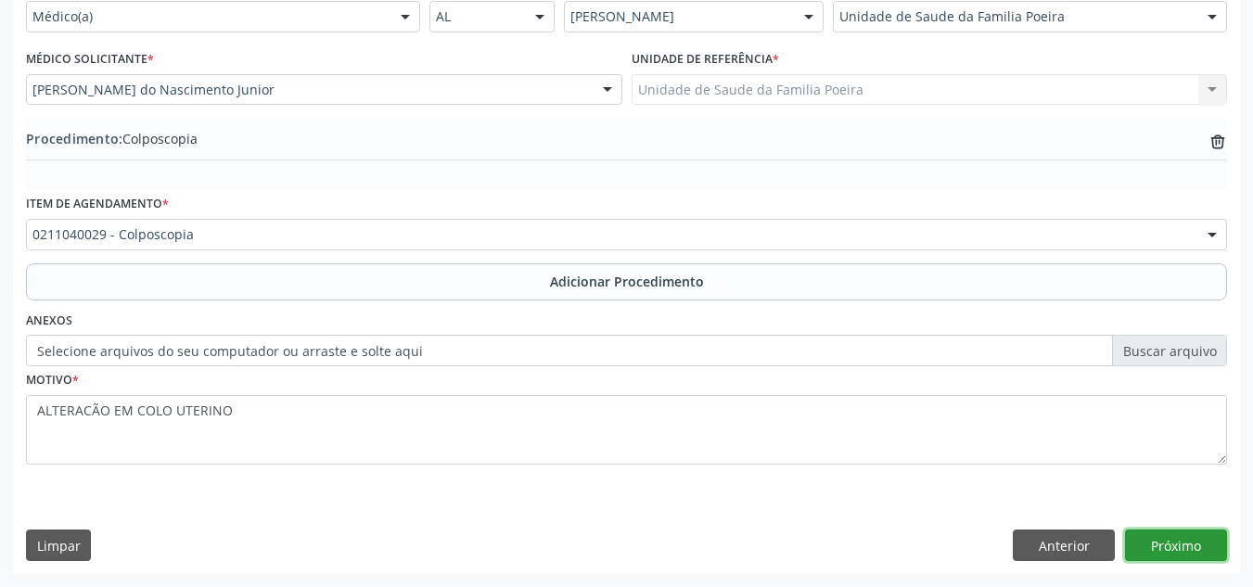
click at [1169, 541] on button "Próximo" at bounding box center [1176, 545] width 102 height 32
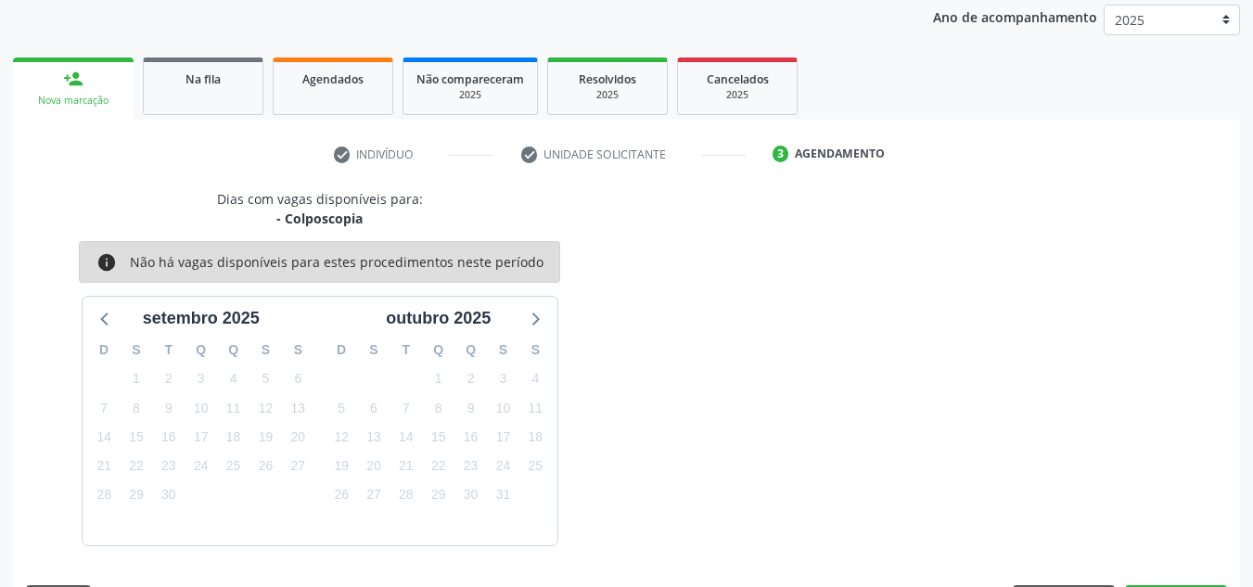
scroll to position [300, 0]
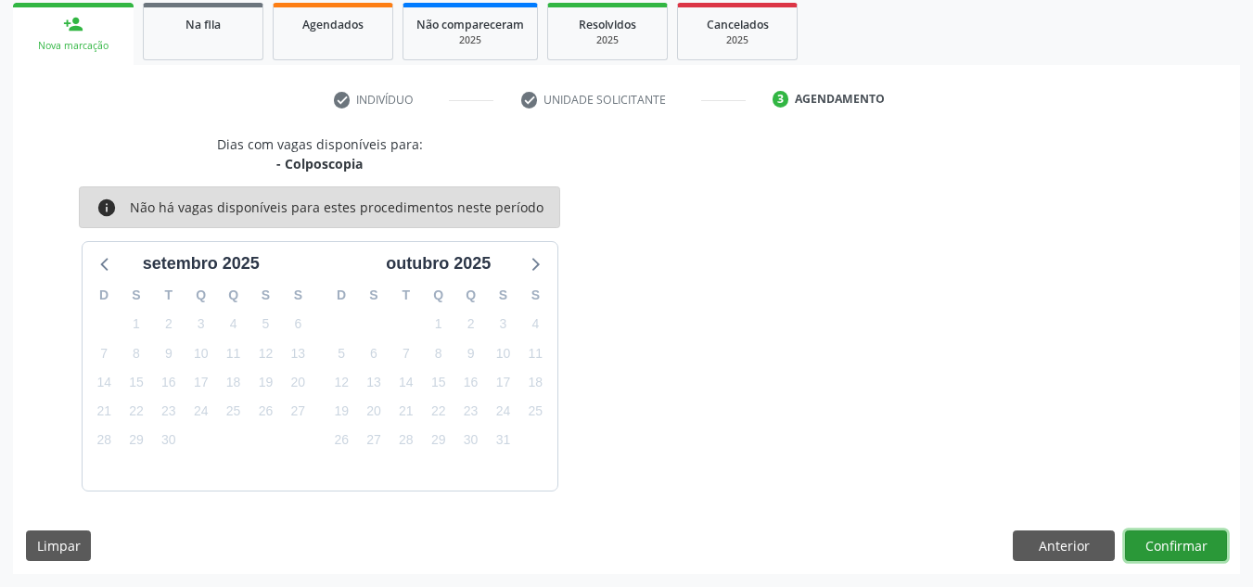
click at [1164, 547] on button "Confirmar" at bounding box center [1176, 546] width 102 height 32
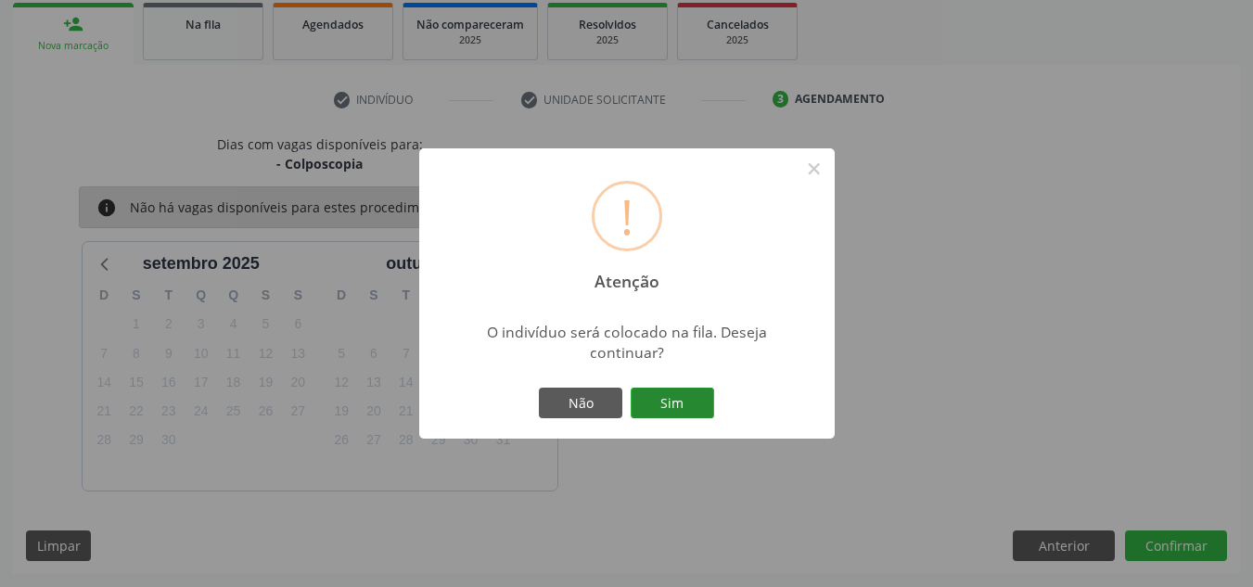
click at [697, 411] on button "Sim" at bounding box center [672, 404] width 83 height 32
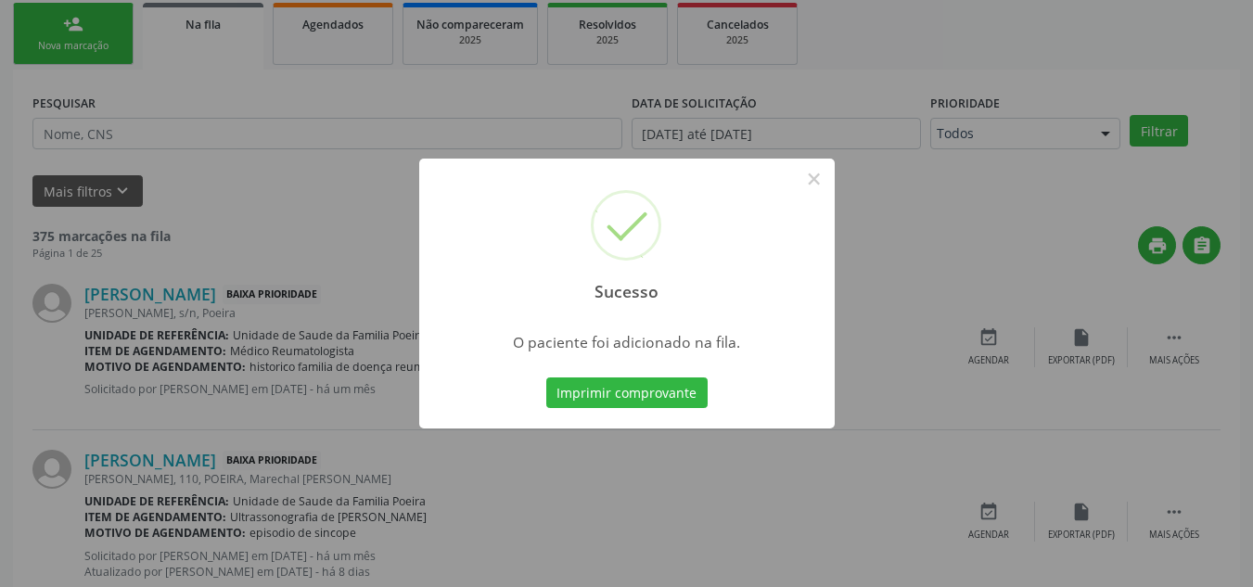
scroll to position [51, 0]
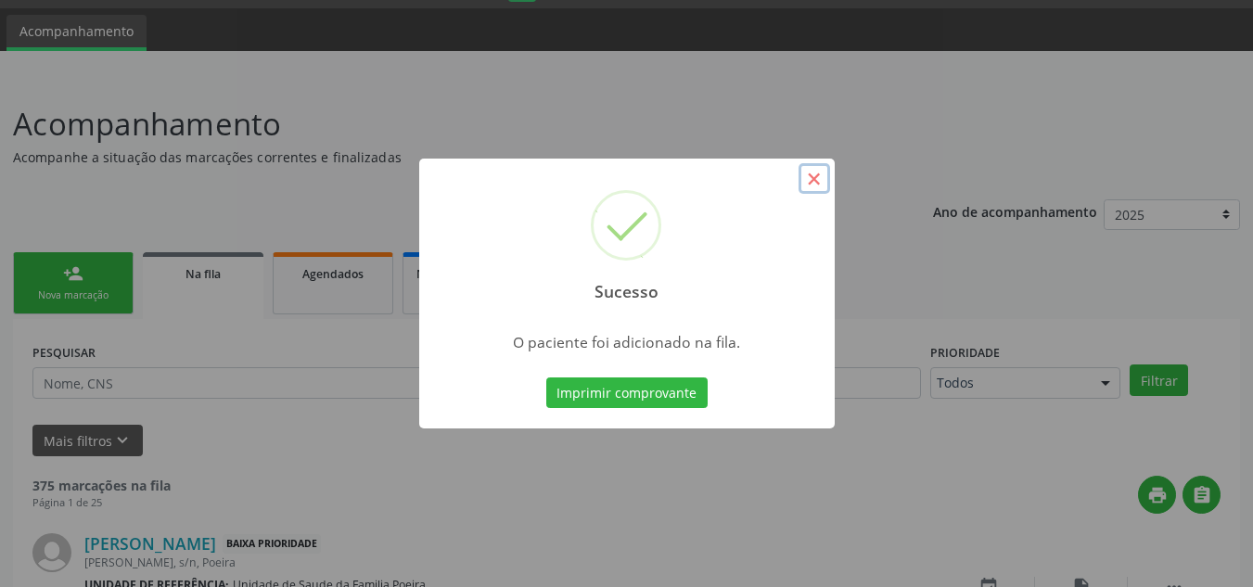
click at [819, 185] on button "×" at bounding box center [814, 179] width 32 height 32
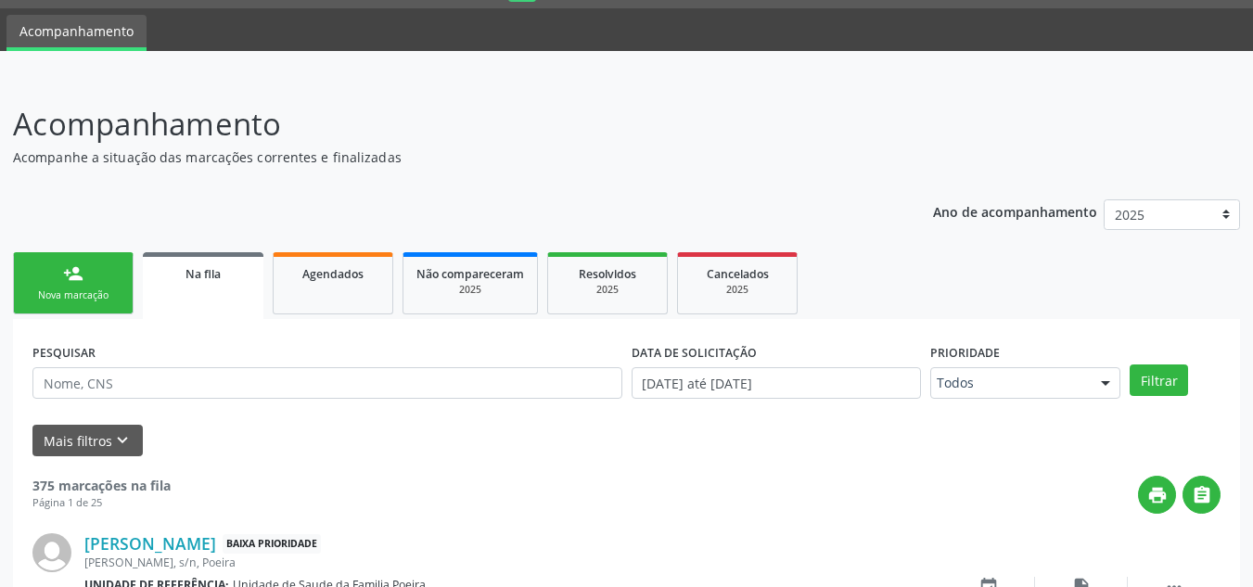
click at [53, 291] on div "Nova marcação" at bounding box center [73, 295] width 93 height 14
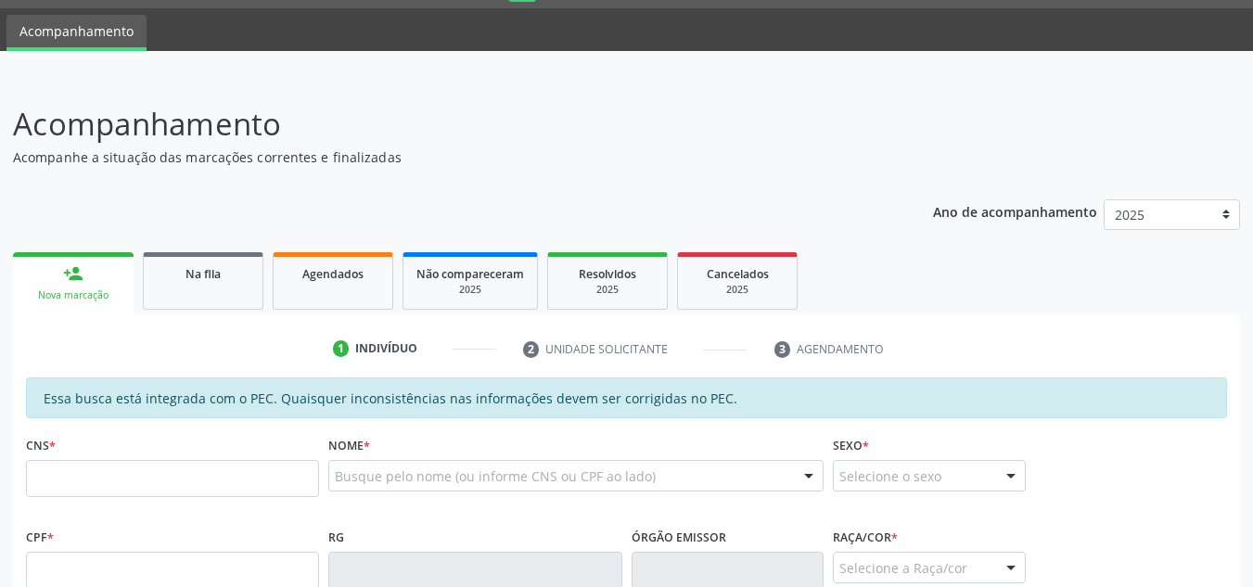
scroll to position [329, 0]
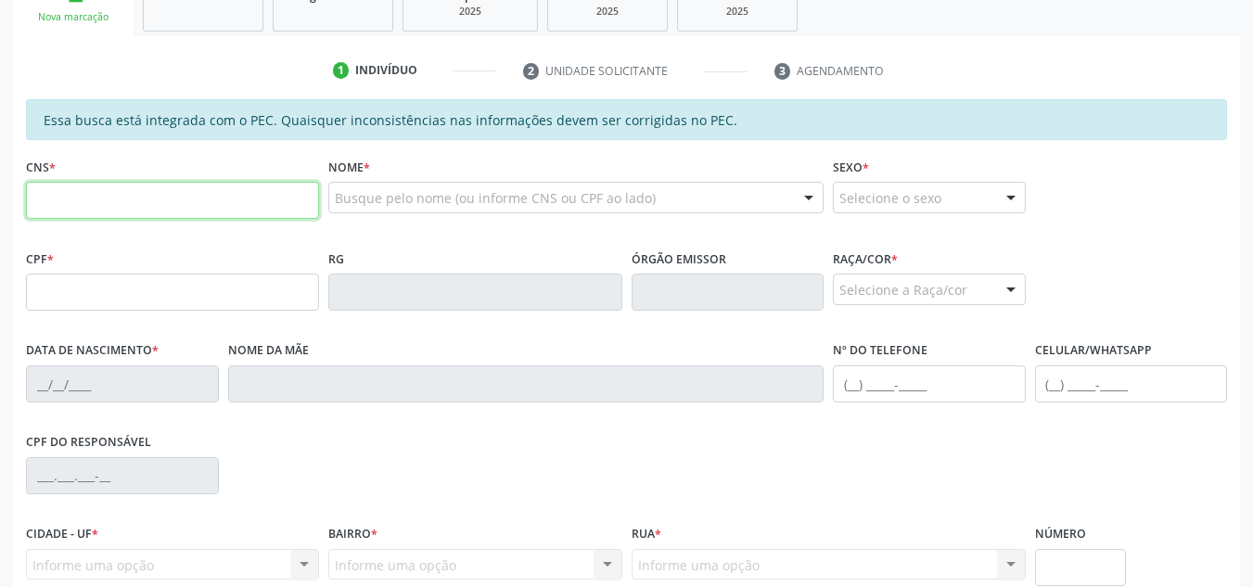
click at [100, 210] on input "text" at bounding box center [172, 200] width 293 height 37
type input "709 8070 2432 6590"
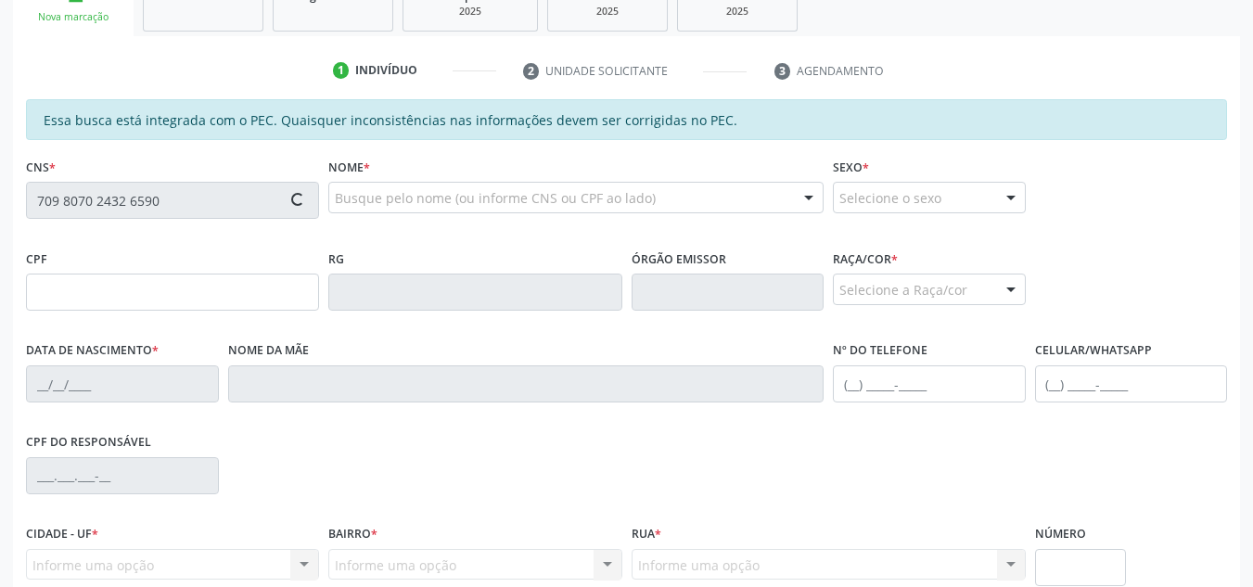
type input "073.727.244-90"
type input "[DATE]"
type input "[PERSON_NAME]"
type input "[PHONE_NUMBER]"
type input "S/N"
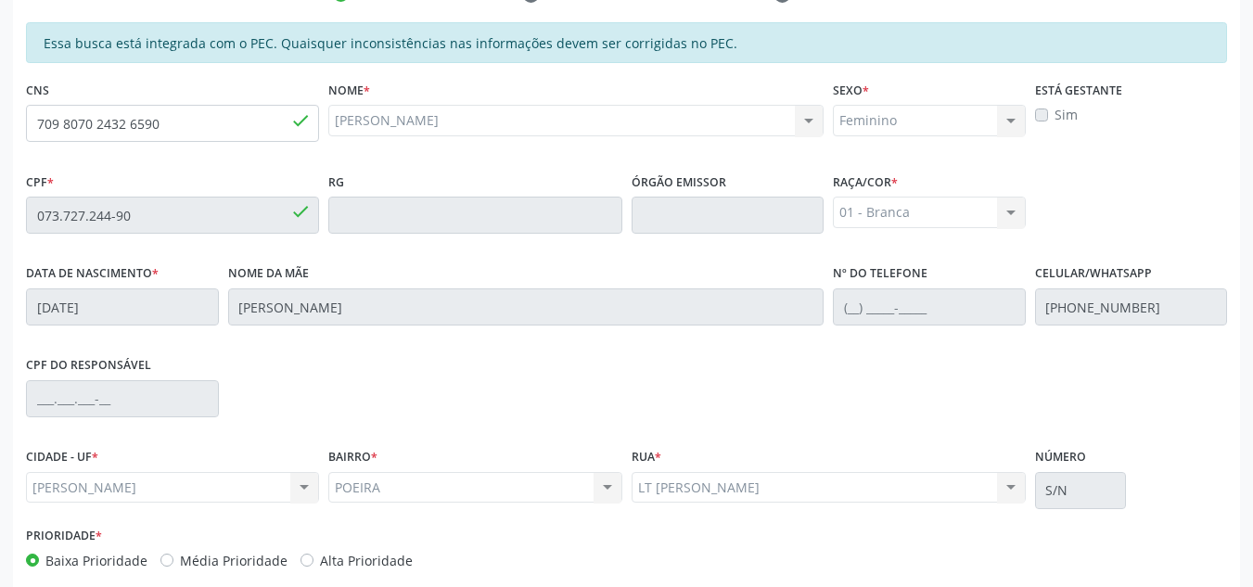
scroll to position [498, 0]
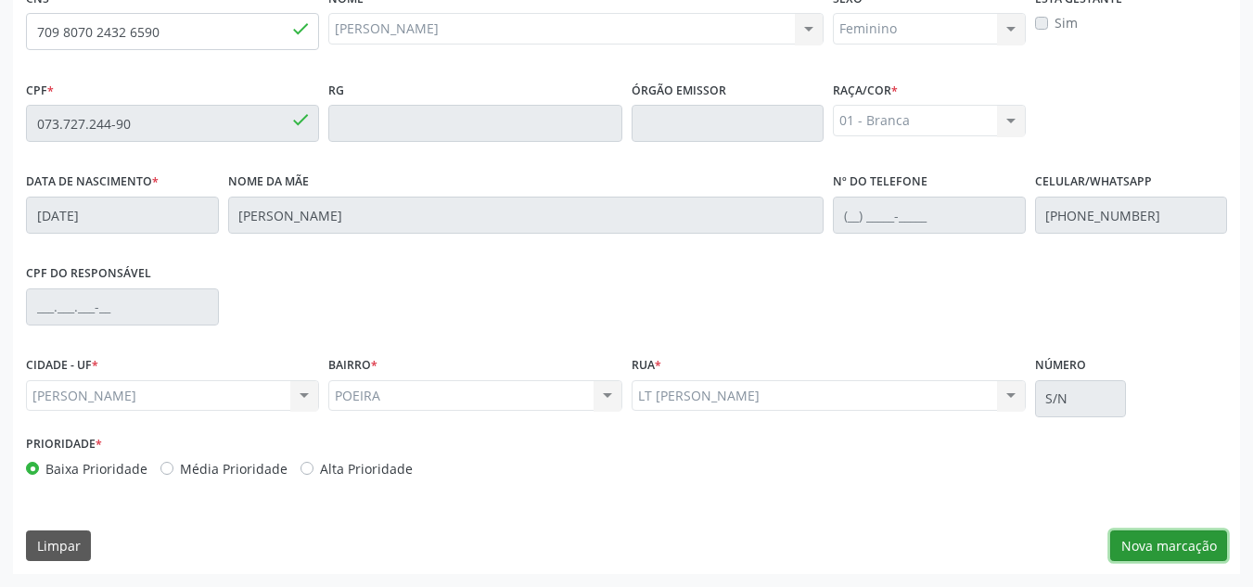
click at [1150, 534] on button "Nova marcação" at bounding box center [1168, 546] width 117 height 32
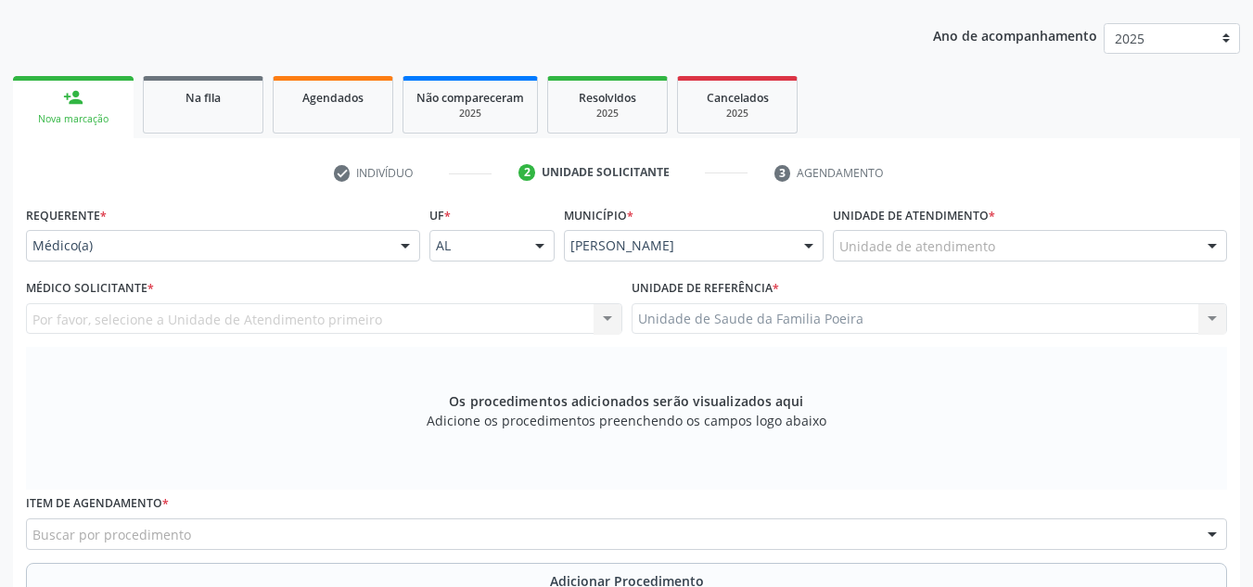
scroll to position [220, 0]
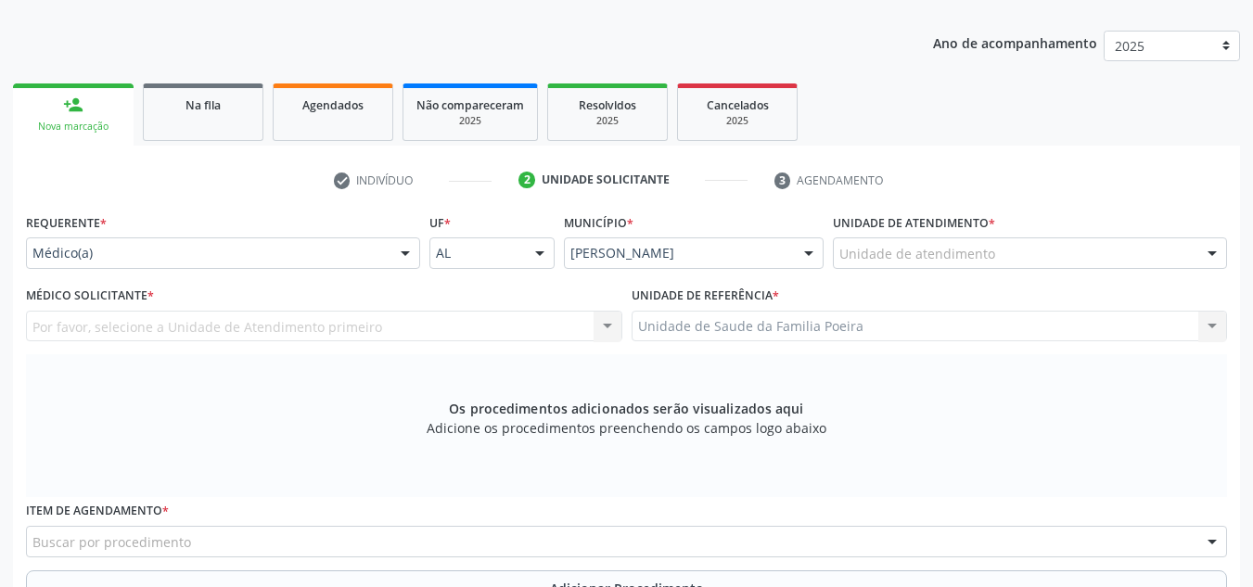
click at [1081, 265] on div "Unidade de atendimento" at bounding box center [1030, 253] width 394 height 32
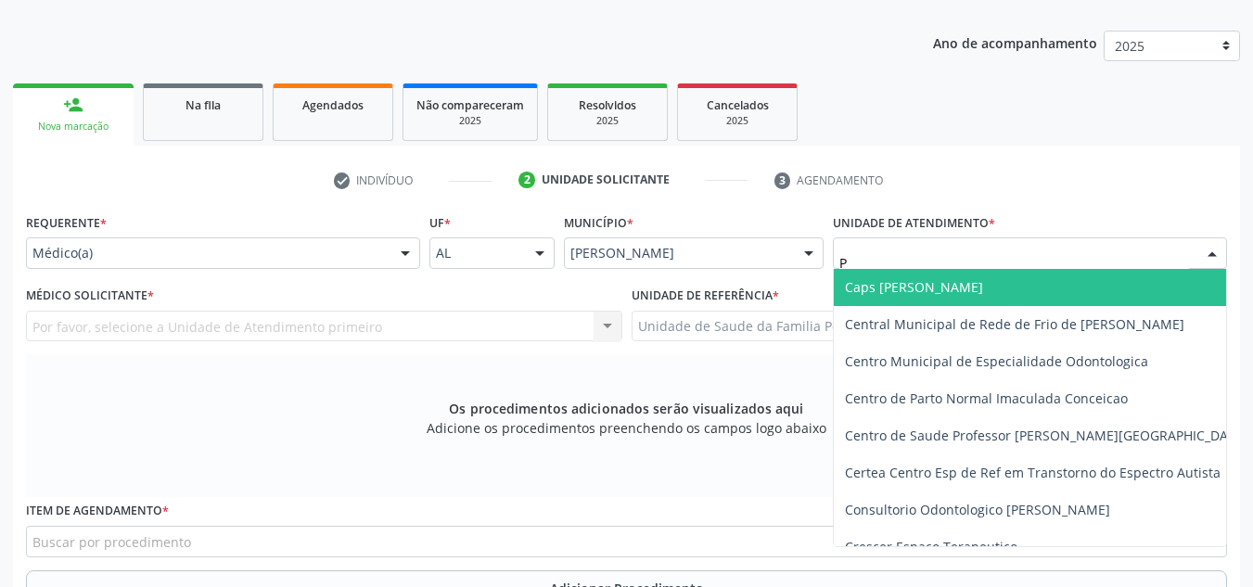
type input "PO"
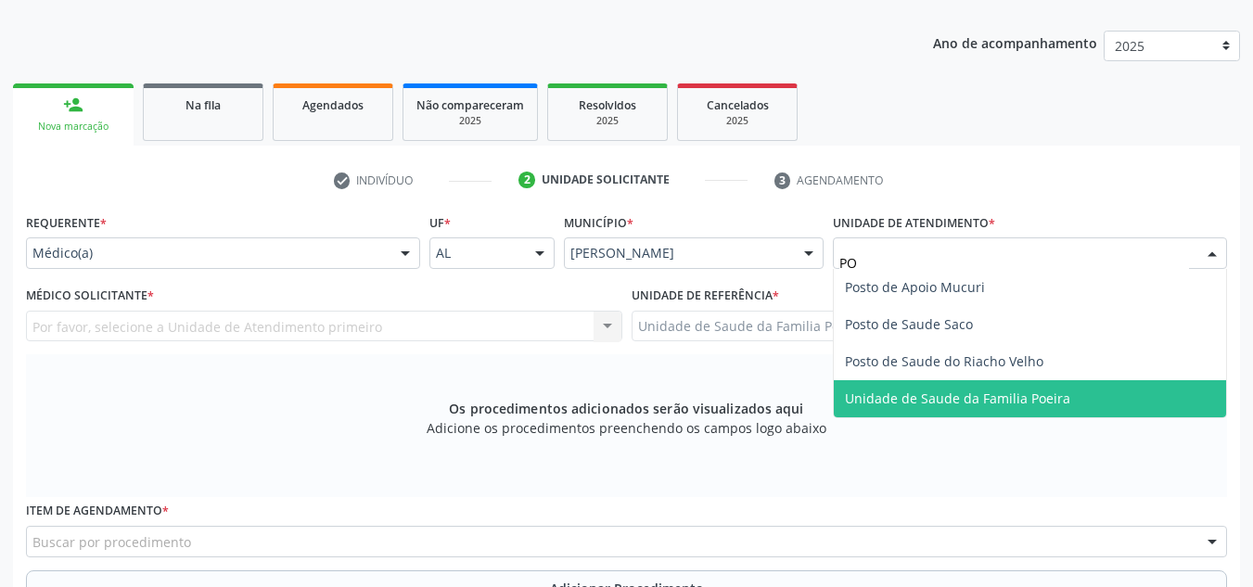
click at [1055, 402] on span "Unidade de Saude da Familia Poeira" at bounding box center [957, 398] width 225 height 18
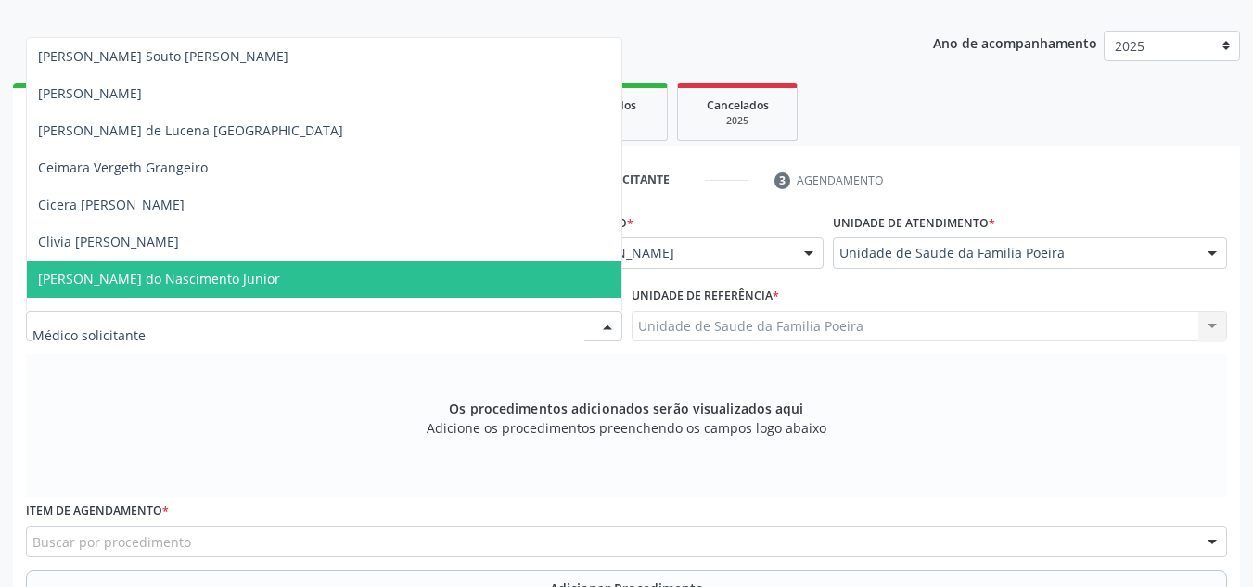
click at [99, 273] on span "[PERSON_NAME] do Nascimento Junior" at bounding box center [159, 279] width 242 height 18
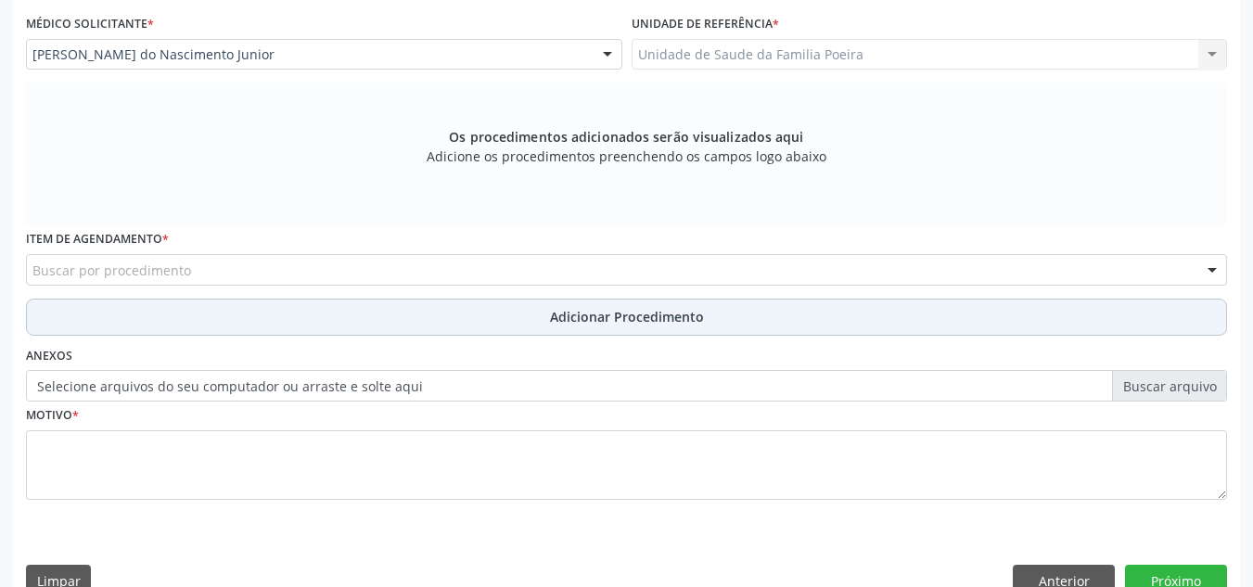
scroll to position [527, 0]
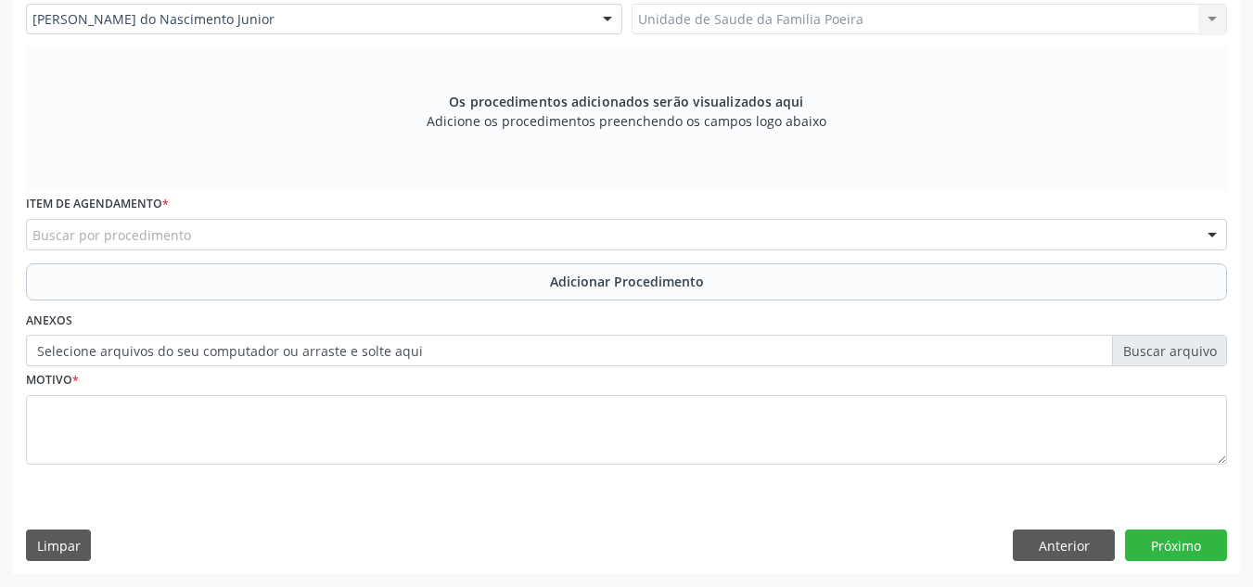
click at [257, 234] on div "Buscar por procedimento" at bounding box center [626, 235] width 1201 height 32
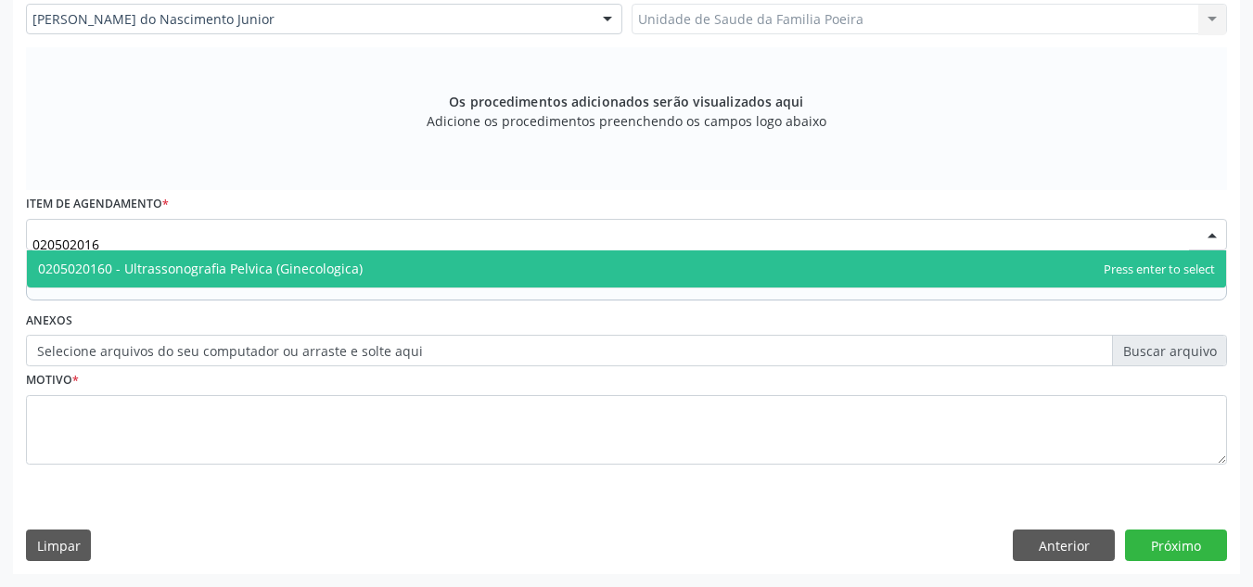
type input "0205020160"
click at [253, 280] on span "0205020160 - Ultrassonografia Pelvica (Ginecologica)" at bounding box center [626, 268] width 1199 height 37
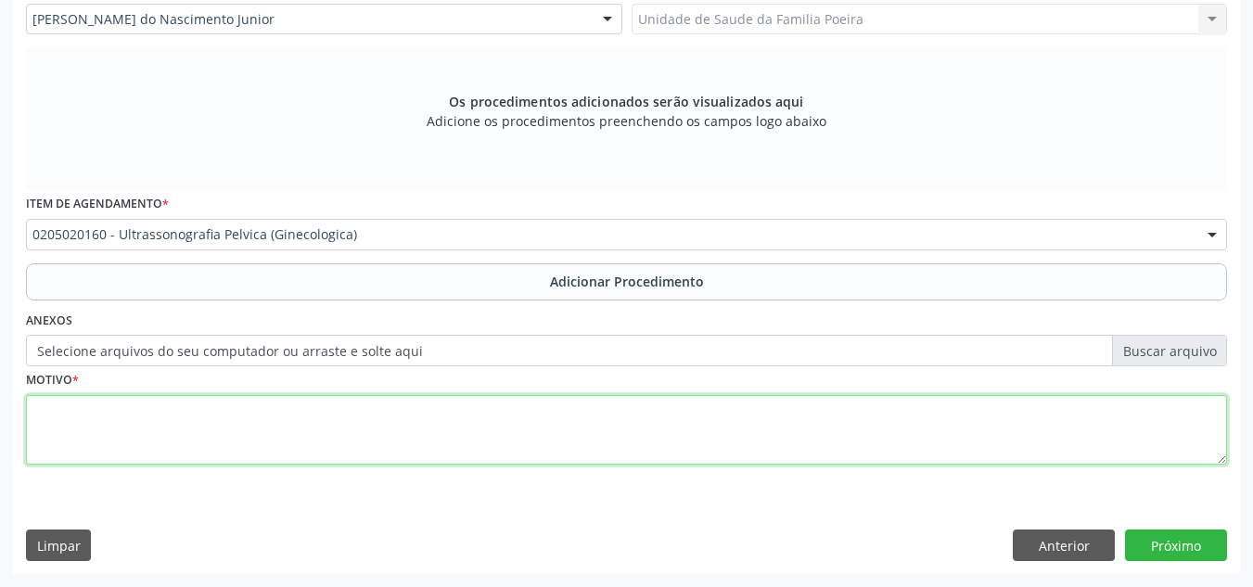
click at [315, 430] on textarea at bounding box center [626, 430] width 1201 height 70
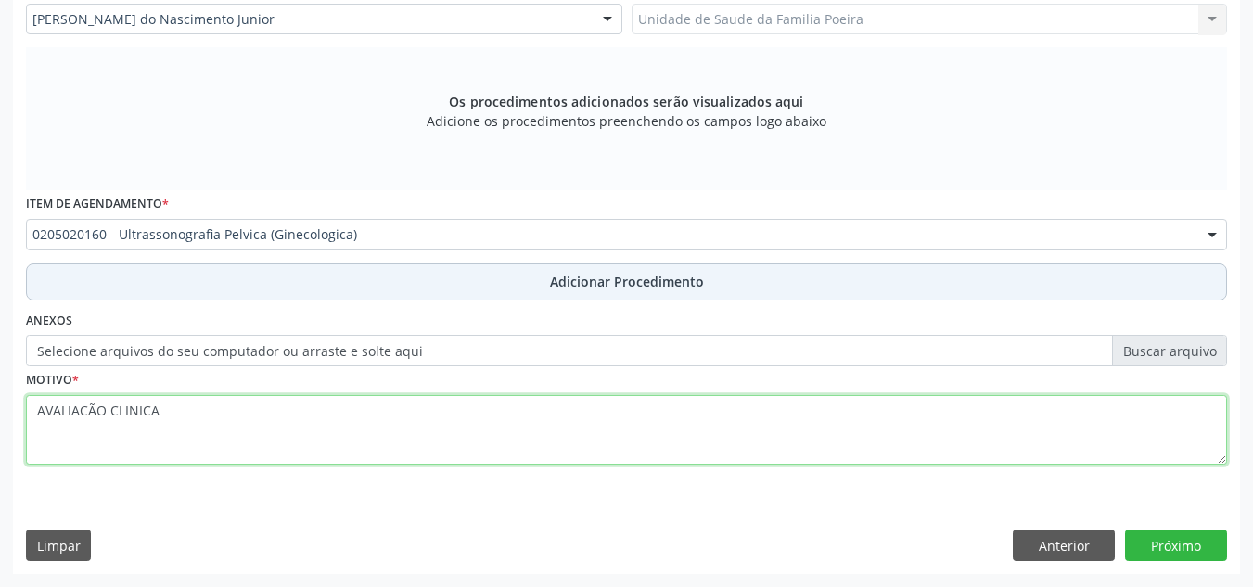
type textarea "AVALIACÃO CLINICA"
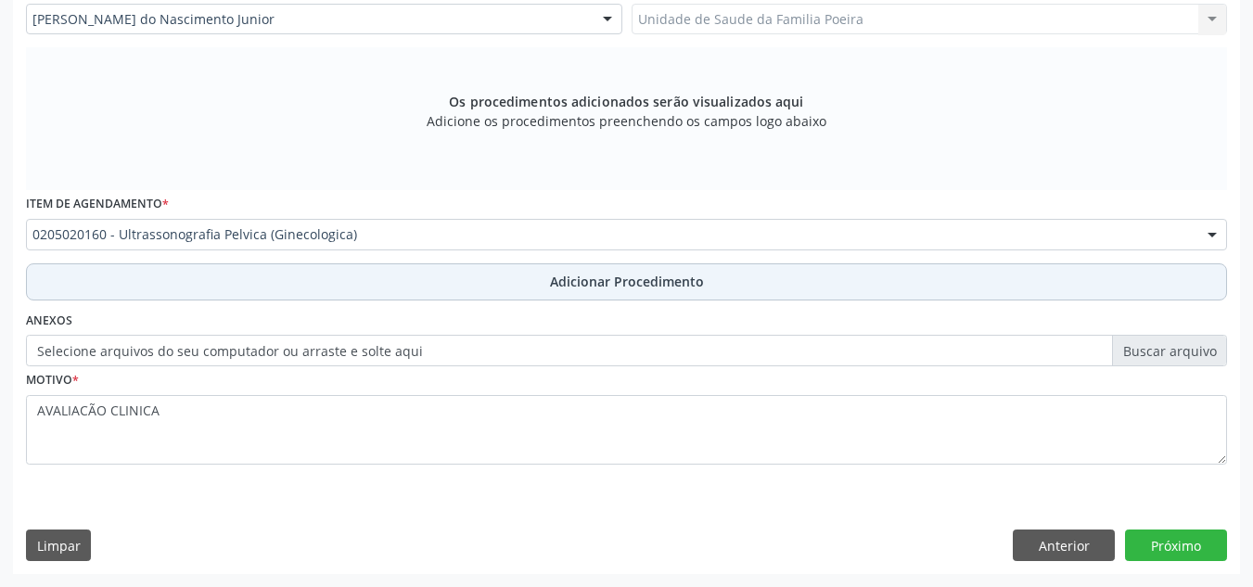
click at [590, 292] on button "Adicionar Procedimento" at bounding box center [626, 281] width 1201 height 37
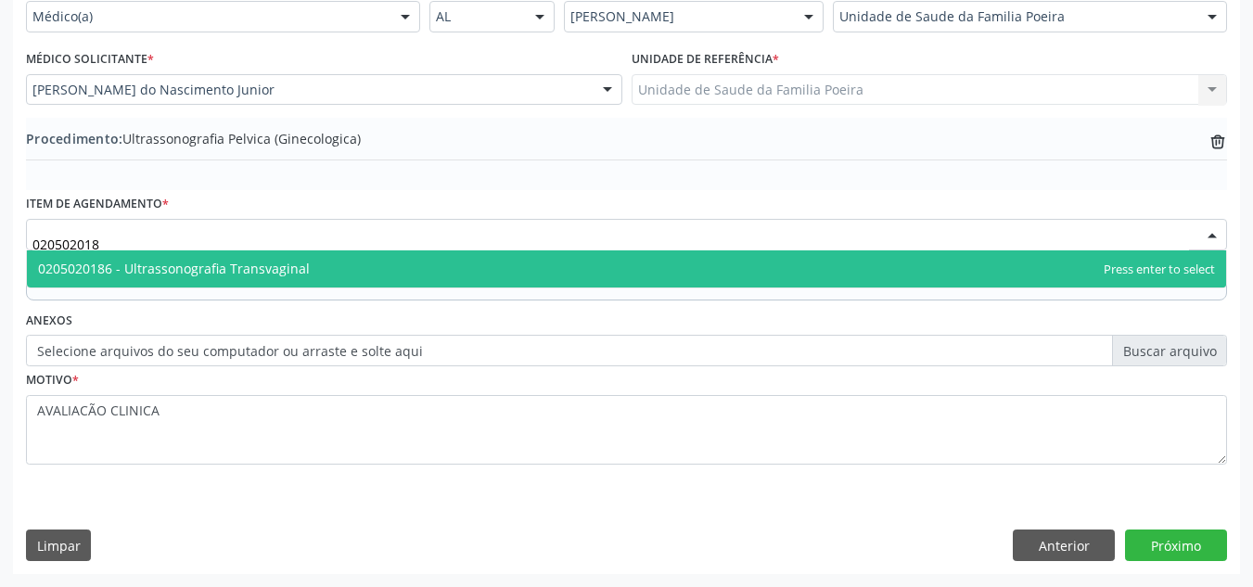
type input "0205020186"
click at [333, 270] on span "0205020186 - Ultrassonografia Transvaginal" at bounding box center [626, 268] width 1199 height 37
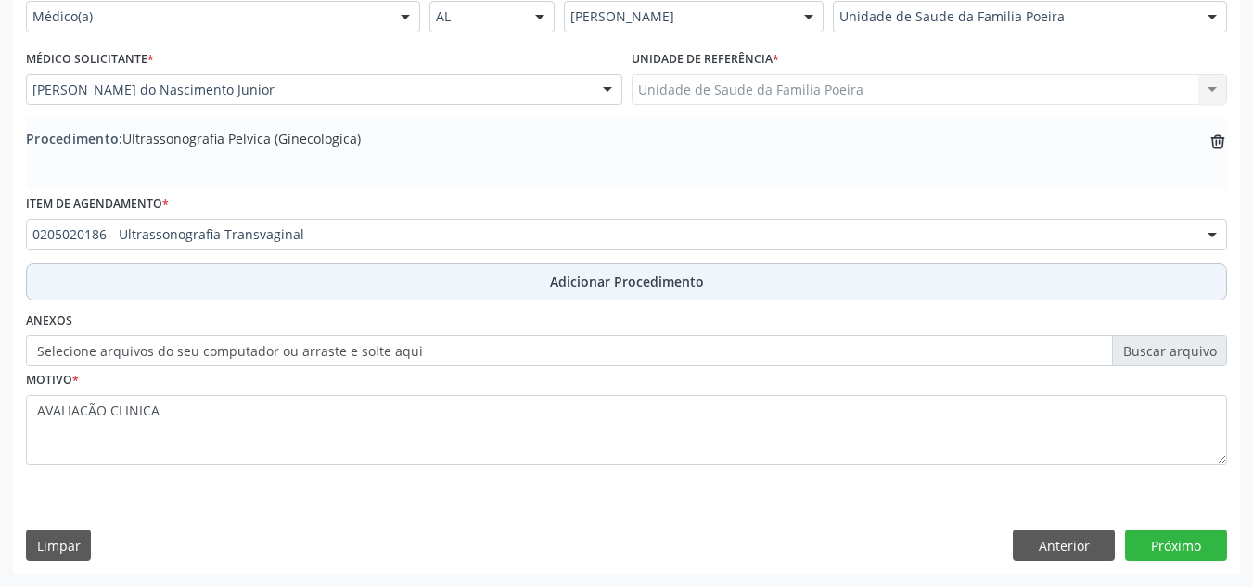
click at [550, 296] on button "Adicionar Procedimento" at bounding box center [626, 281] width 1201 height 37
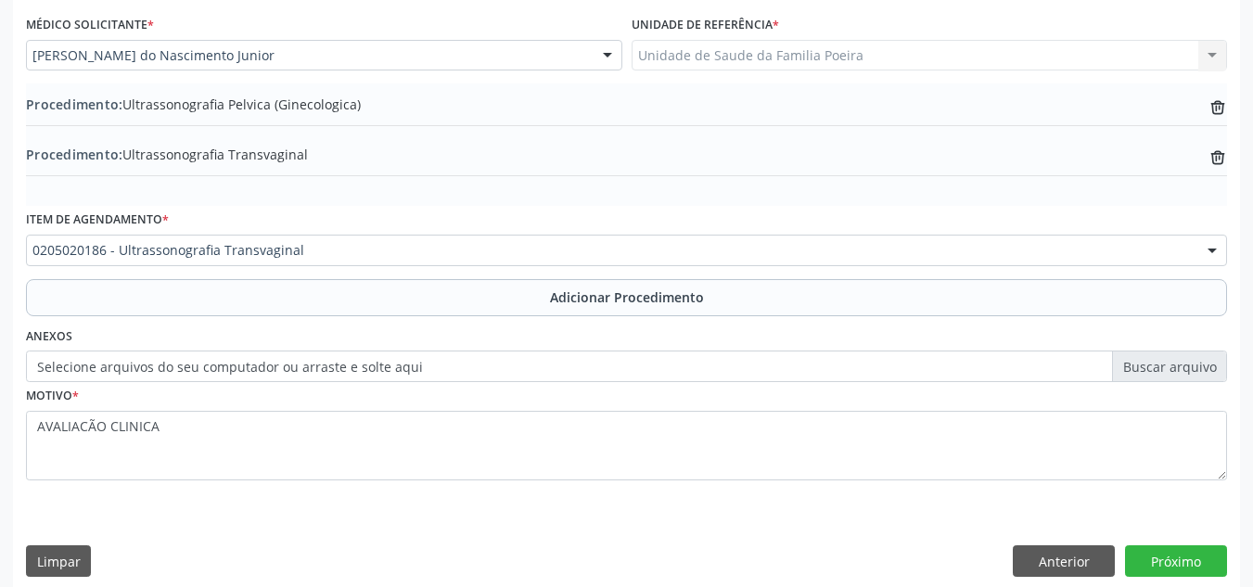
scroll to position [506, 0]
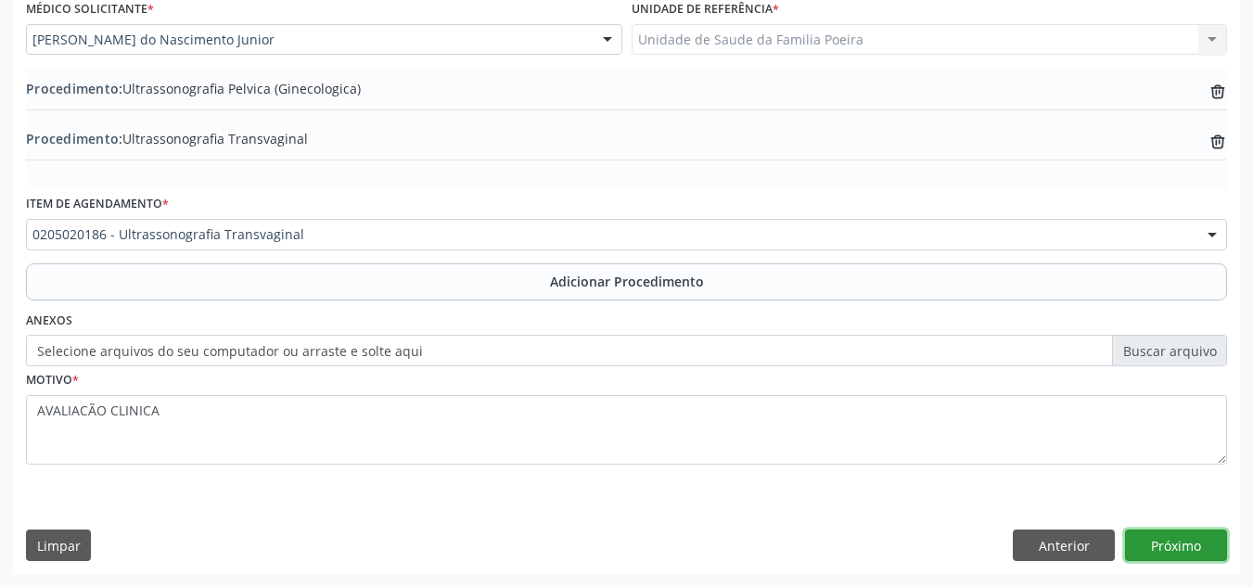
click at [1180, 541] on button "Próximo" at bounding box center [1176, 545] width 102 height 32
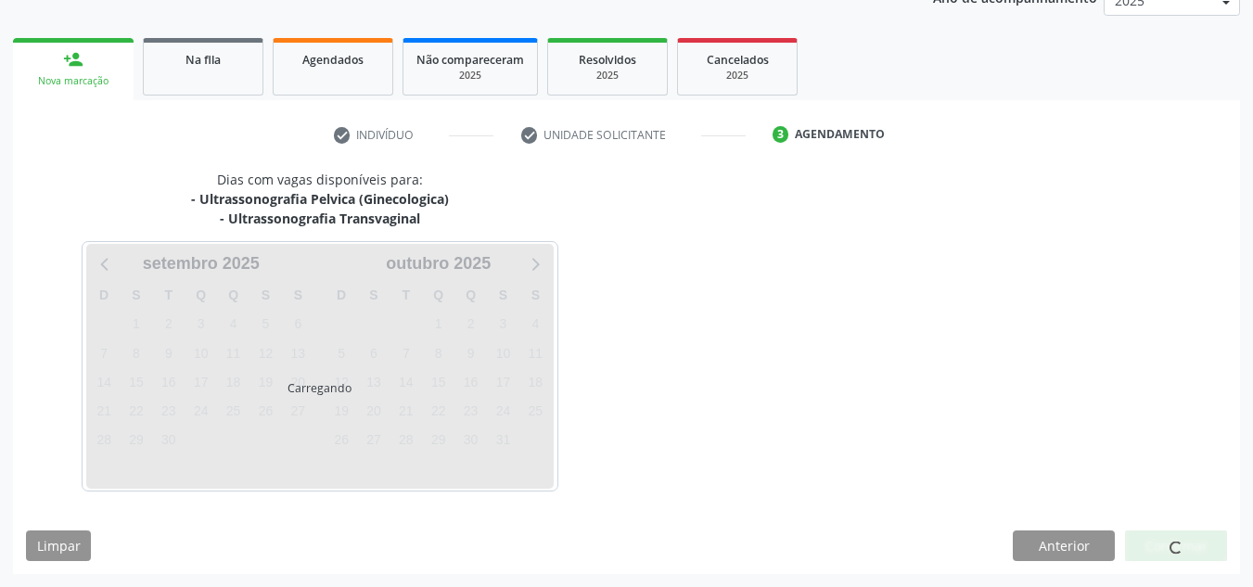
scroll to position [320, 0]
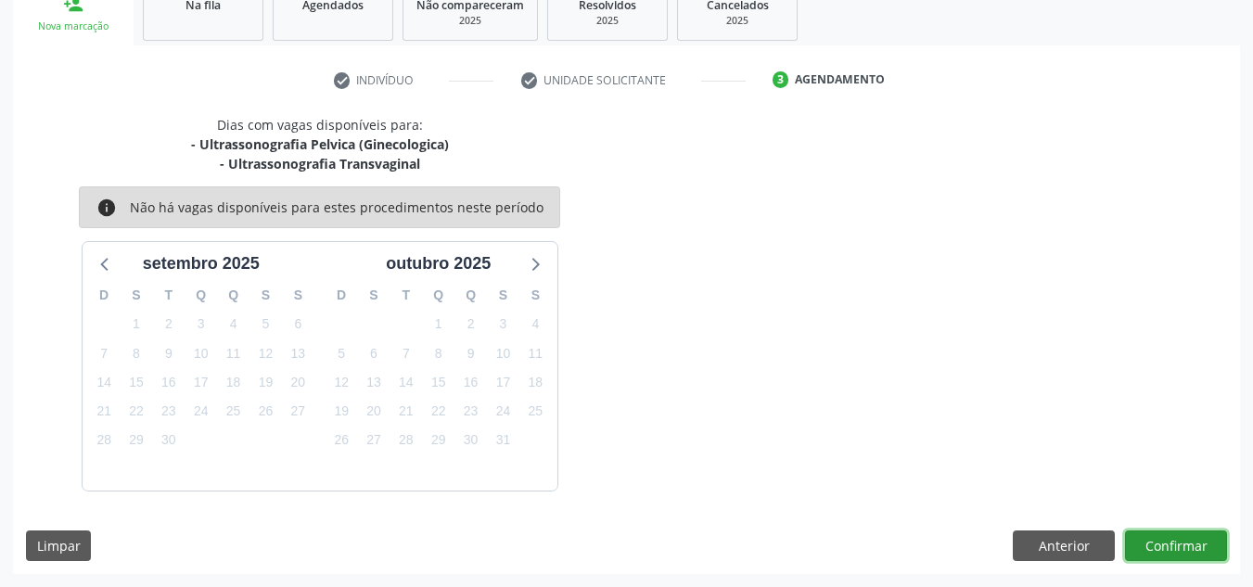
click at [1180, 541] on button "Confirmar" at bounding box center [1176, 546] width 102 height 32
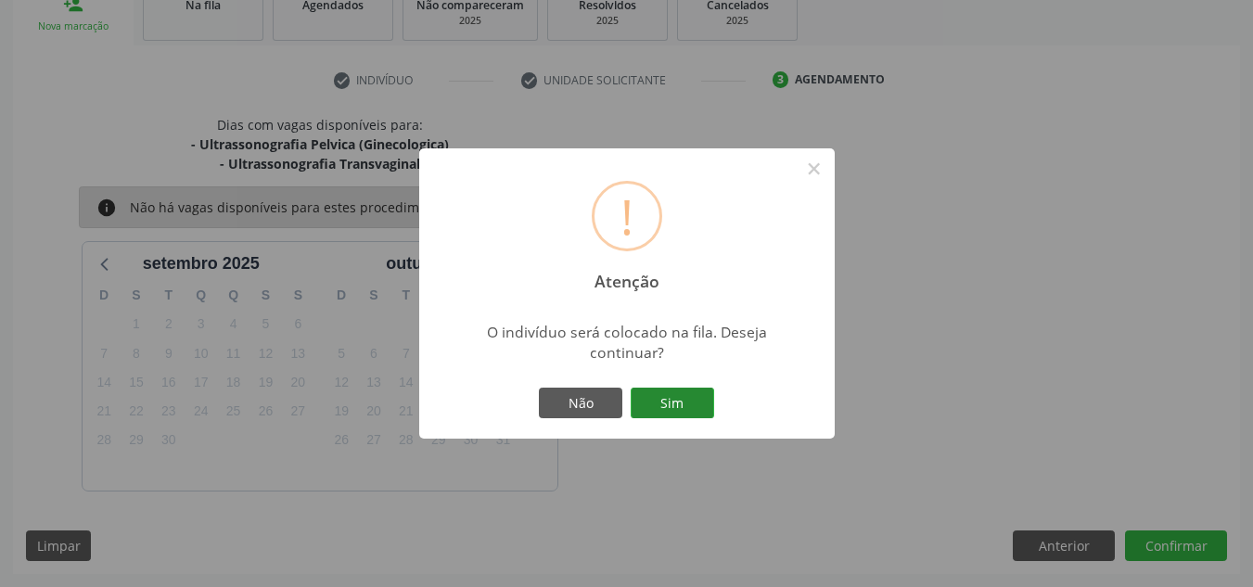
click at [684, 404] on button "Sim" at bounding box center [672, 404] width 83 height 32
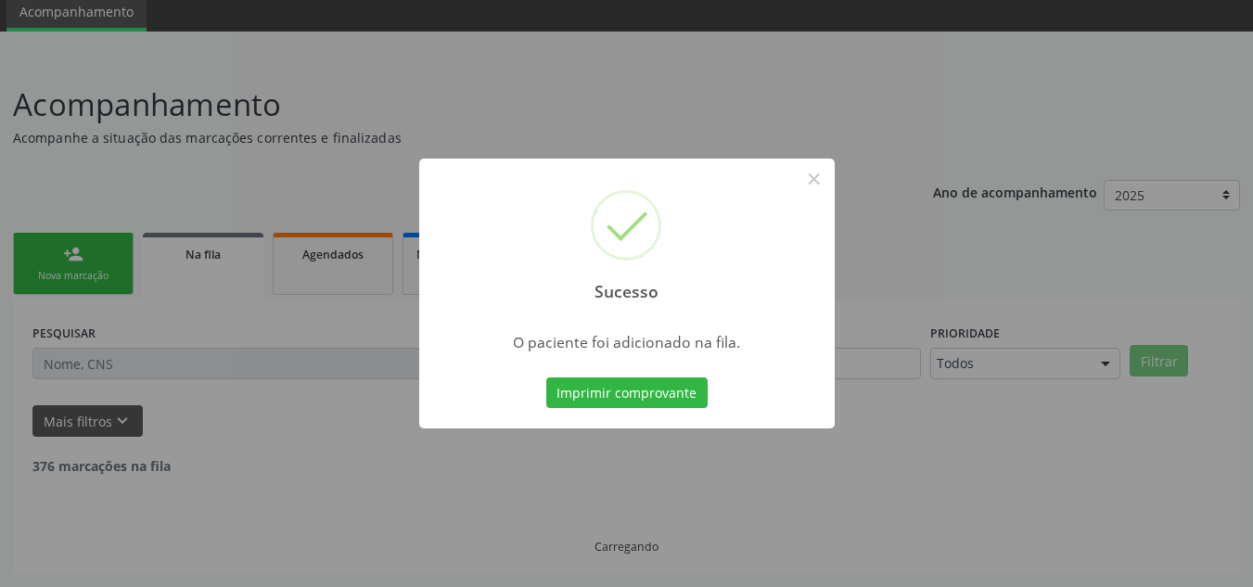
scroll to position [51, 0]
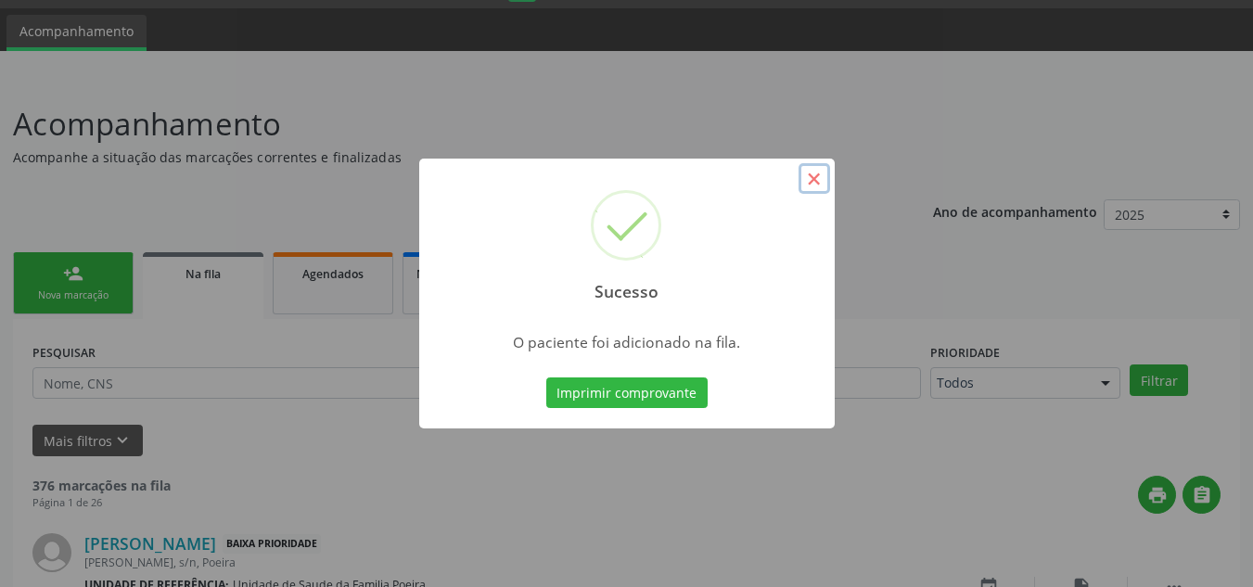
click at [818, 183] on button "×" at bounding box center [814, 179] width 32 height 32
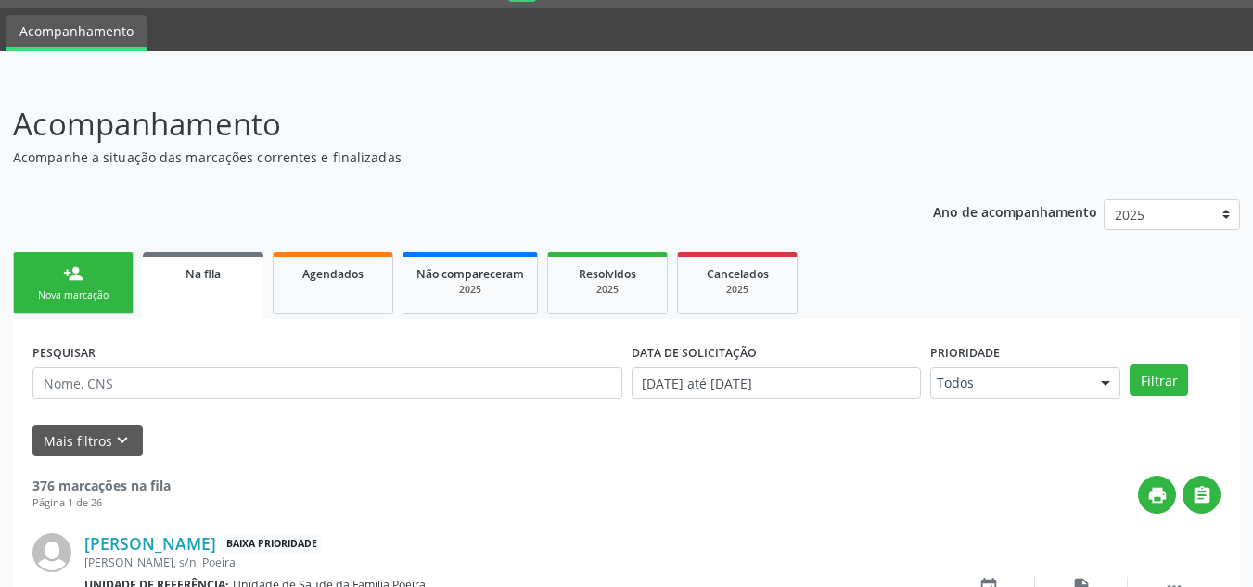
drag, startPoint x: 43, startPoint y: 292, endPoint x: 567, endPoint y: 479, distance: 557.2
click at [567, 479] on div "print " at bounding box center [696, 495] width 1050 height 38
click at [102, 295] on div "Nova marcação" at bounding box center [73, 295] width 93 height 14
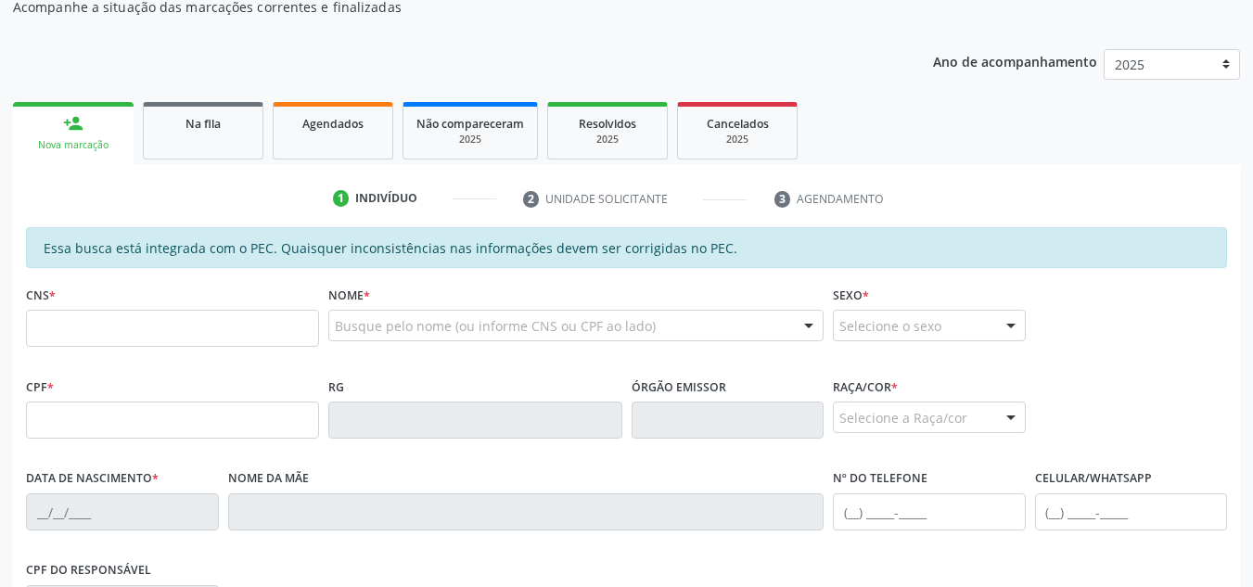
scroll to position [236, 0]
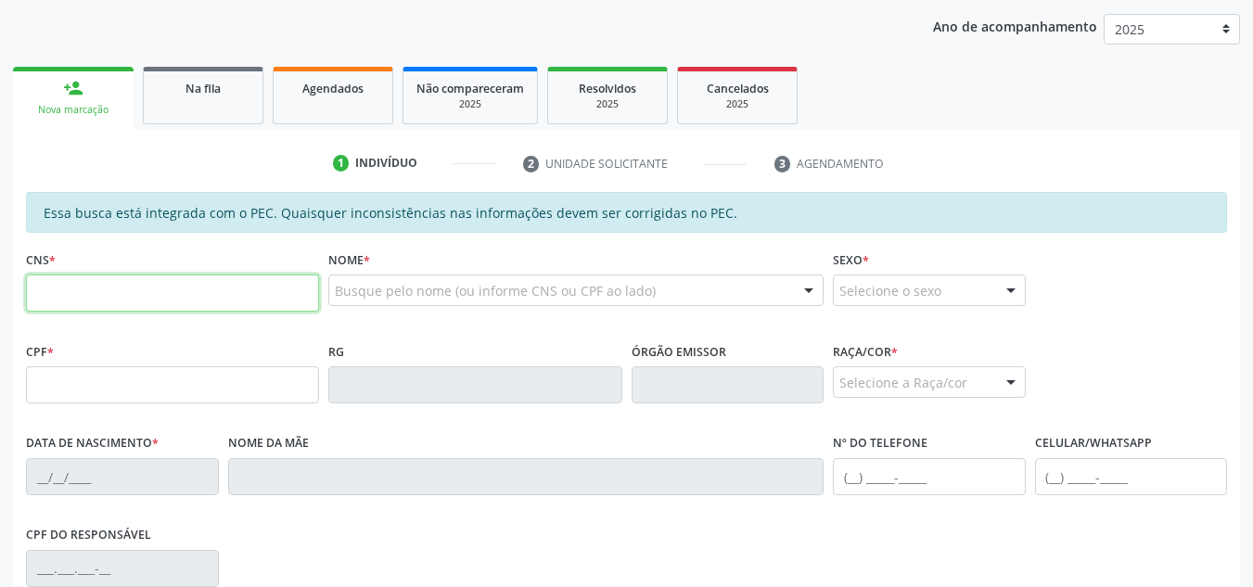
click at [115, 292] on input "text" at bounding box center [172, 292] width 293 height 37
type input "700 7099 8503 7071"
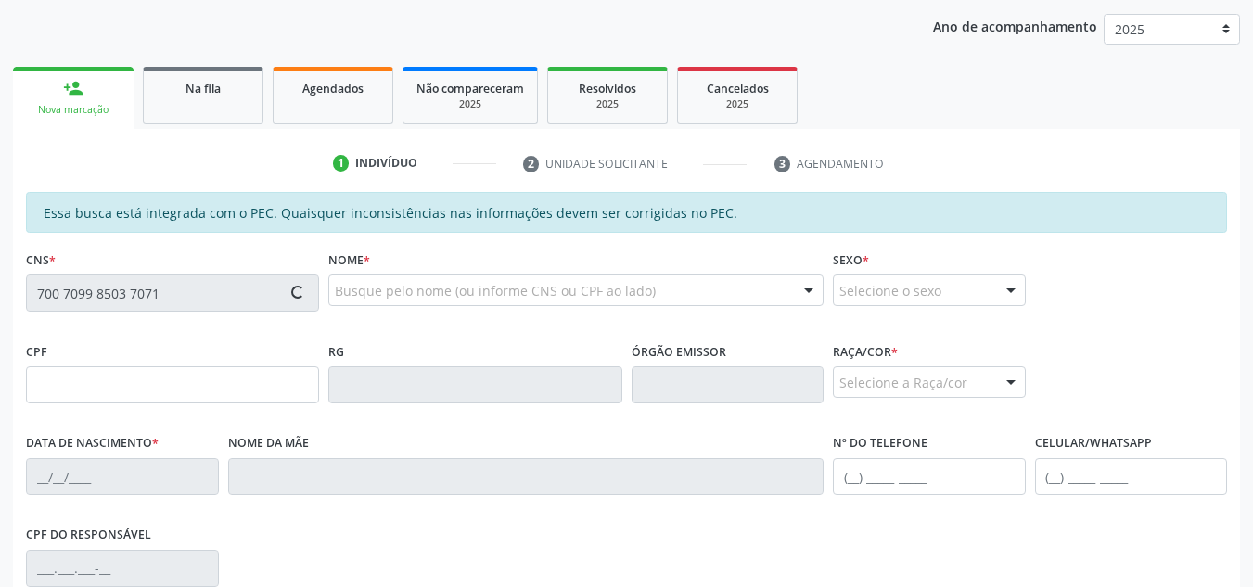
type input "[DATE]"
type input "[PERSON_NAME]"
type input "[PHONE_NUMBER]"
type input "S/N"
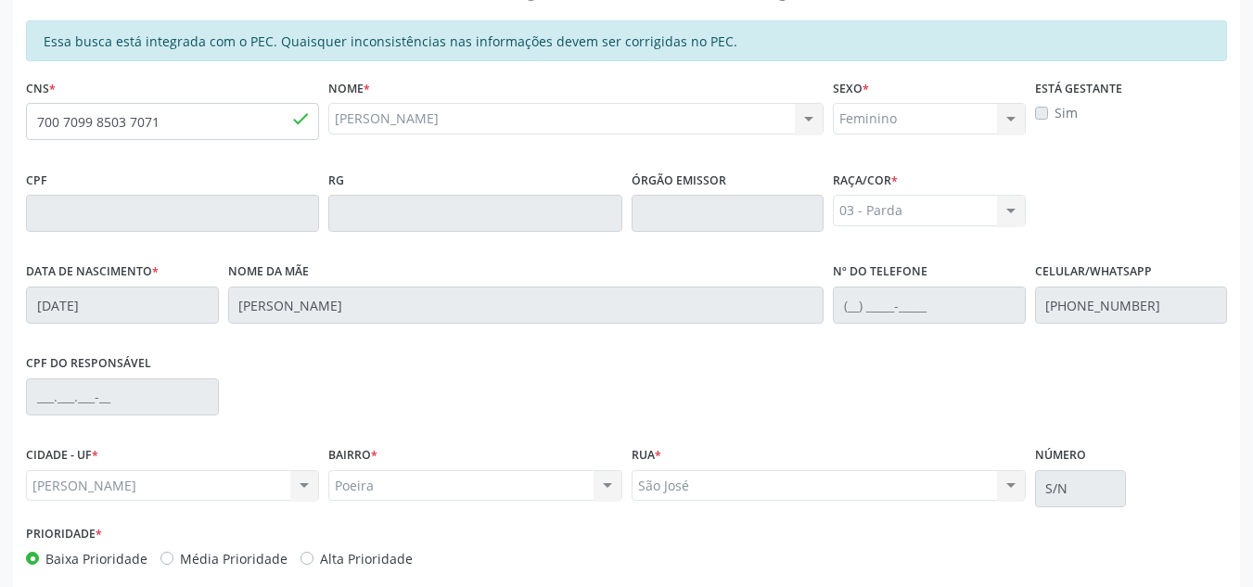
scroll to position [498, 0]
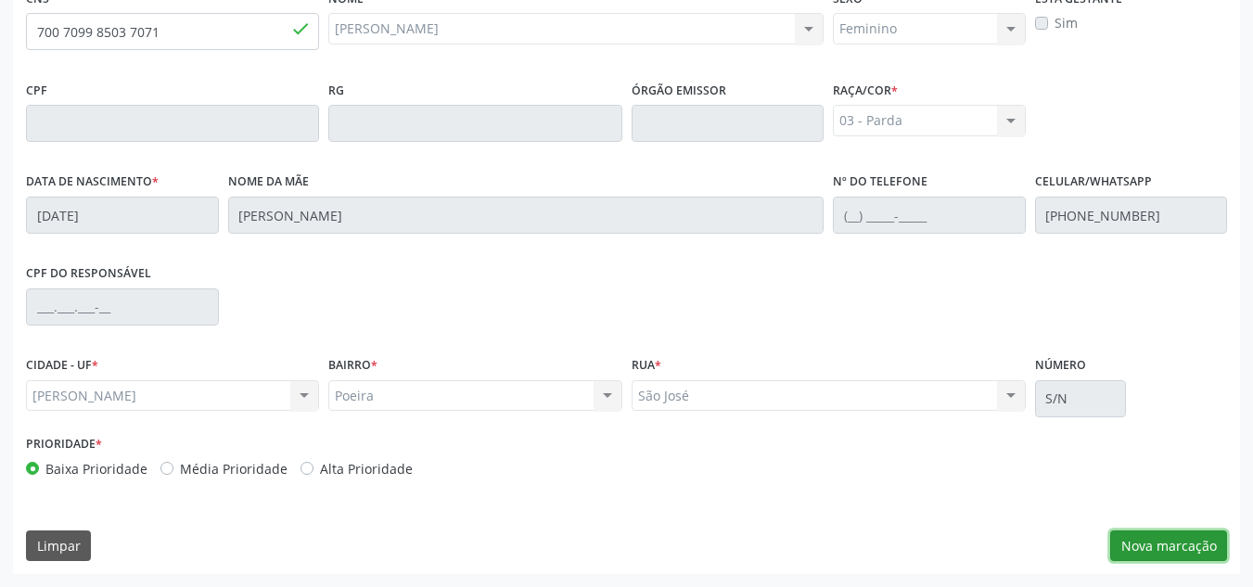
click at [1159, 547] on button "Nova marcação" at bounding box center [1168, 546] width 117 height 32
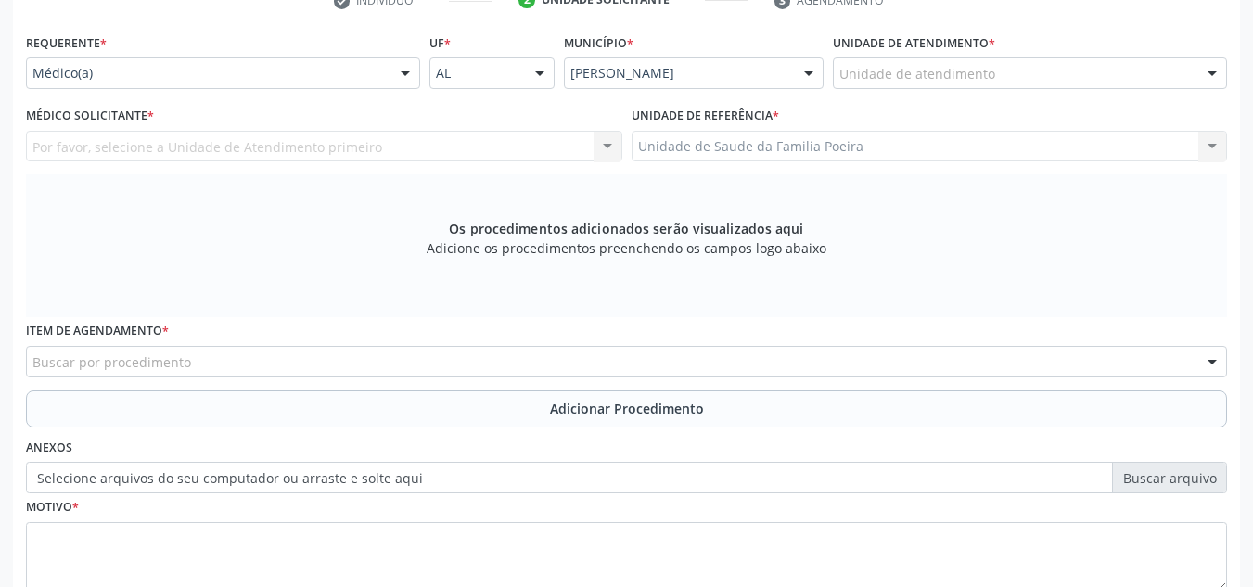
scroll to position [312, 0]
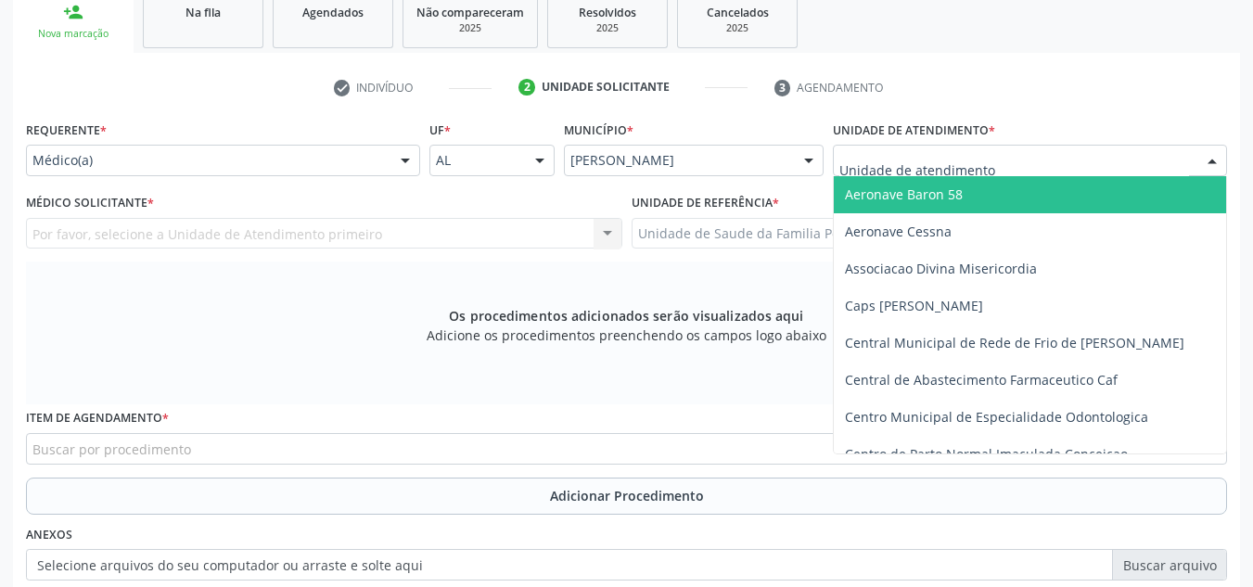
click at [1038, 168] on div at bounding box center [1030, 161] width 394 height 32
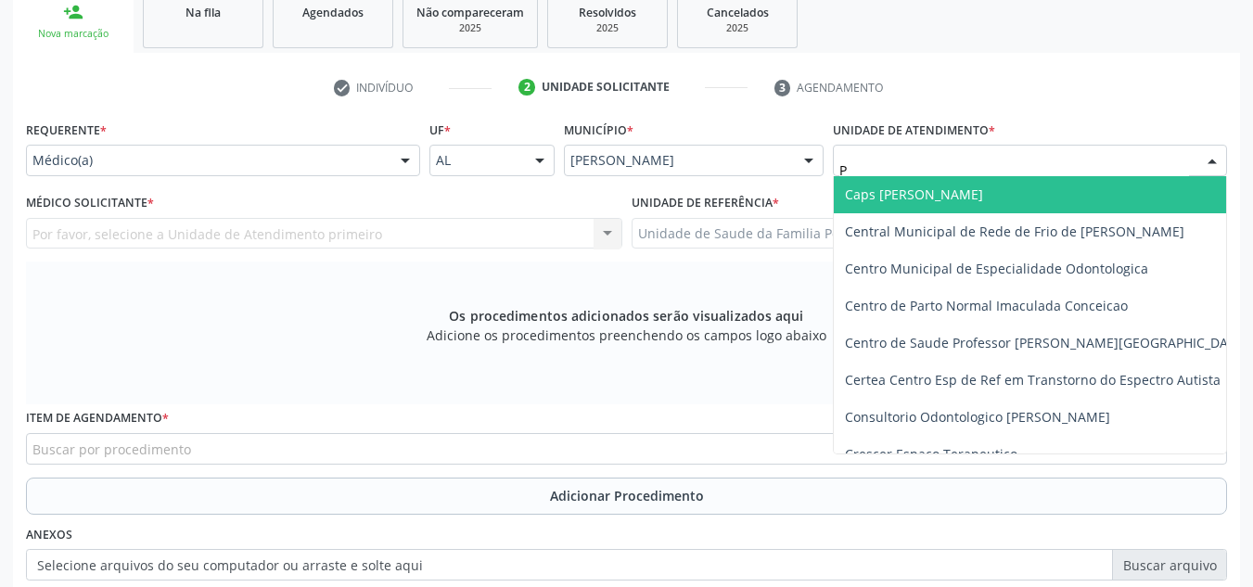
type input "PO"
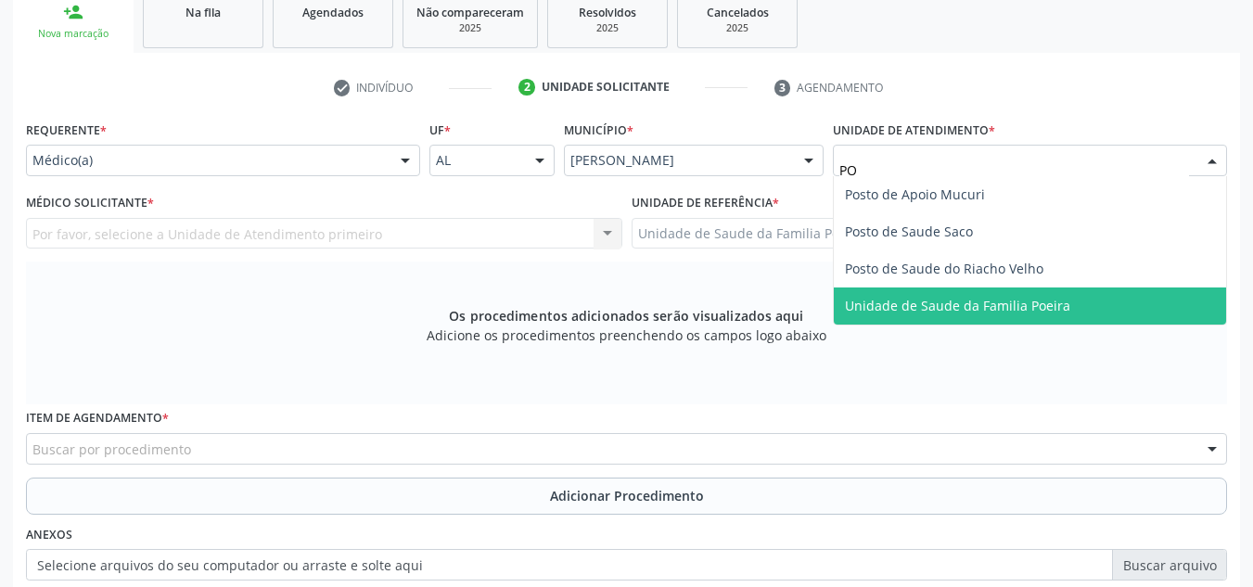
click at [986, 312] on span "Unidade de Saude da Familia Poeira" at bounding box center [957, 306] width 225 height 18
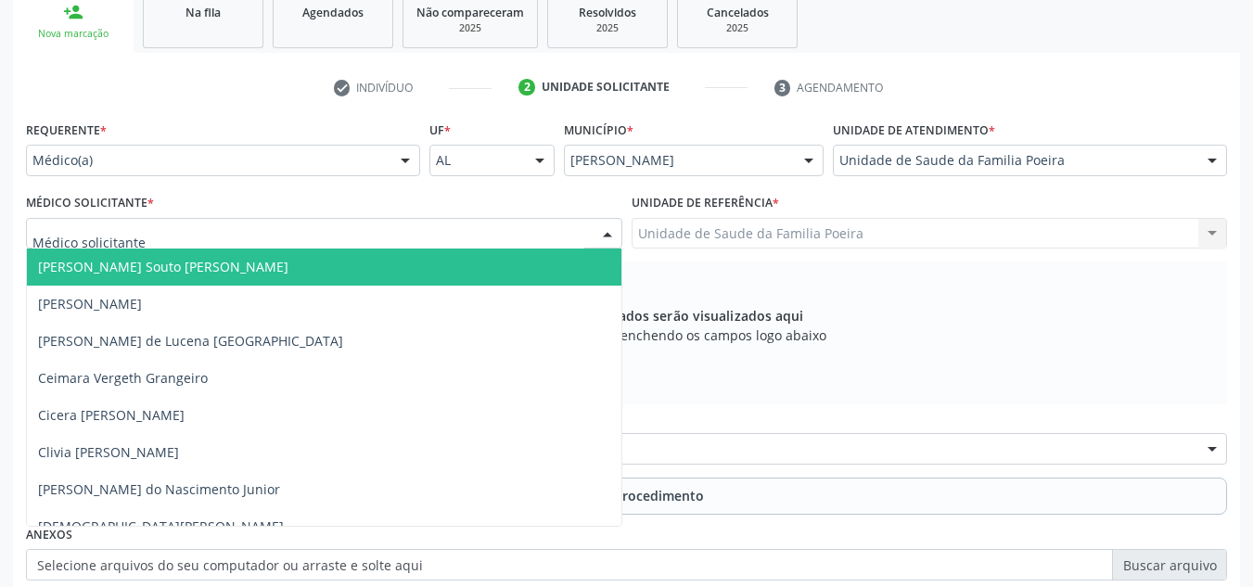
click at [155, 239] on div at bounding box center [324, 234] width 596 height 32
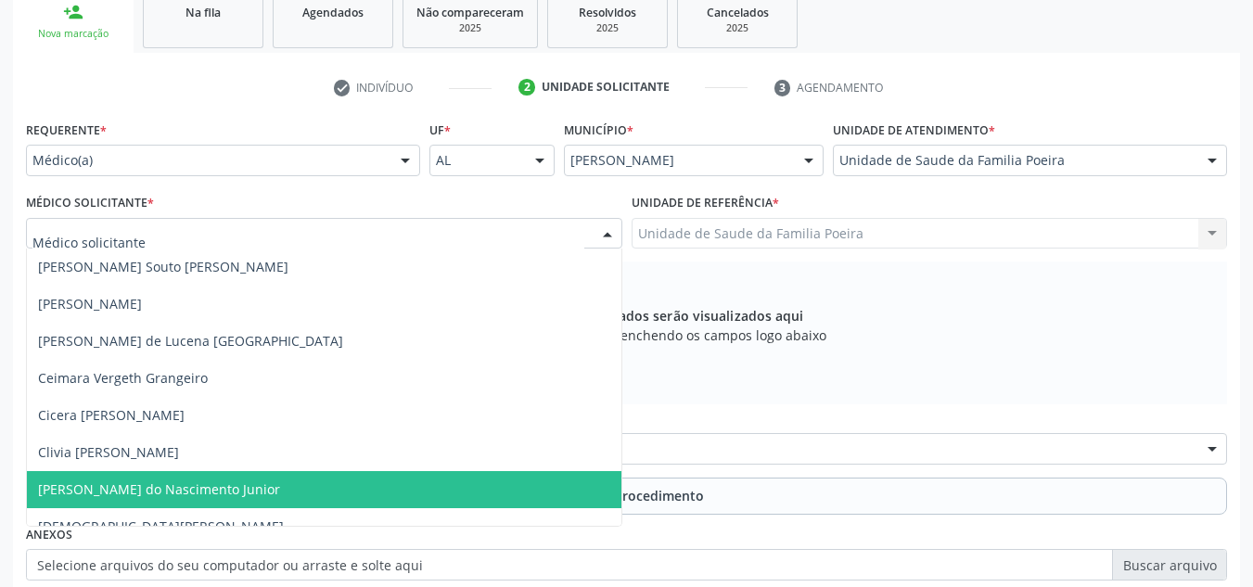
click at [134, 488] on span "[PERSON_NAME] do Nascimento Junior" at bounding box center [159, 489] width 242 height 18
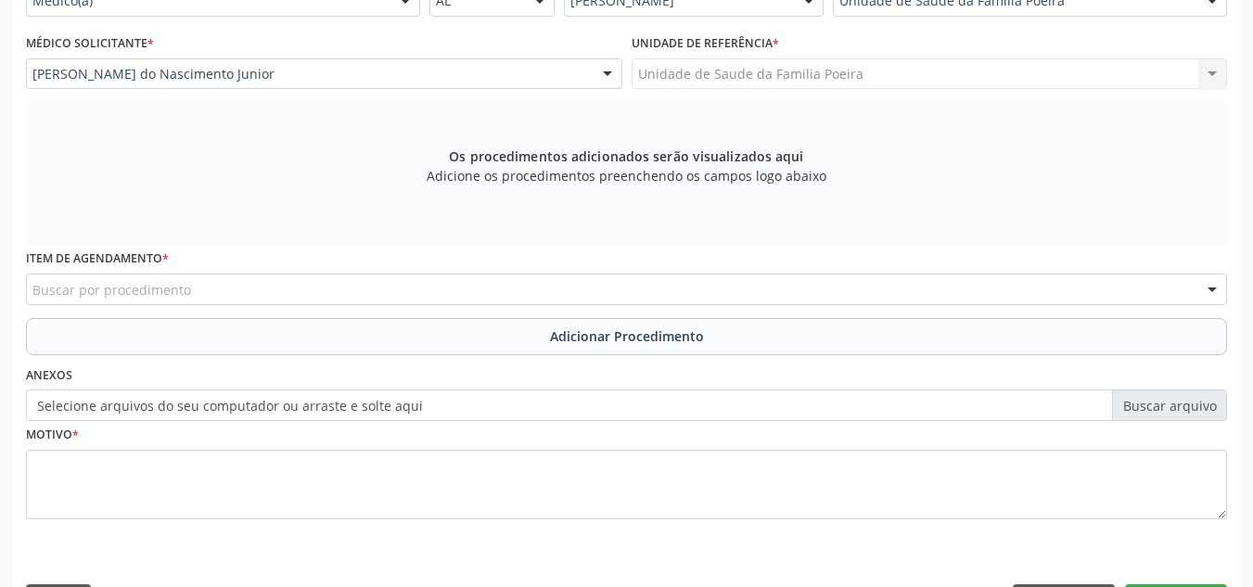
scroll to position [498, 0]
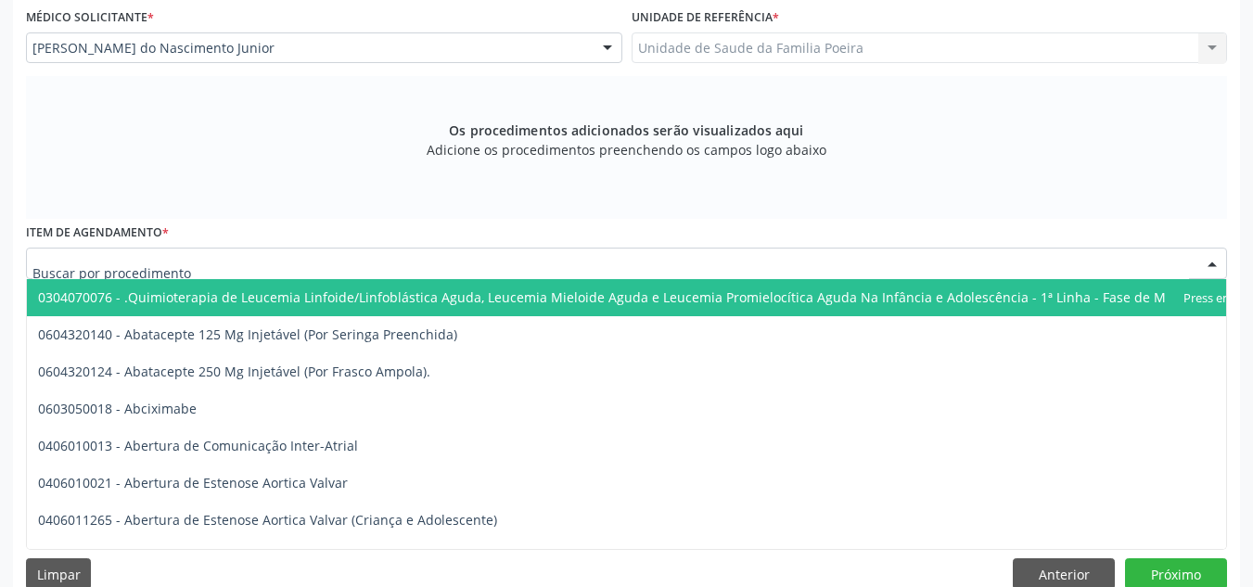
click at [249, 252] on div at bounding box center [626, 264] width 1201 height 32
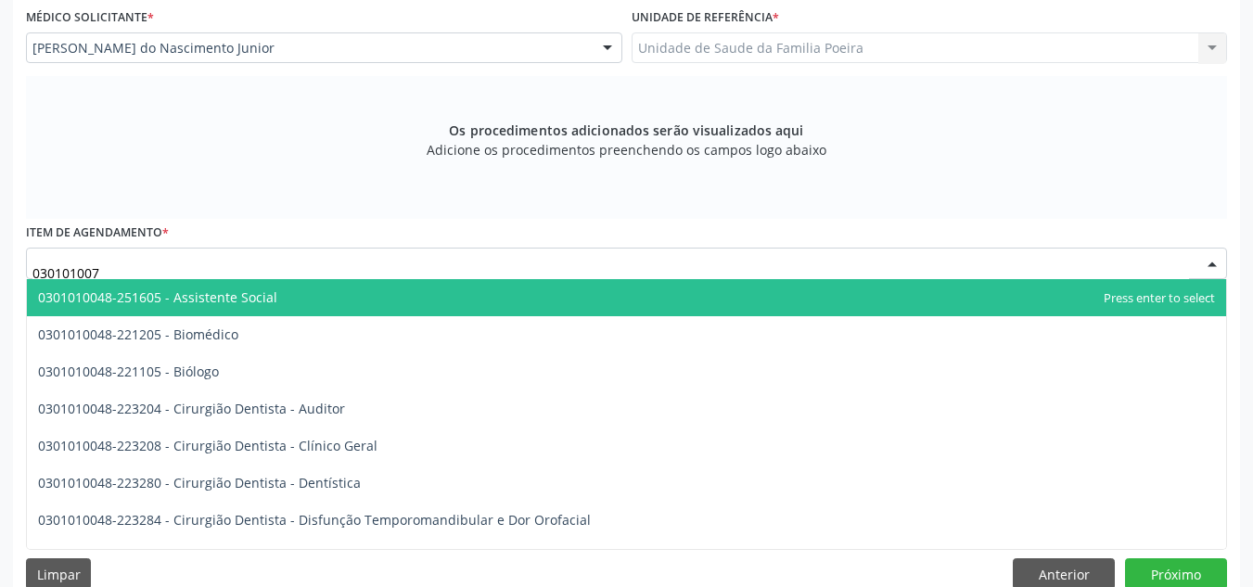
type input "0301010072"
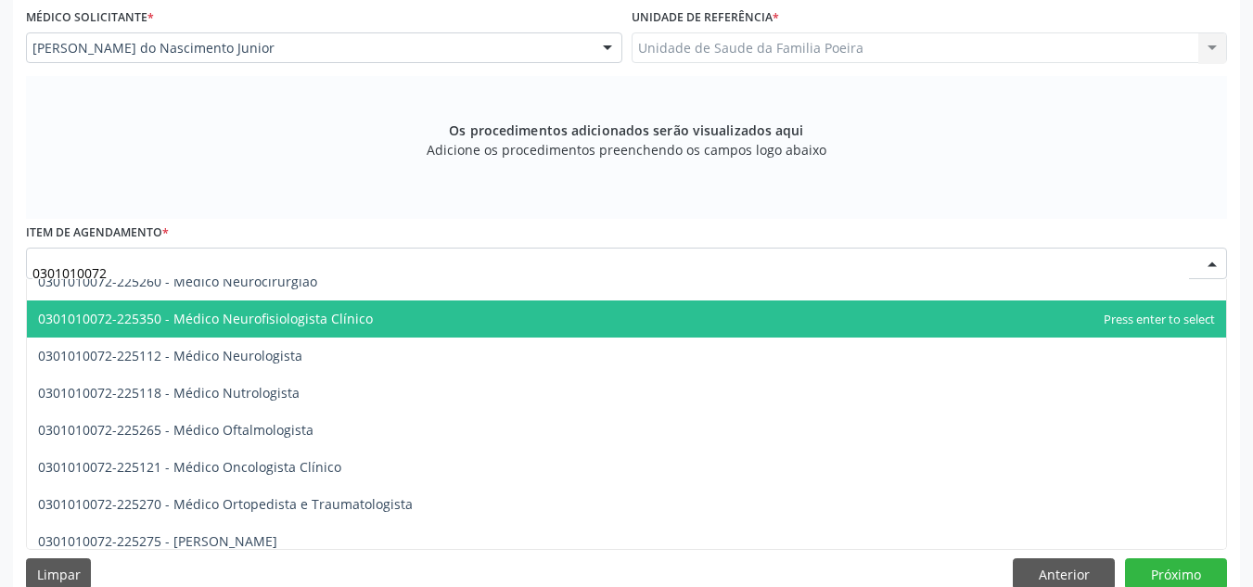
scroll to position [1455, 0]
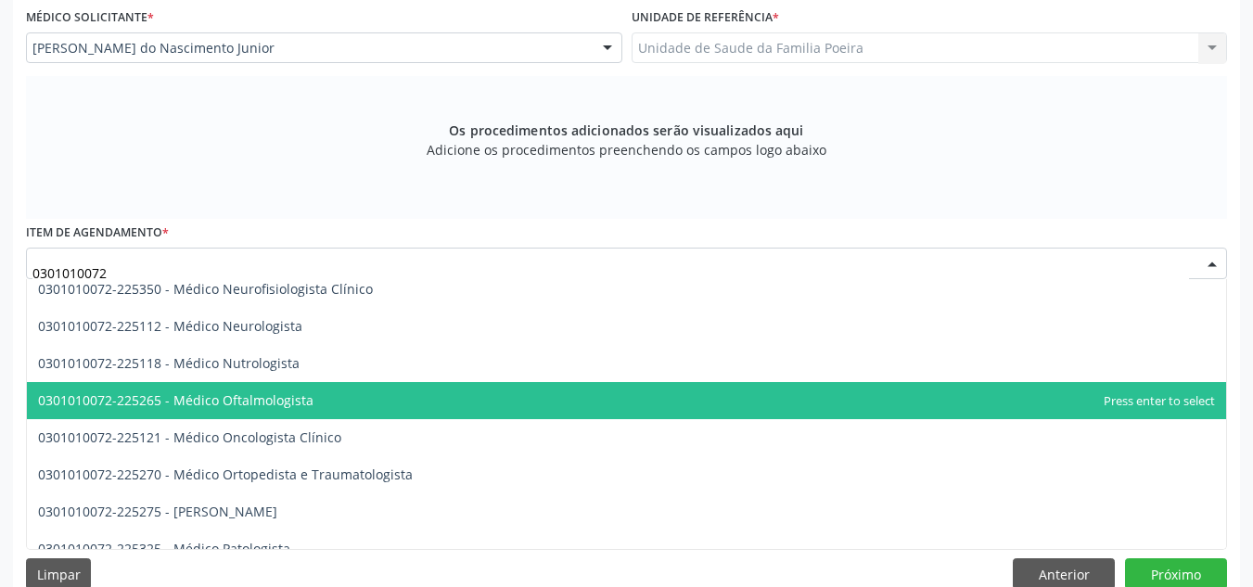
click at [252, 401] on span "0301010072-225265 - Médico Oftalmologista" at bounding box center [175, 400] width 275 height 18
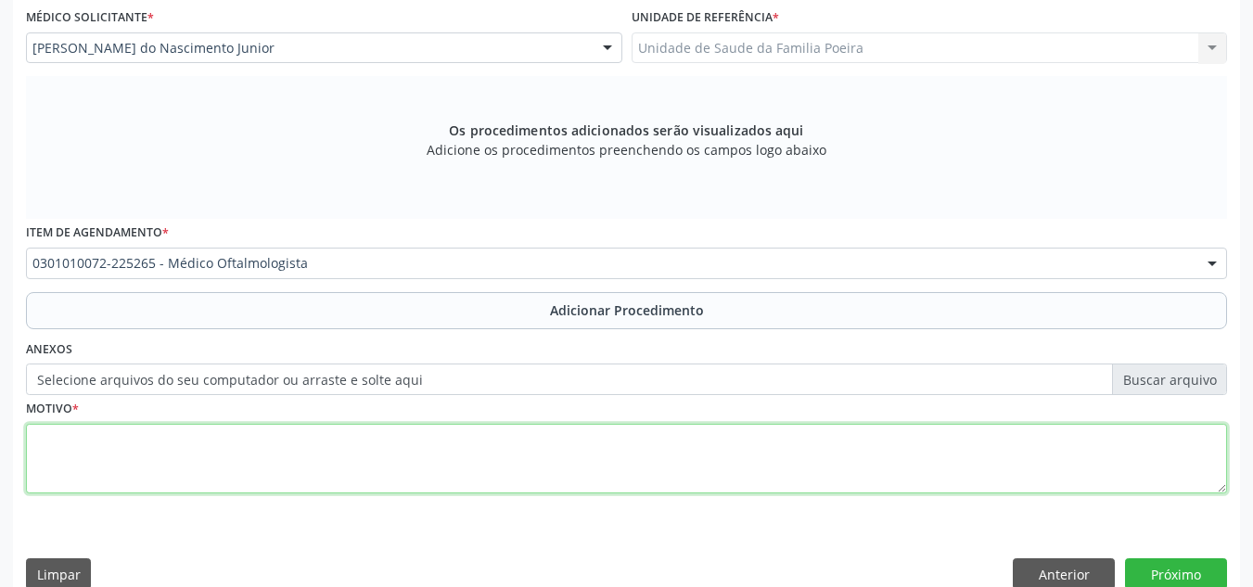
click at [242, 451] on textarea at bounding box center [626, 459] width 1201 height 70
type textarea "V"
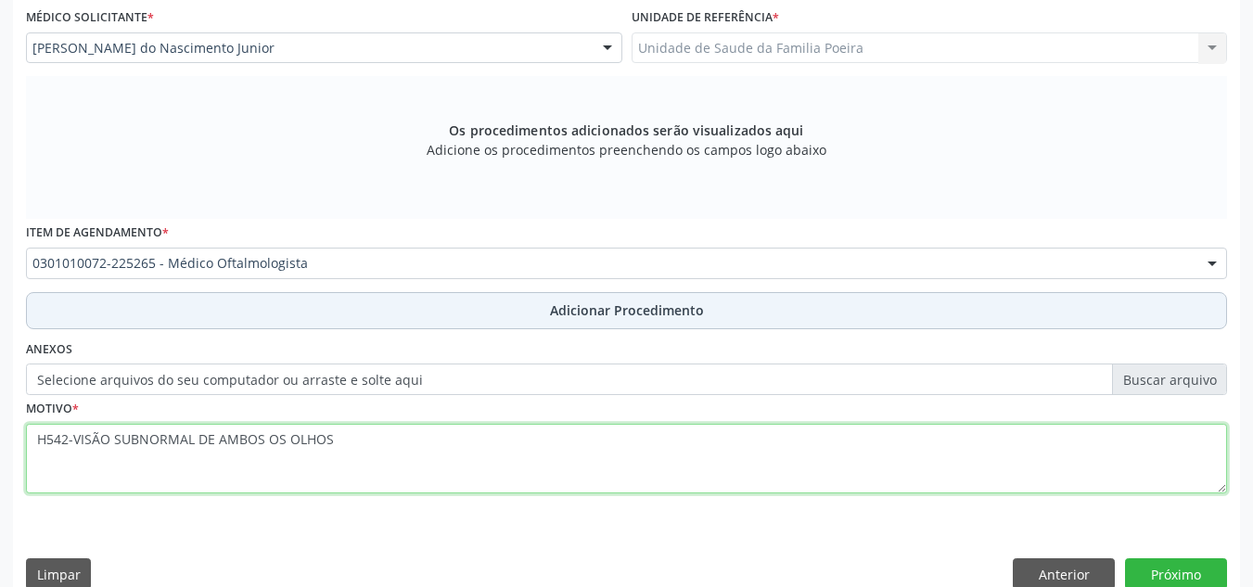
type textarea "H542-VISÃO SUBNORMAL DE AMBOS OS OLHOS"
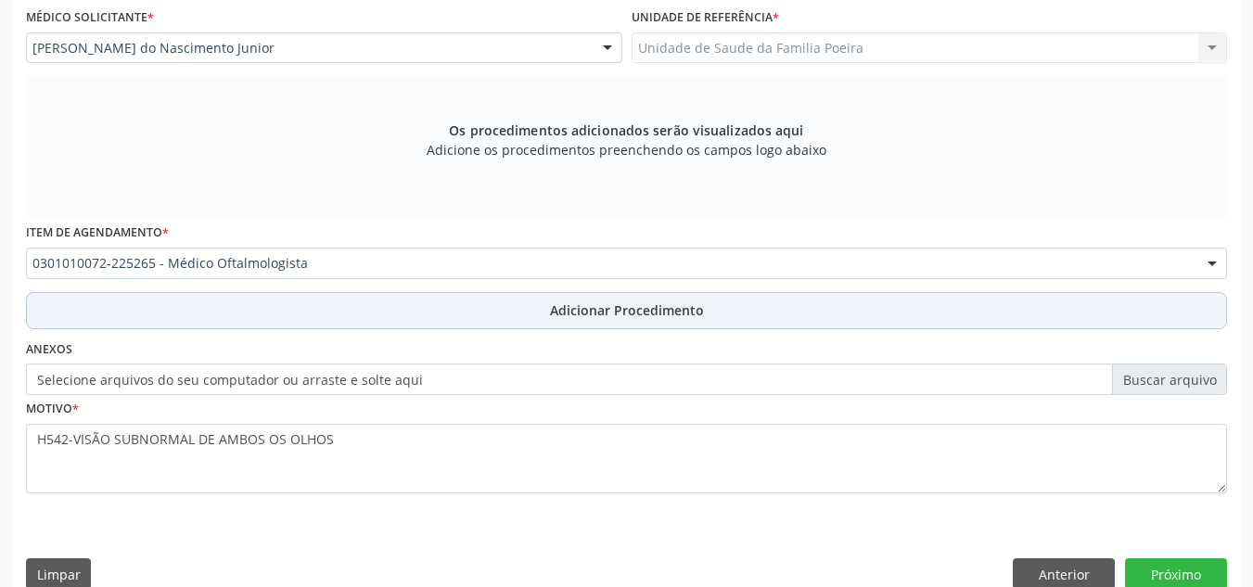
click at [499, 302] on button "Adicionar Procedimento" at bounding box center [626, 310] width 1201 height 37
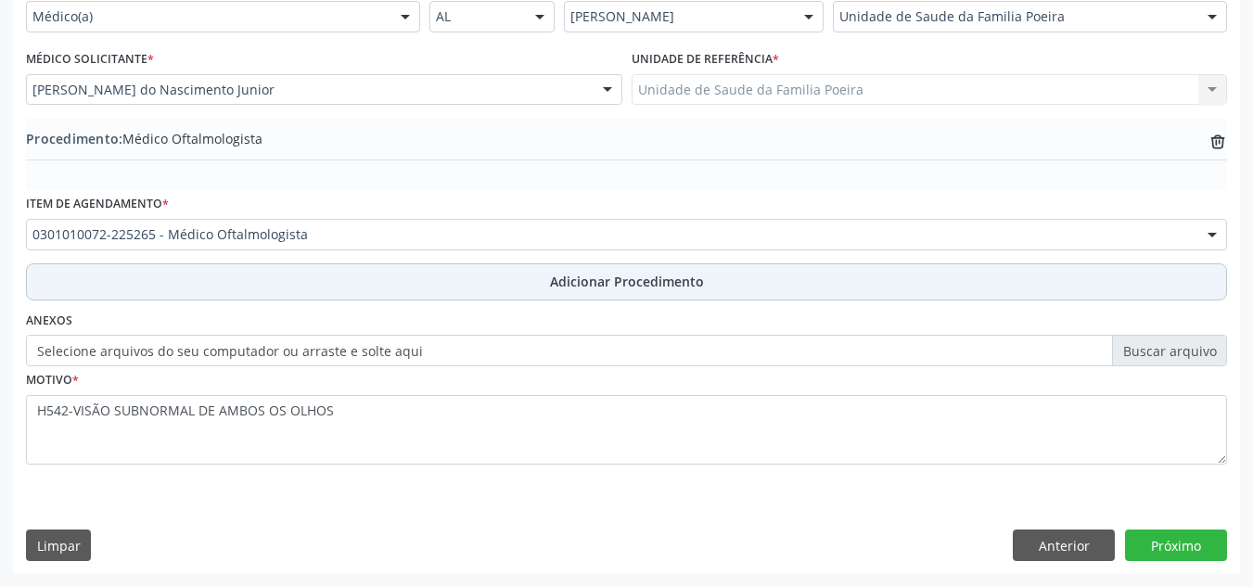
scroll to position [456, 0]
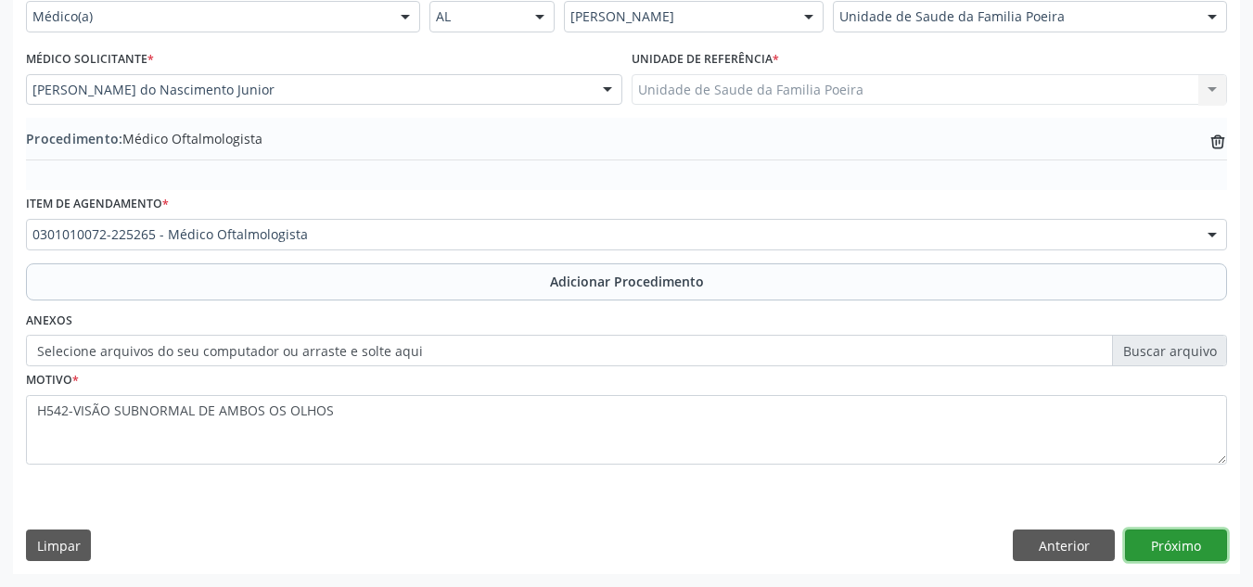
click at [1184, 549] on button "Próximo" at bounding box center [1176, 545] width 102 height 32
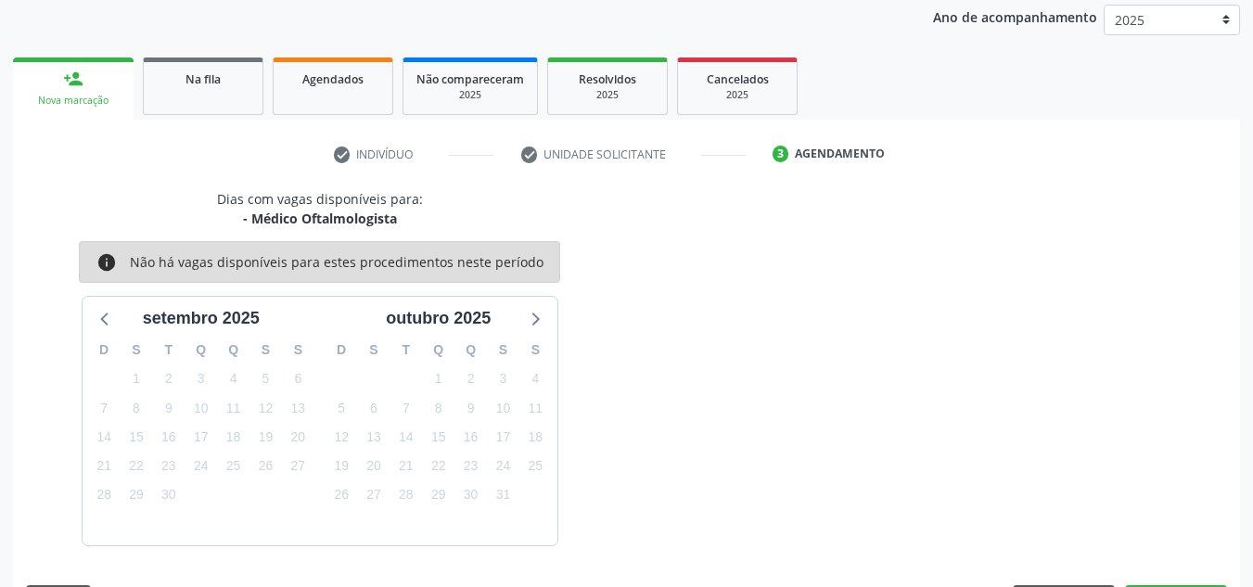
scroll to position [300, 0]
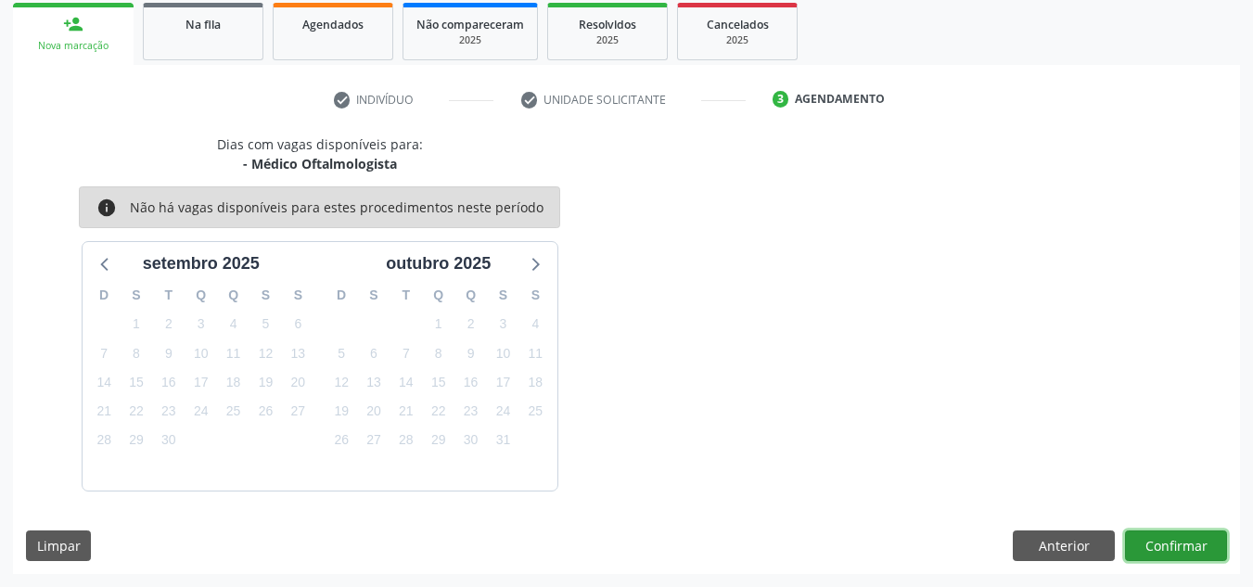
click at [1185, 549] on button "Confirmar" at bounding box center [1176, 546] width 102 height 32
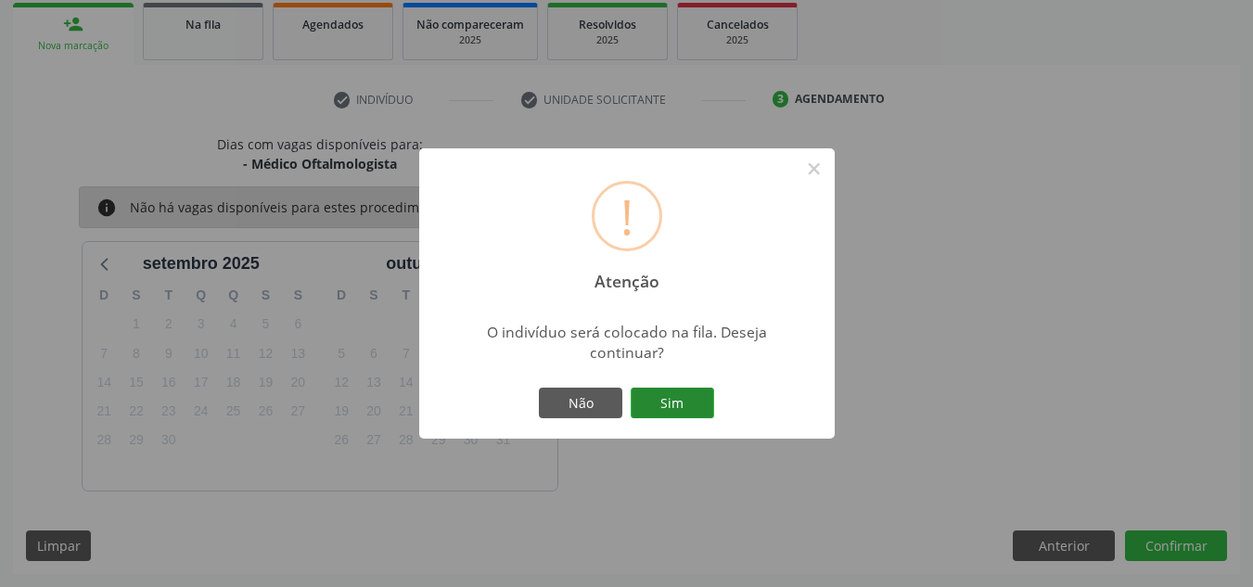
click at [686, 401] on button "Sim" at bounding box center [672, 404] width 83 height 32
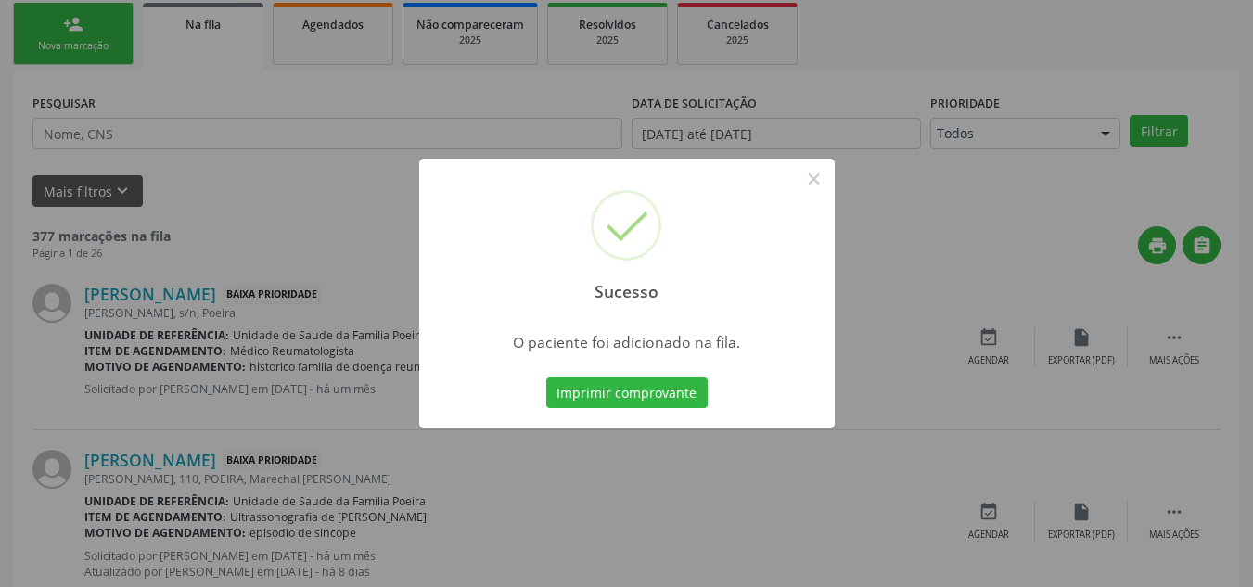
scroll to position [51, 0]
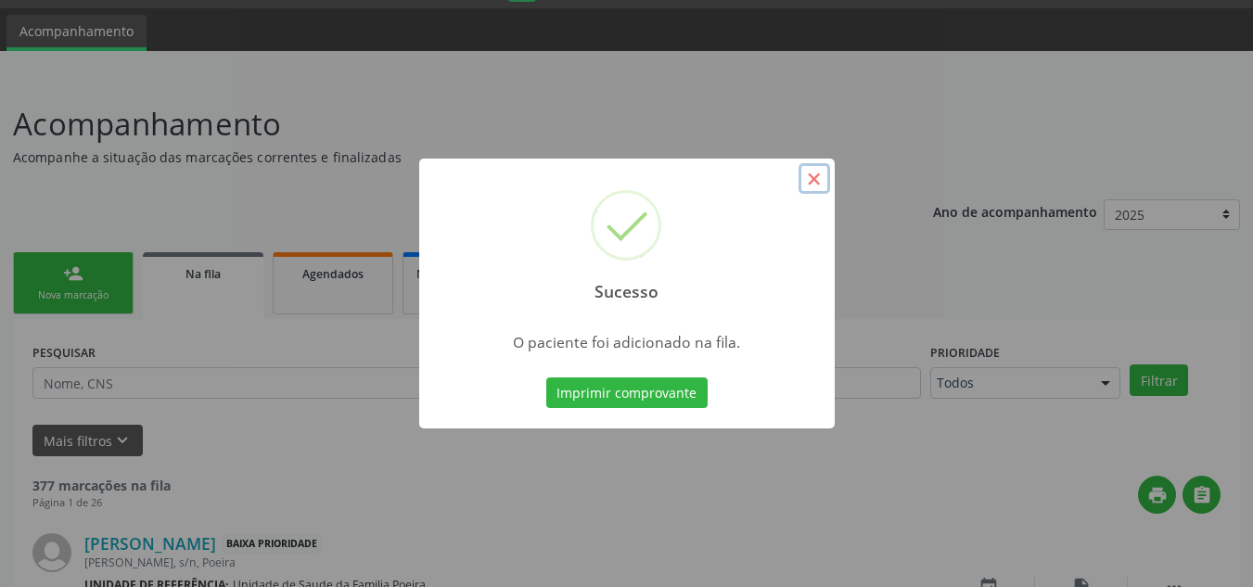
click at [819, 180] on button "×" at bounding box center [814, 179] width 32 height 32
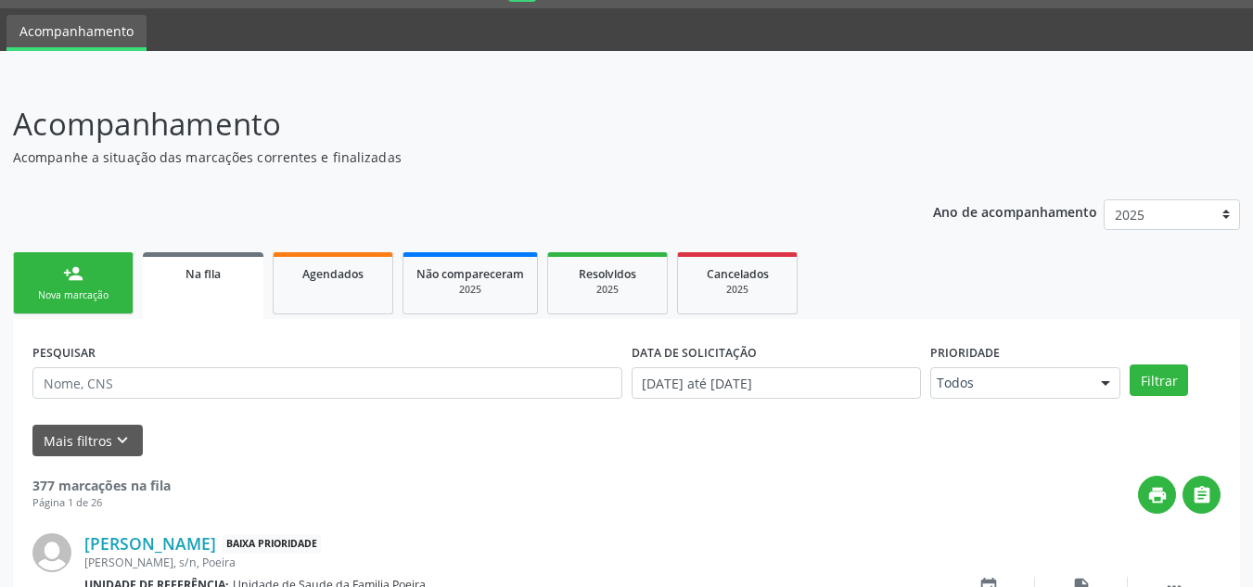
click at [36, 294] on div "Nova marcação" at bounding box center [73, 295] width 93 height 14
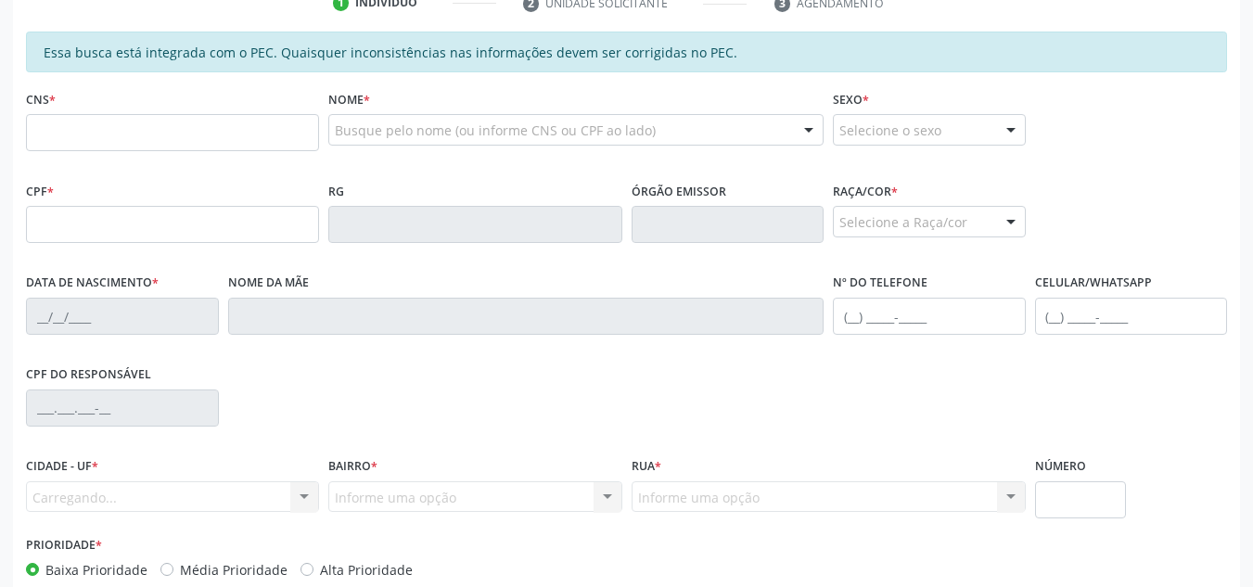
scroll to position [422, 0]
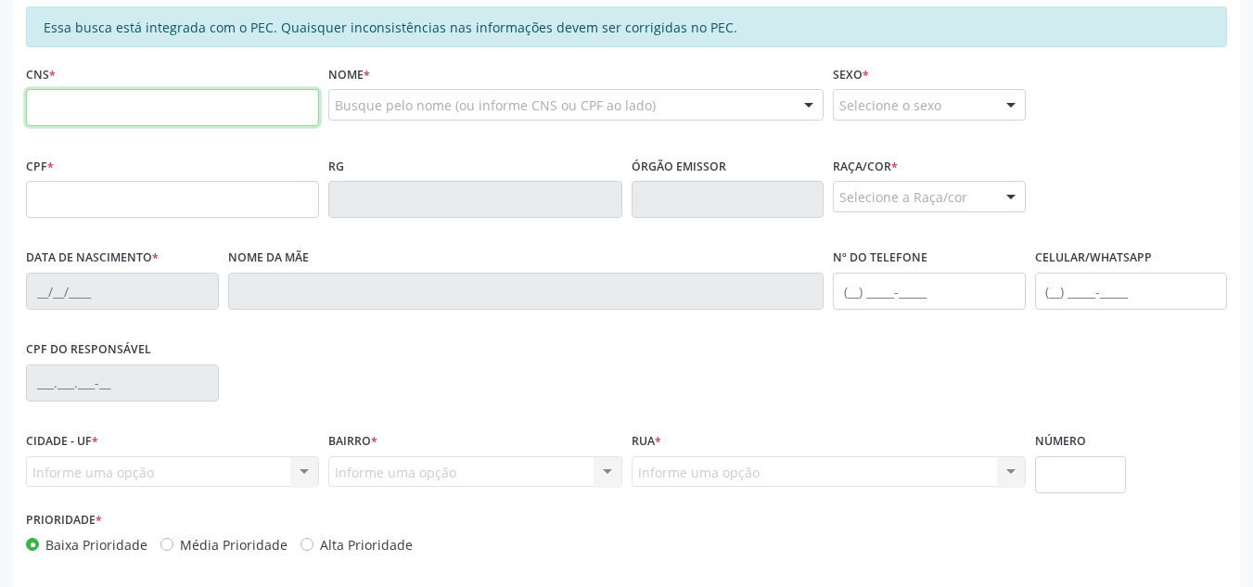
click at [155, 117] on input "text" at bounding box center [172, 107] width 293 height 37
type input "706 2085 0889 2863"
type input "1[DATE]"
type input "[PERSON_NAME]"
type input "[PHONE_NUMBER]"
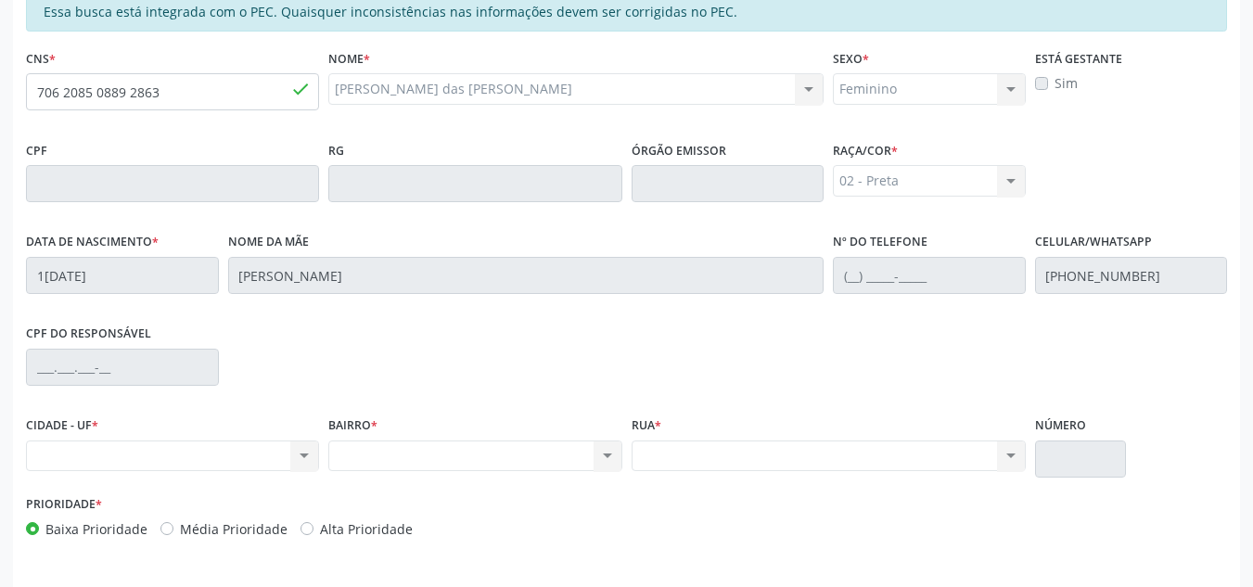
scroll to position [405, 0]
